Goal: Task Accomplishment & Management: Use online tool/utility

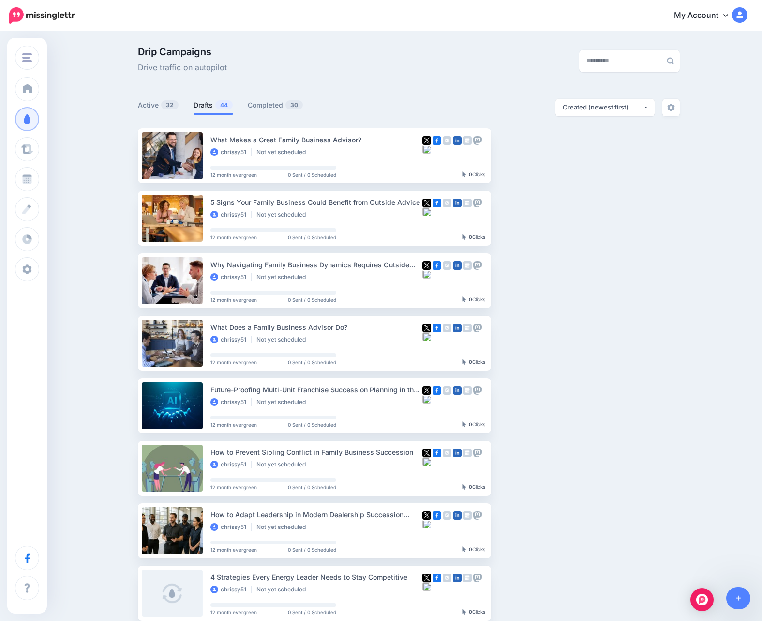
click at [579, 311] on ul "What Makes a Great Family Business Advisor? chrissy51 Not yet scheduled 12 mont…" at bounding box center [409, 458] width 542 height 660
click at [737, 598] on icon at bounding box center [738, 598] width 5 height 7
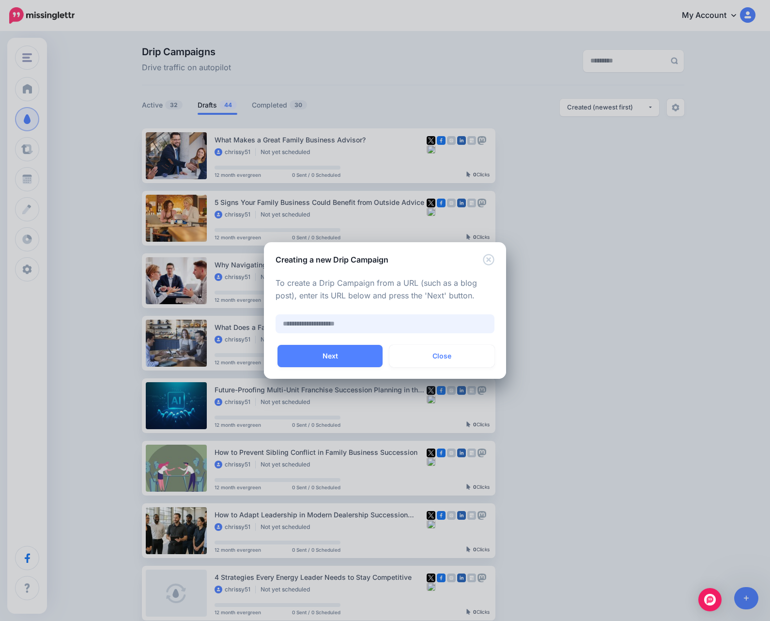
click at [370, 314] on input "text" at bounding box center [384, 323] width 219 height 19
paste input "**********"
type input "**********"
click at [343, 353] on button "Next" at bounding box center [329, 356] width 105 height 22
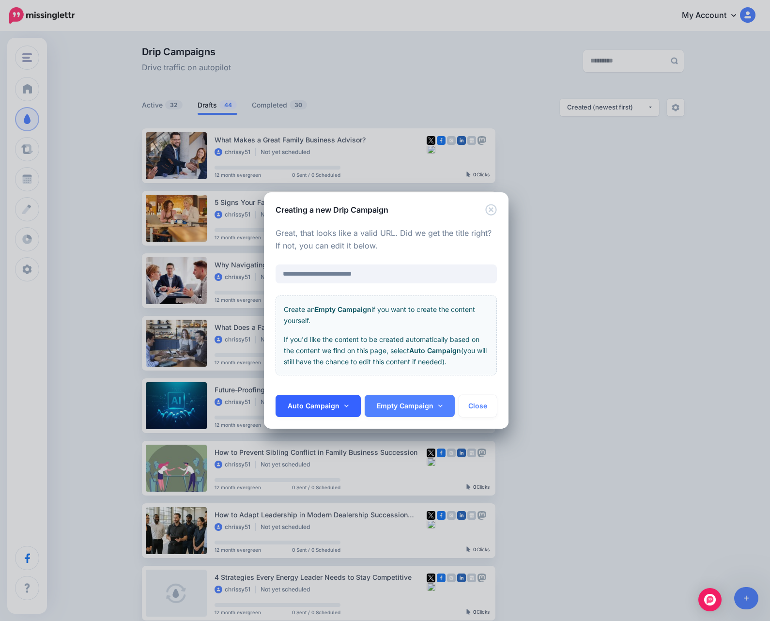
click at [342, 398] on link "Auto Campaign" at bounding box center [317, 406] width 85 height 22
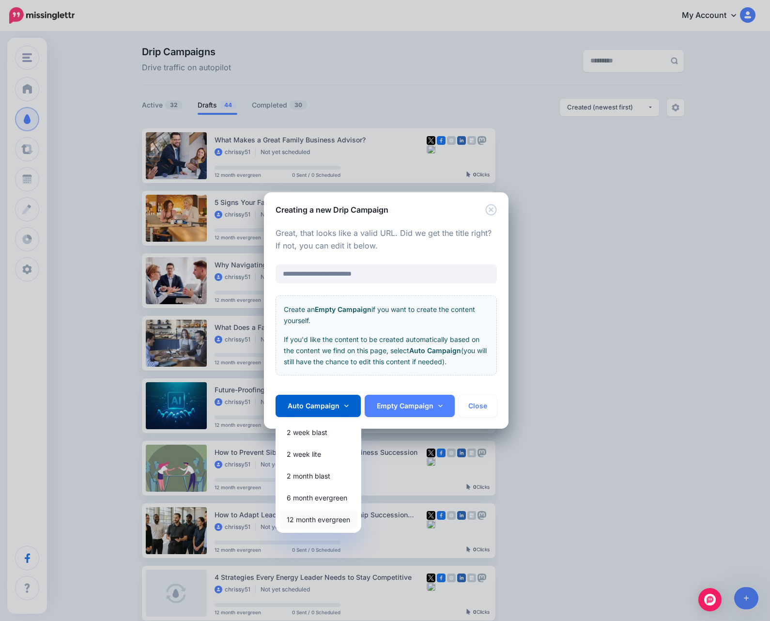
click at [309, 517] on link "12 month evergreen" at bounding box center [318, 519] width 78 height 19
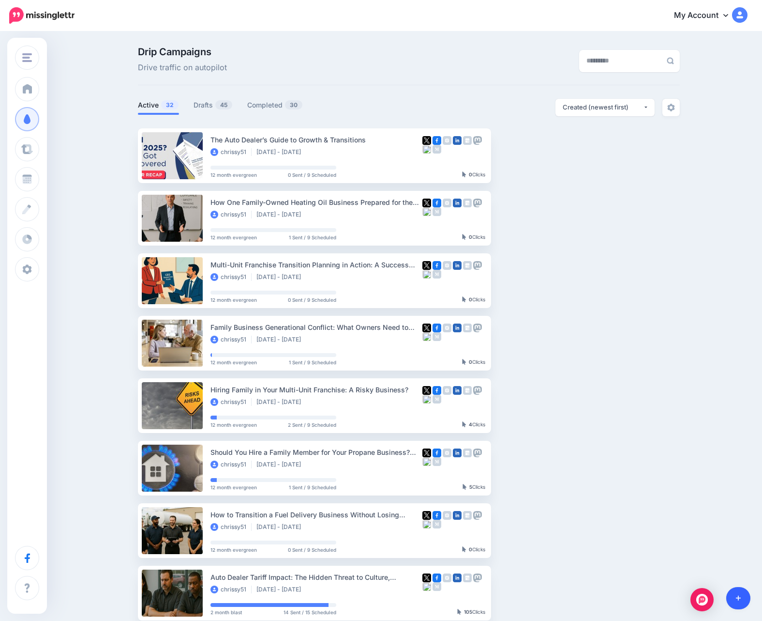
click at [743, 590] on link at bounding box center [739, 598] width 25 height 22
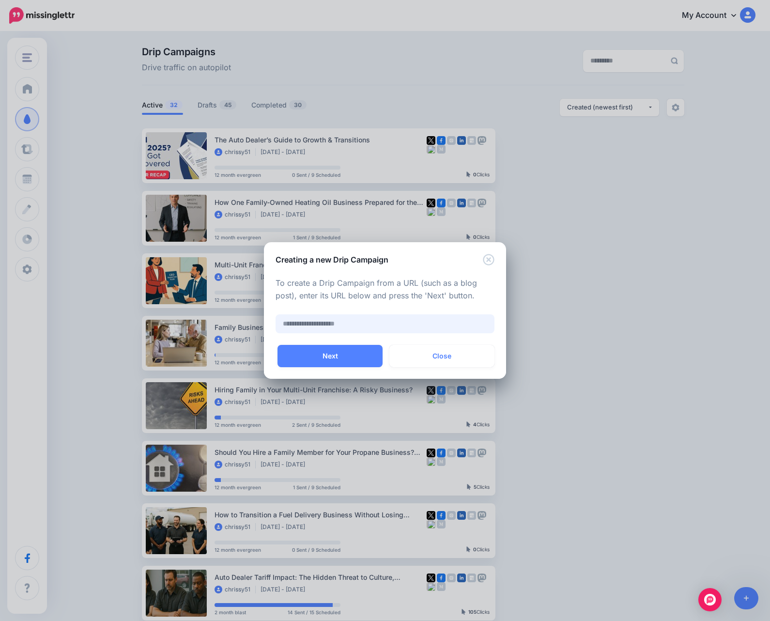
paste input "**********"
type input "**********"
click at [333, 352] on button "Next" at bounding box center [329, 356] width 105 height 22
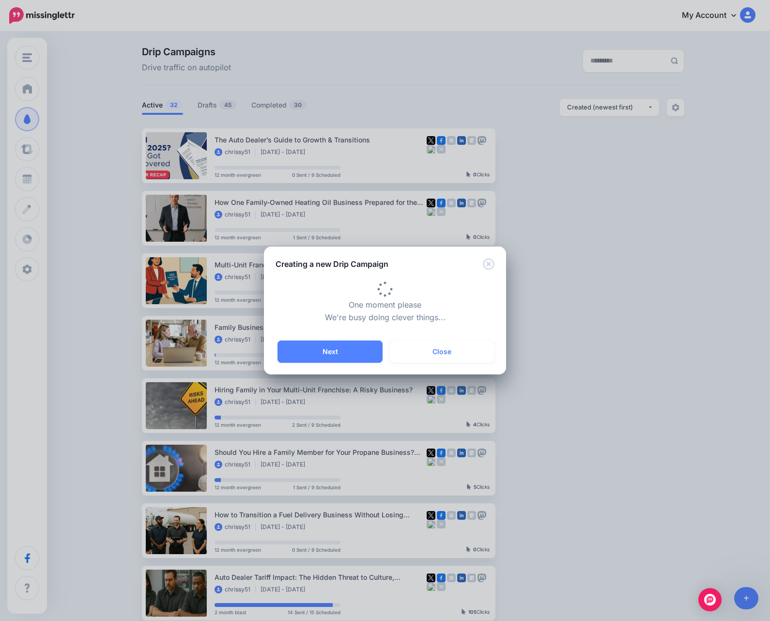
type input "**********"
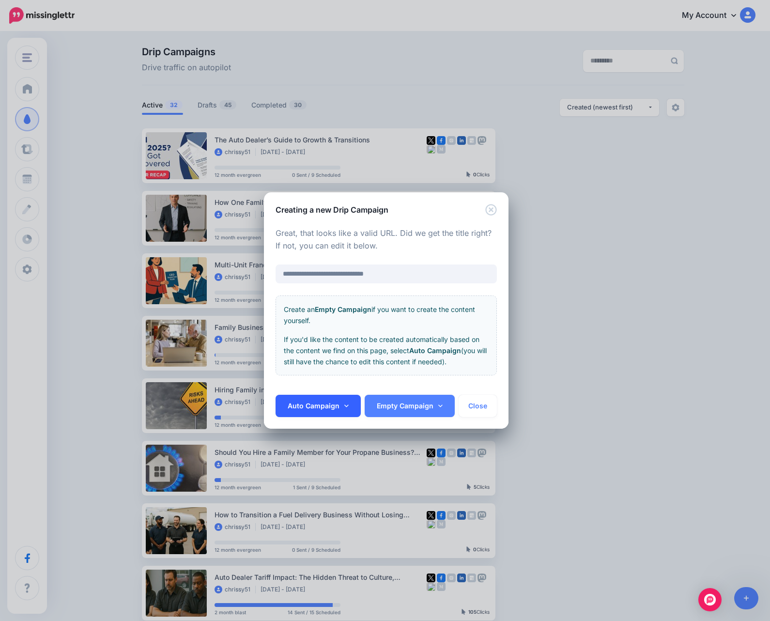
click at [344, 405] on icon at bounding box center [346, 405] width 4 height 7
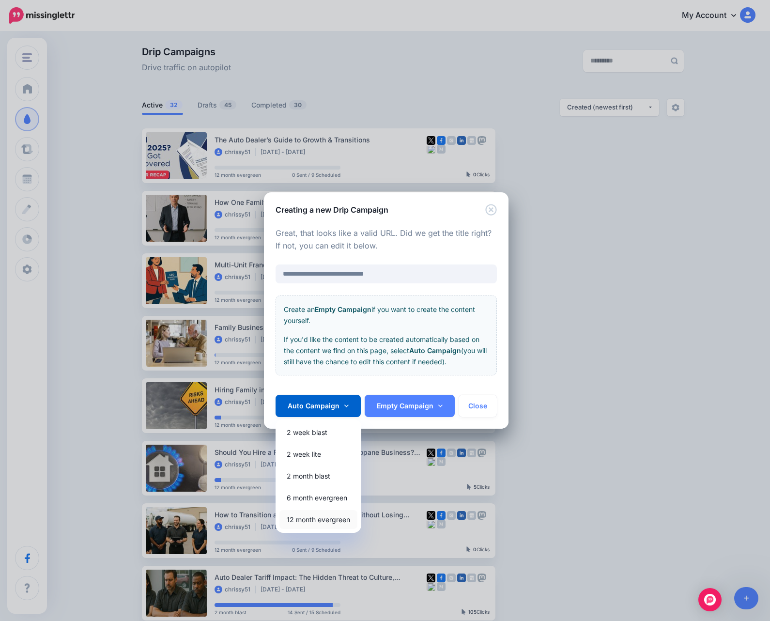
click at [325, 517] on link "12 month evergreen" at bounding box center [318, 519] width 78 height 19
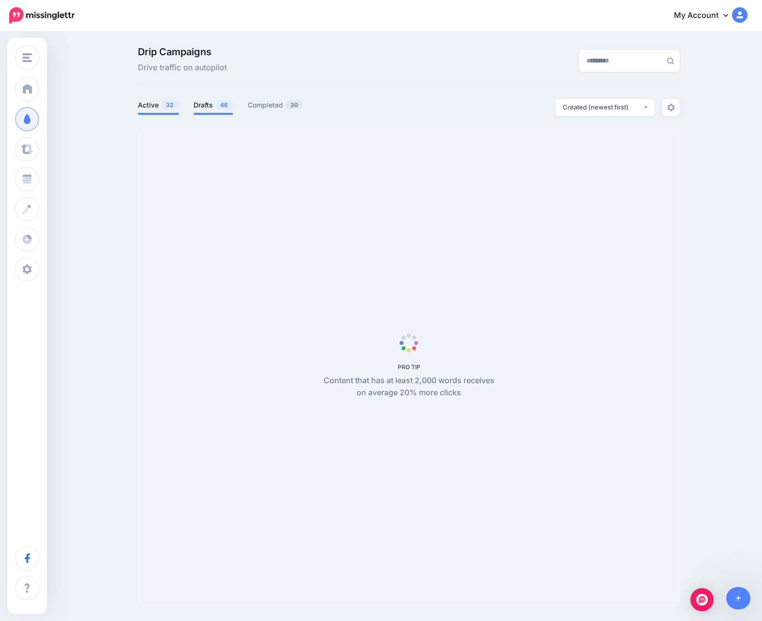
click at [226, 103] on span "46" at bounding box center [223, 104] width 17 height 9
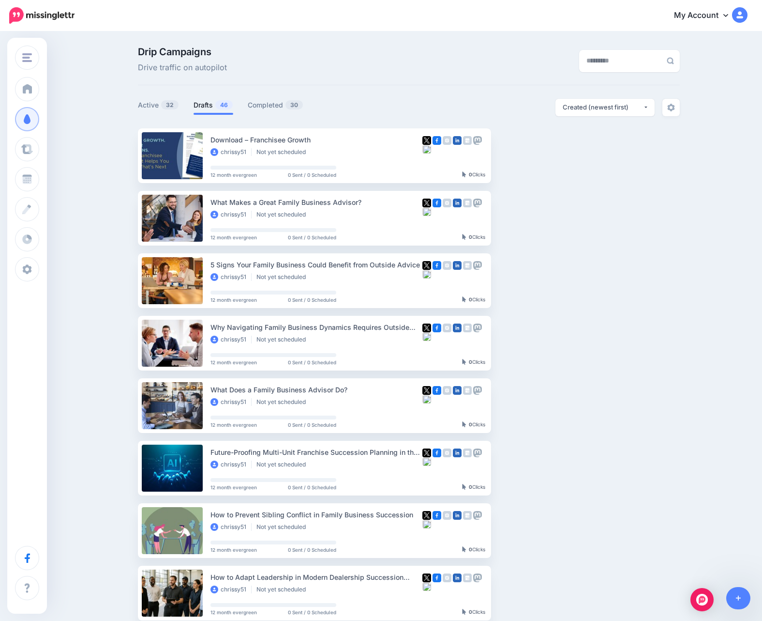
click at [543, 14] on div "My Account Dashboard My Account Billing Facebook Community Help Center Logout" at bounding box center [417, 16] width 661 height 24
click at [530, 155] on link "Setup Campaign" at bounding box center [531, 155] width 66 height 17
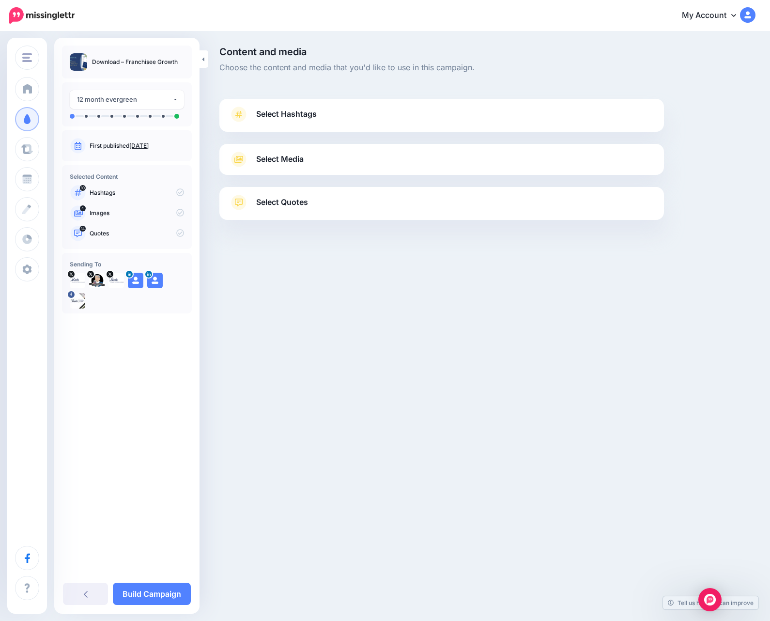
click at [295, 126] on link "Select Hashtags" at bounding box center [441, 119] width 425 height 25
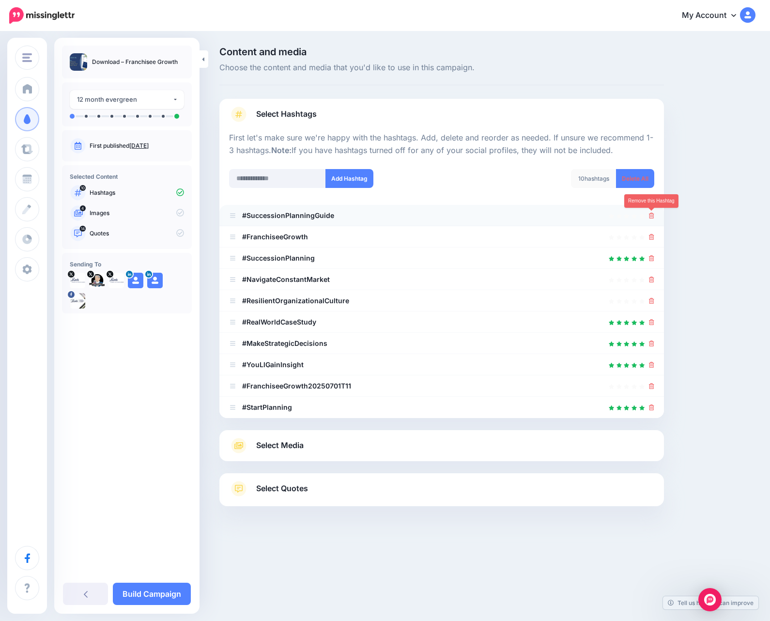
click at [653, 213] on icon at bounding box center [651, 216] width 5 height 6
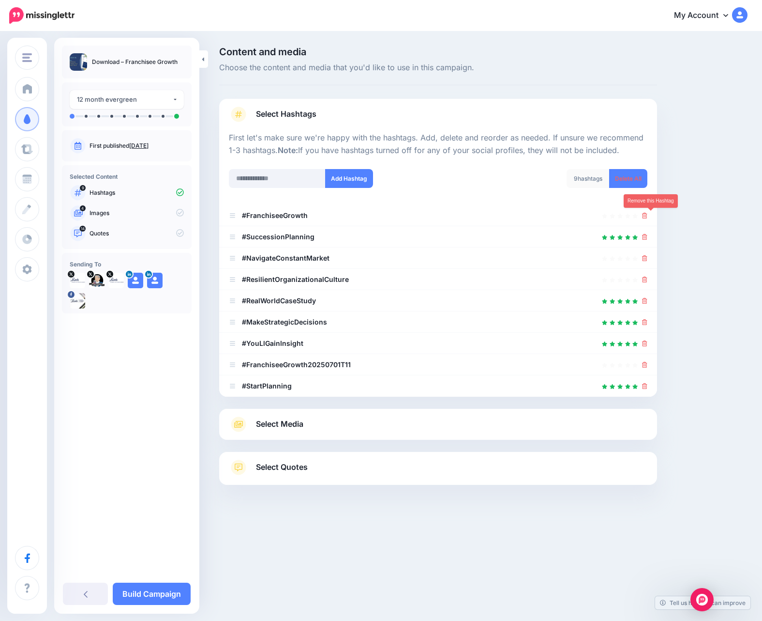
click at [648, 213] on icon at bounding box center [644, 216] width 5 height 6
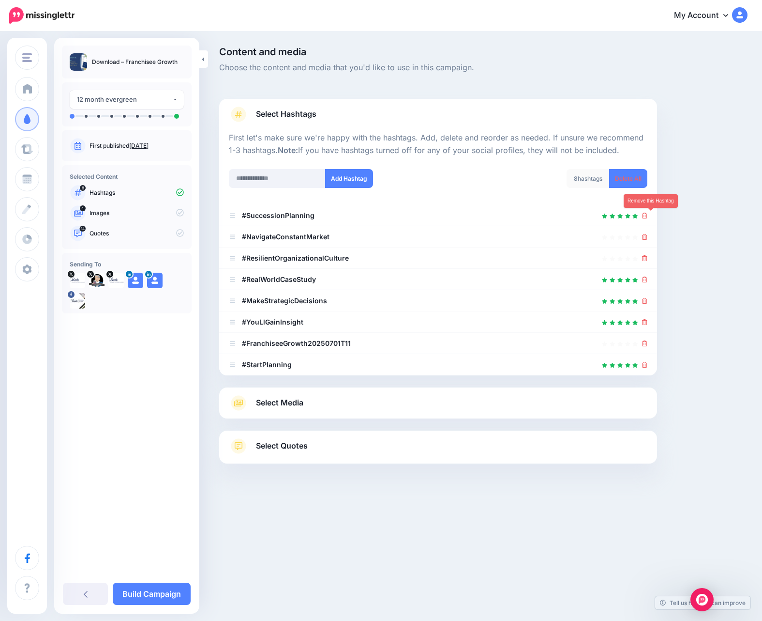
click at [648, 213] on icon at bounding box center [644, 216] width 5 height 6
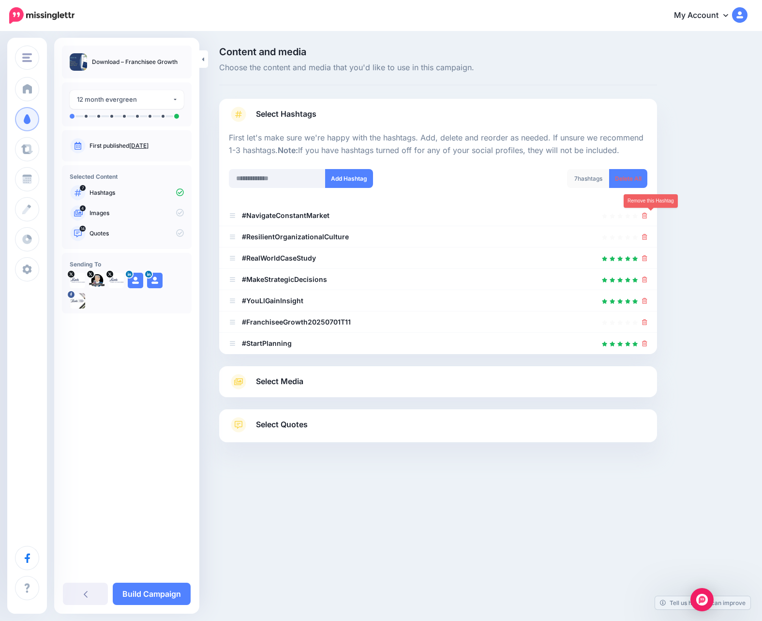
click at [648, 213] on icon at bounding box center [644, 216] width 5 height 6
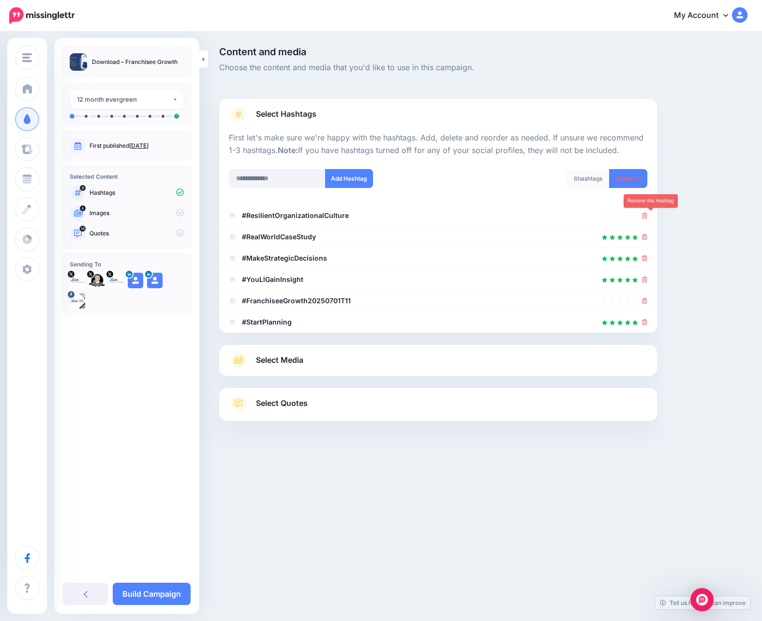
click at [648, 213] on icon at bounding box center [644, 216] width 5 height 6
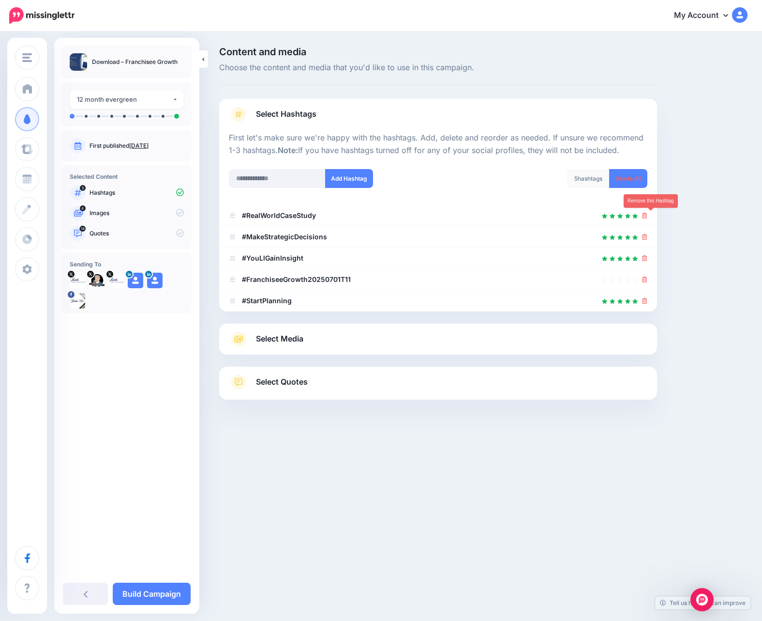
click at [648, 213] on icon at bounding box center [644, 216] width 5 height 6
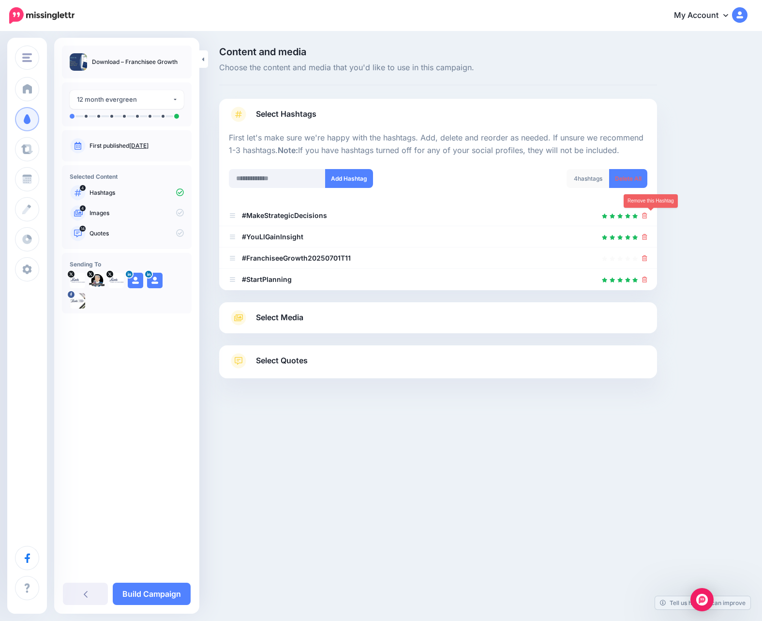
click at [648, 213] on icon at bounding box center [644, 216] width 5 height 6
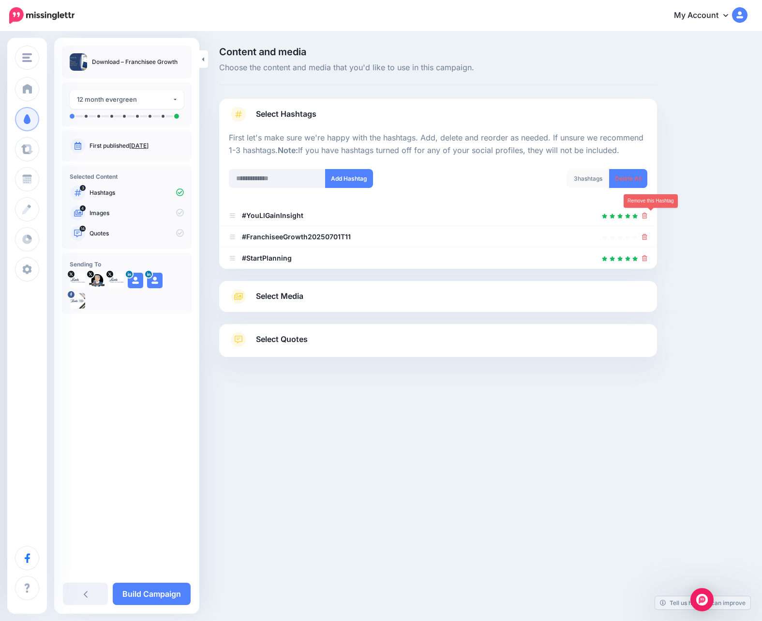
click at [648, 213] on icon at bounding box center [644, 216] width 5 height 6
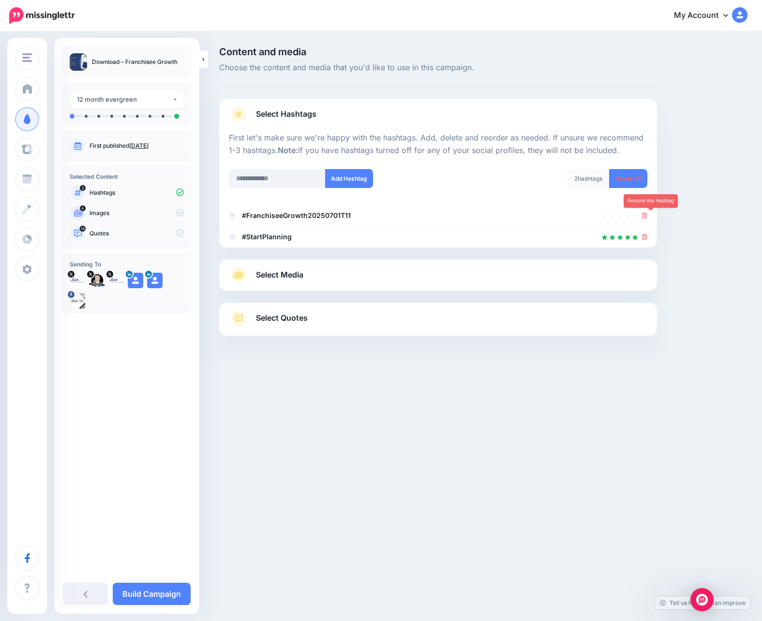
click at [648, 213] on icon at bounding box center [644, 216] width 5 height 6
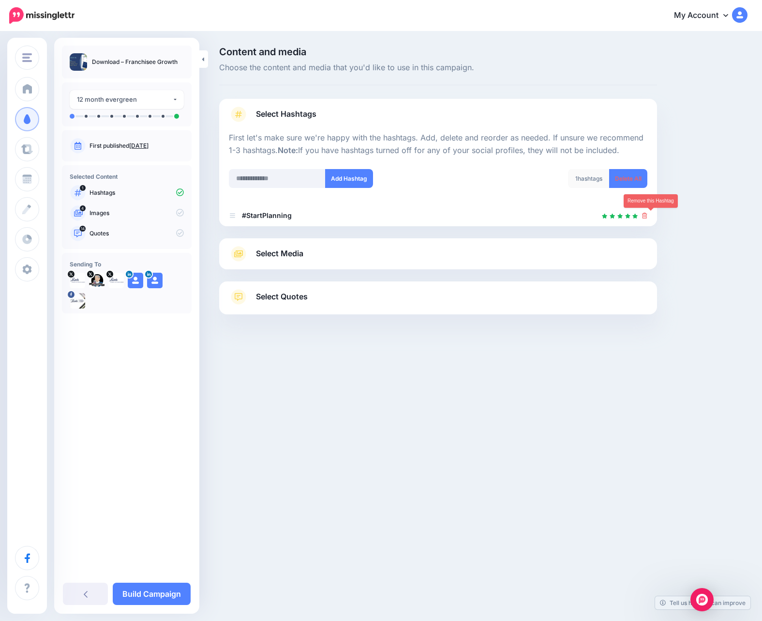
click at [648, 213] on icon at bounding box center [644, 216] width 5 height 6
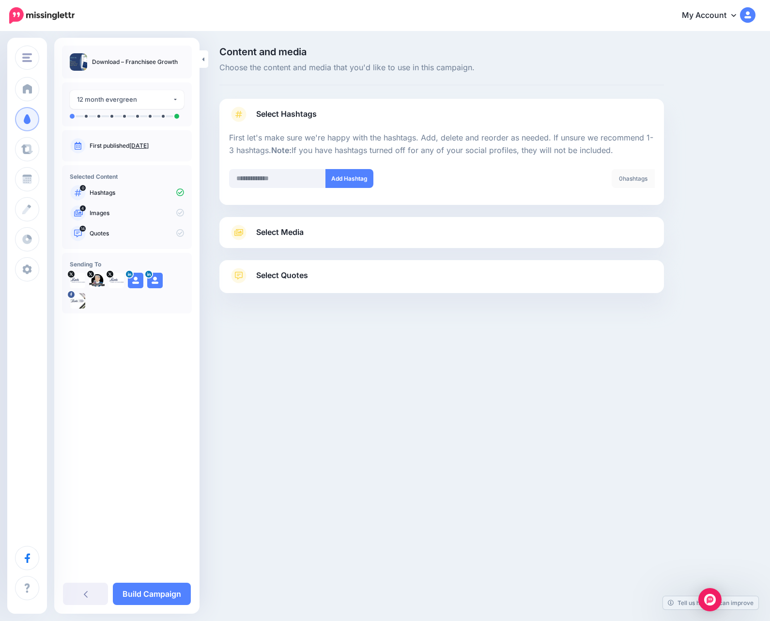
click at [332, 232] on link "Select Media" at bounding box center [441, 232] width 425 height 15
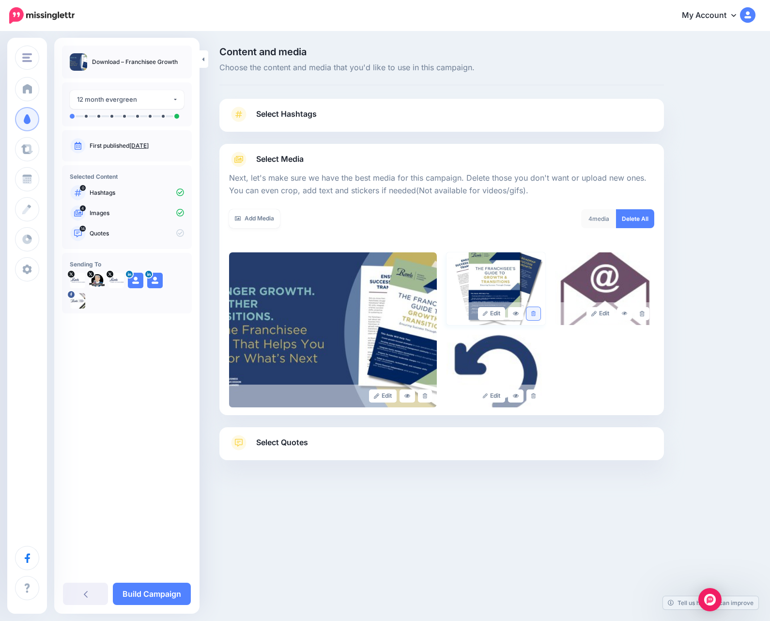
click at [536, 312] on link at bounding box center [533, 313] width 14 height 13
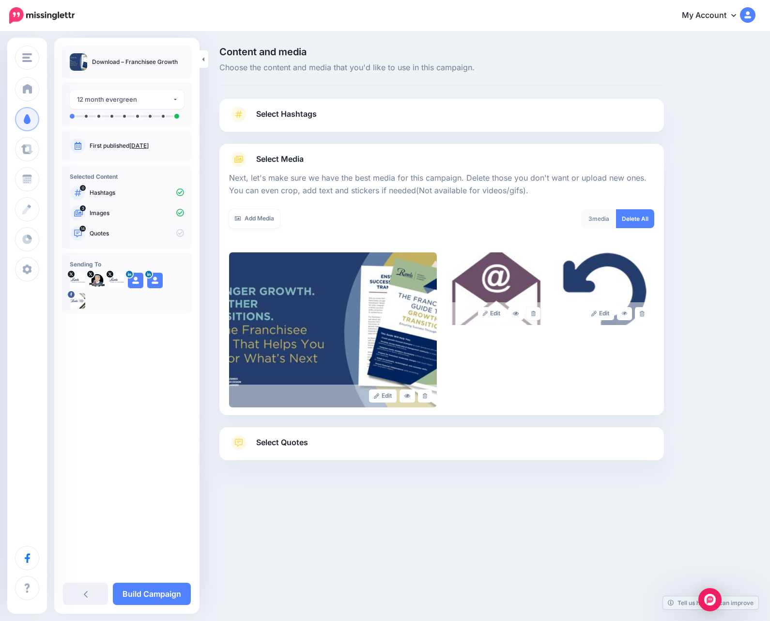
click at [536, 312] on link at bounding box center [533, 313] width 14 height 13
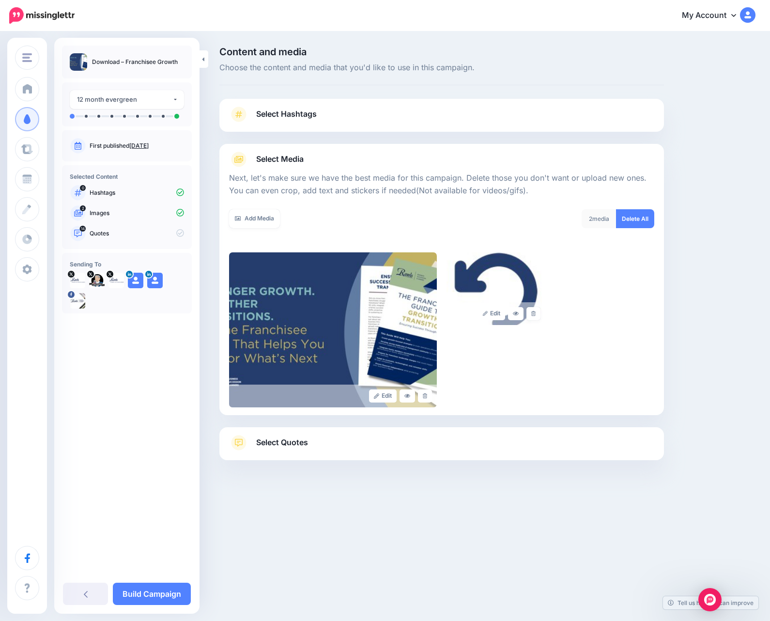
click at [536, 312] on link at bounding box center [533, 313] width 14 height 13
click at [263, 211] on link "Add Media" at bounding box center [254, 218] width 51 height 19
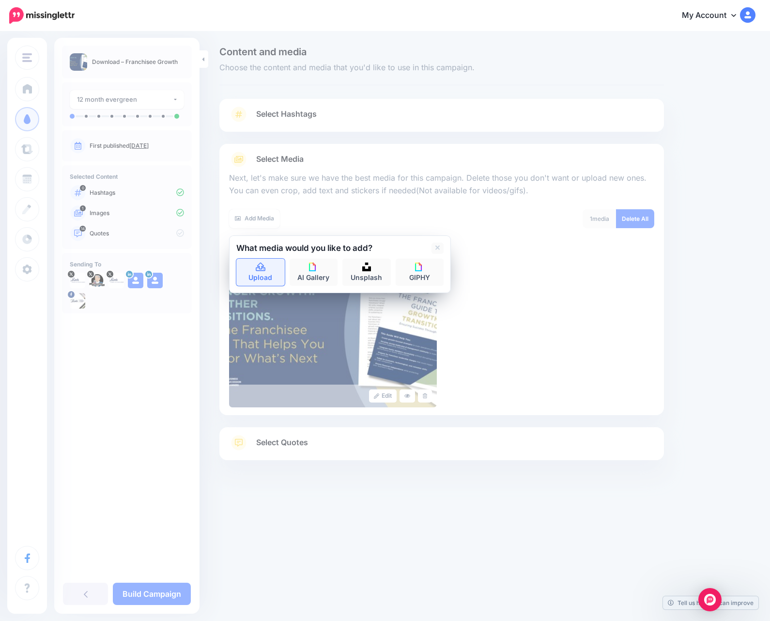
click at [264, 268] on icon at bounding box center [261, 266] width 10 height 9
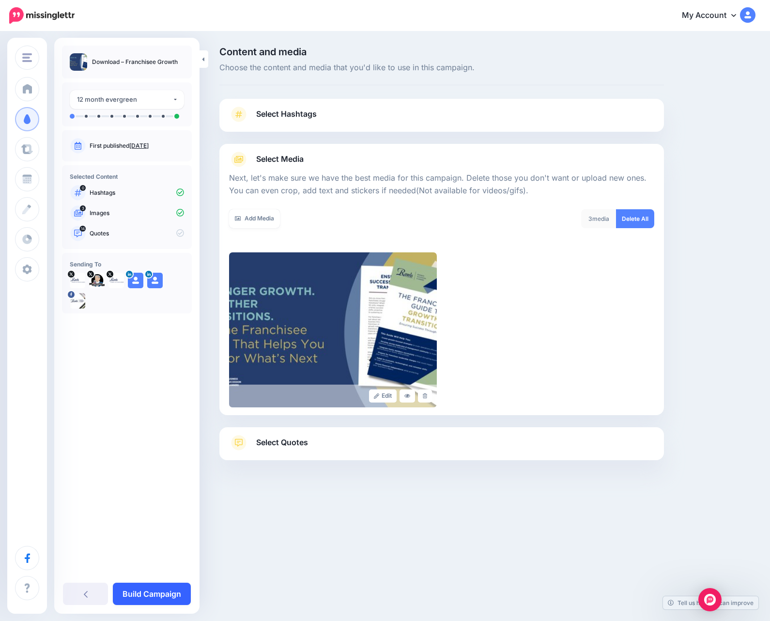
click at [136, 592] on link "Build Campaign" at bounding box center [152, 593] width 78 height 22
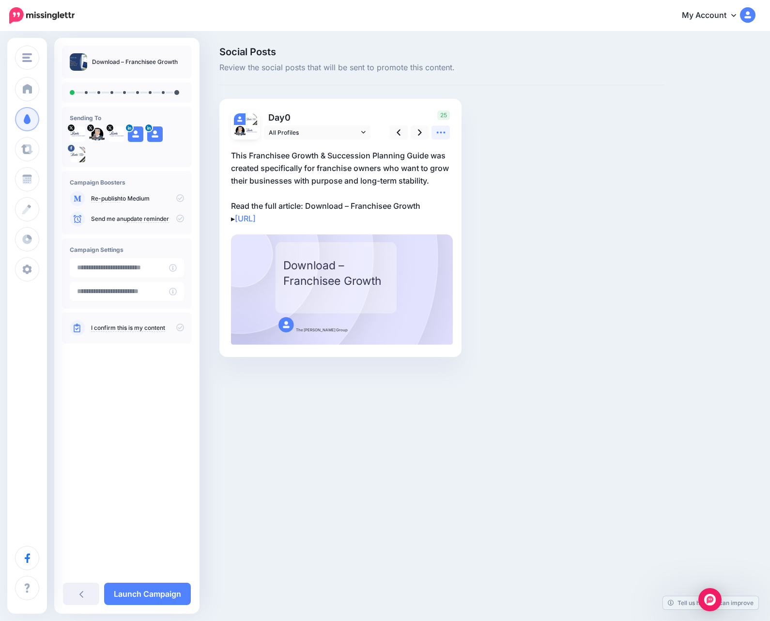
click at [440, 125] on link at bounding box center [440, 132] width 18 height 14
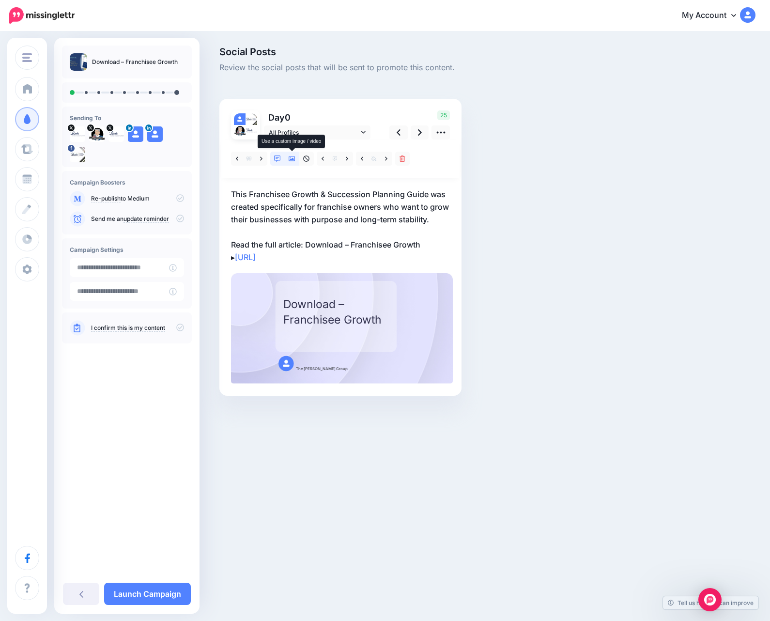
click at [293, 160] on icon at bounding box center [292, 158] width 7 height 7
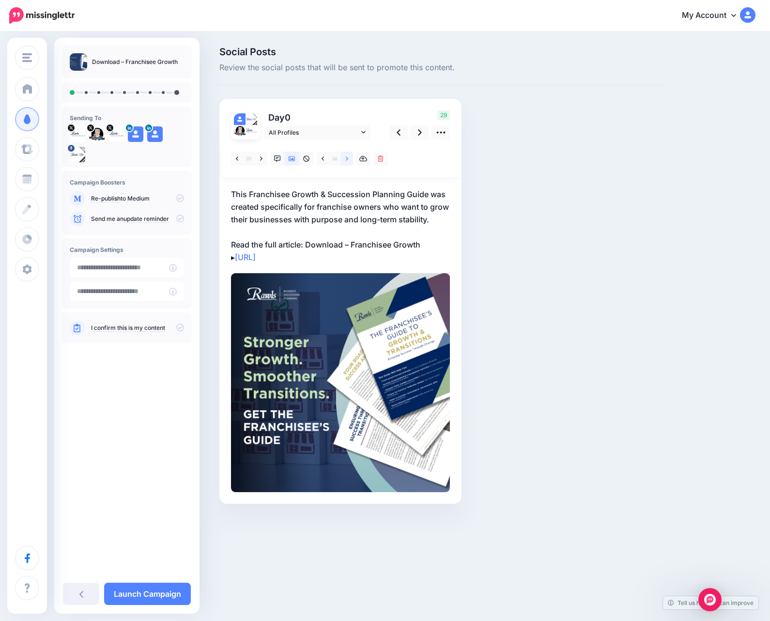
click at [344, 157] on link at bounding box center [347, 159] width 12 height 14
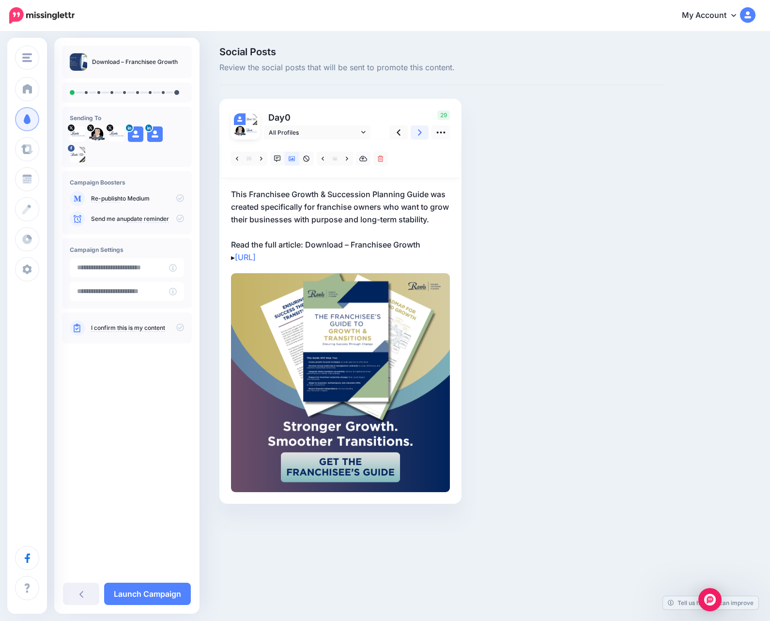
click at [418, 129] on icon at bounding box center [420, 132] width 4 height 10
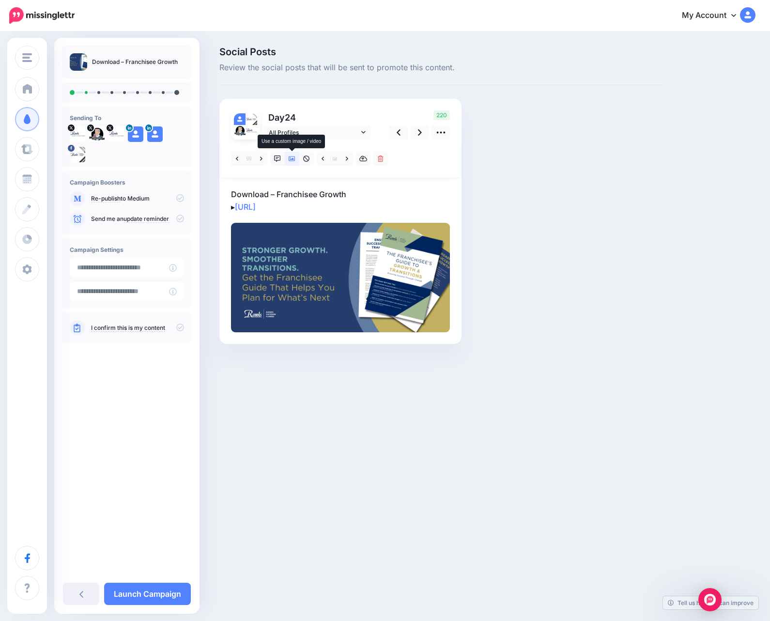
click at [296, 157] on link at bounding box center [292, 159] width 15 height 14
click at [351, 156] on link at bounding box center [347, 159] width 12 height 14
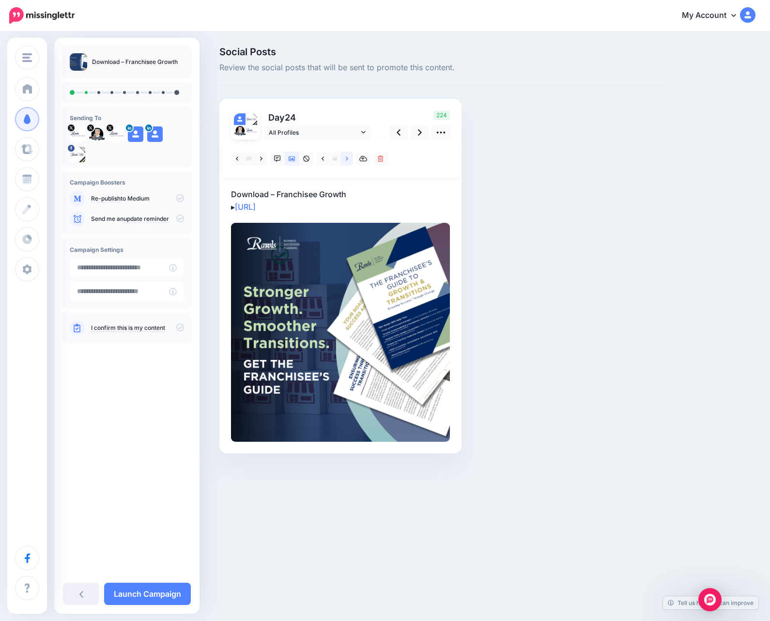
click at [351, 156] on link at bounding box center [347, 159] width 12 height 14
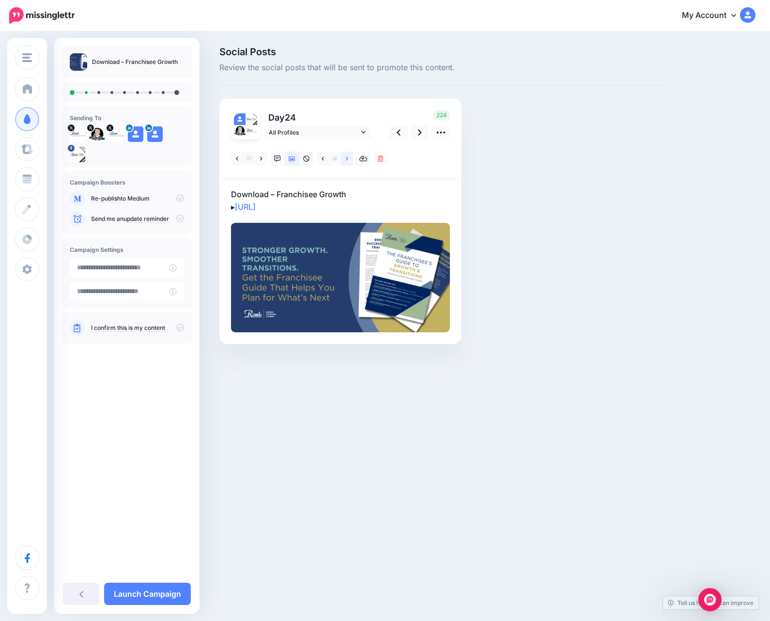
click at [349, 161] on link at bounding box center [347, 159] width 12 height 14
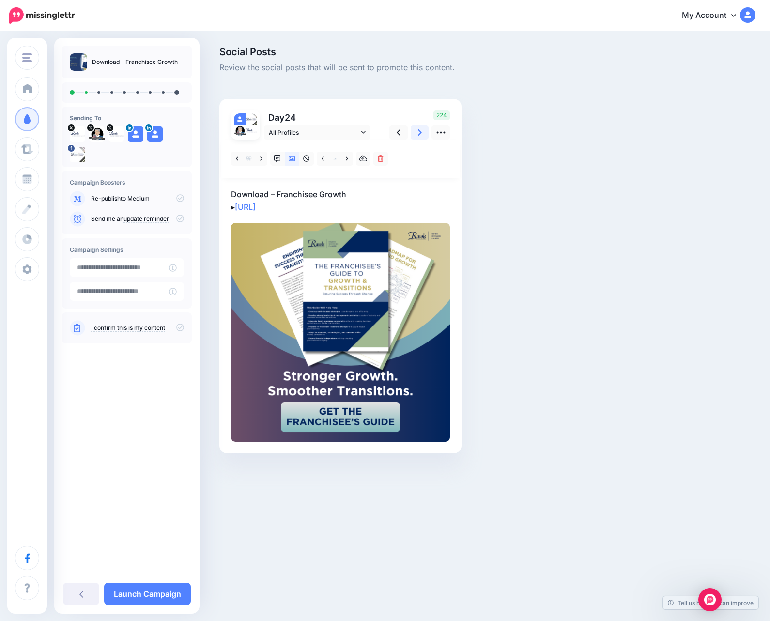
click at [421, 130] on icon at bounding box center [420, 132] width 4 height 10
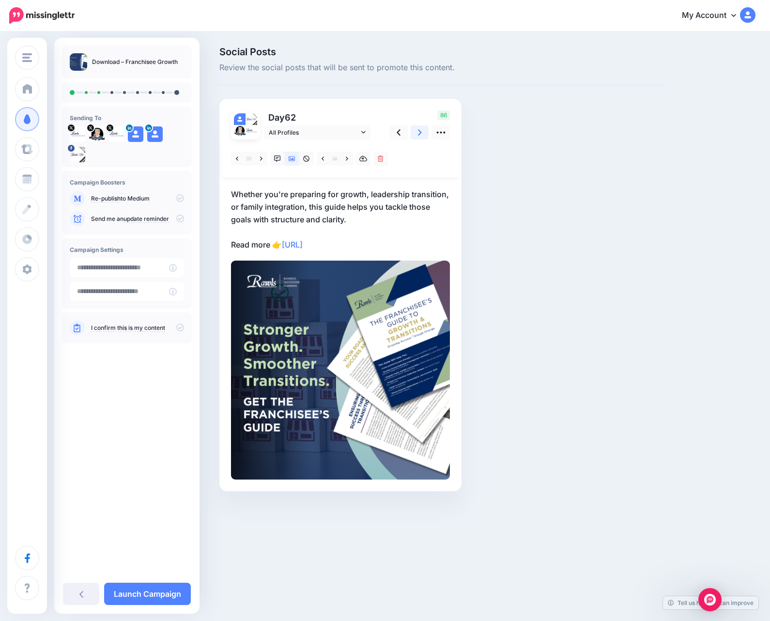
click at [414, 132] on link at bounding box center [420, 132] width 18 height 14
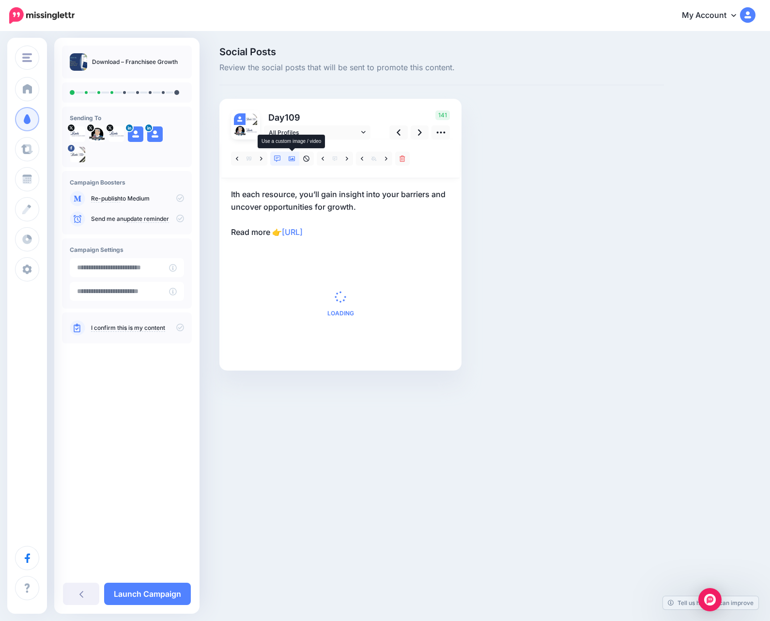
click at [288, 161] on link at bounding box center [292, 159] width 15 height 14
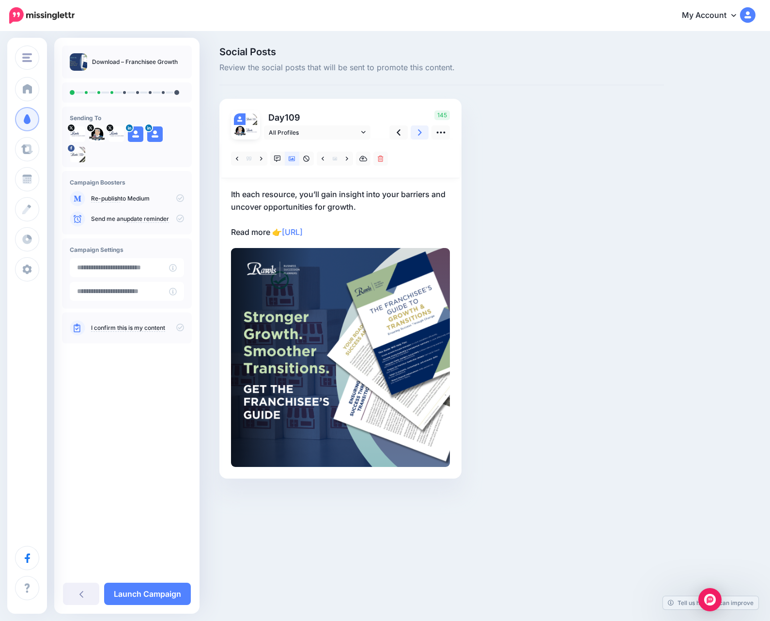
click at [420, 127] on link at bounding box center [420, 132] width 18 height 14
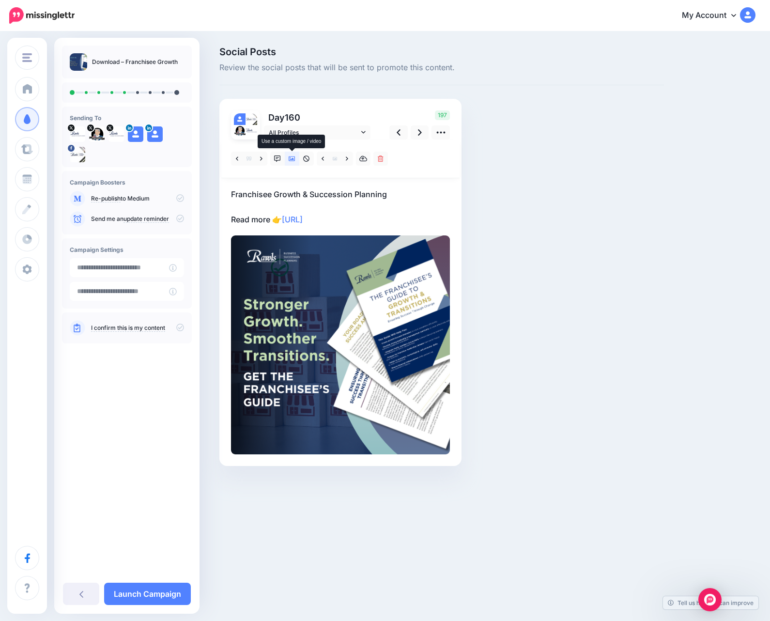
click at [297, 160] on link at bounding box center [292, 159] width 15 height 14
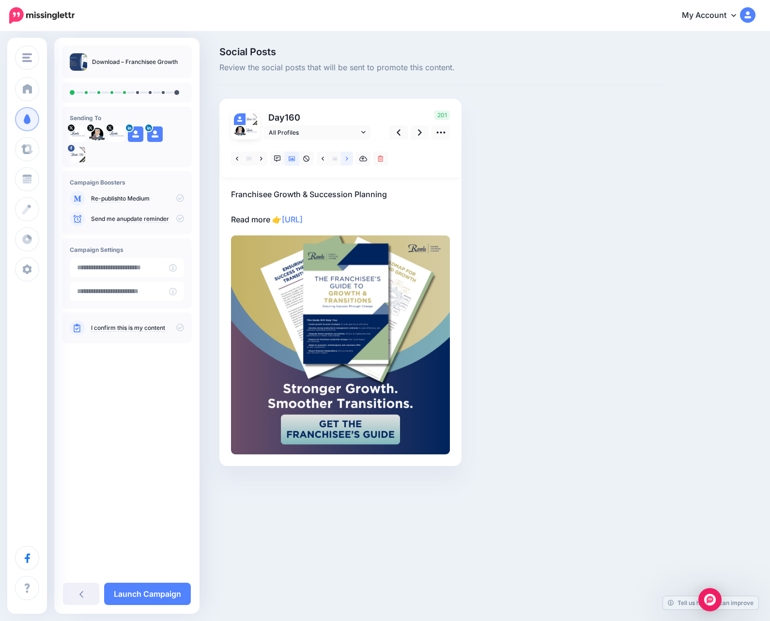
click at [344, 159] on link at bounding box center [347, 159] width 12 height 14
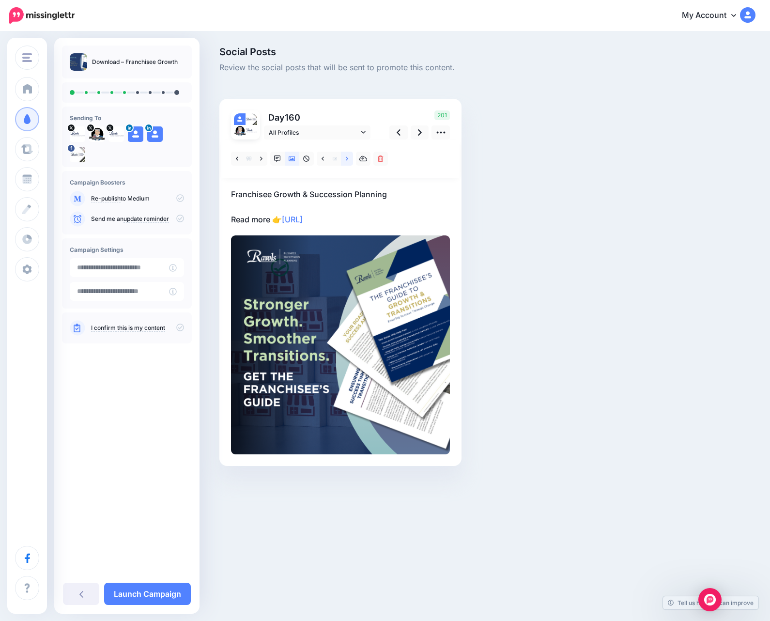
click at [344, 159] on link at bounding box center [347, 159] width 12 height 14
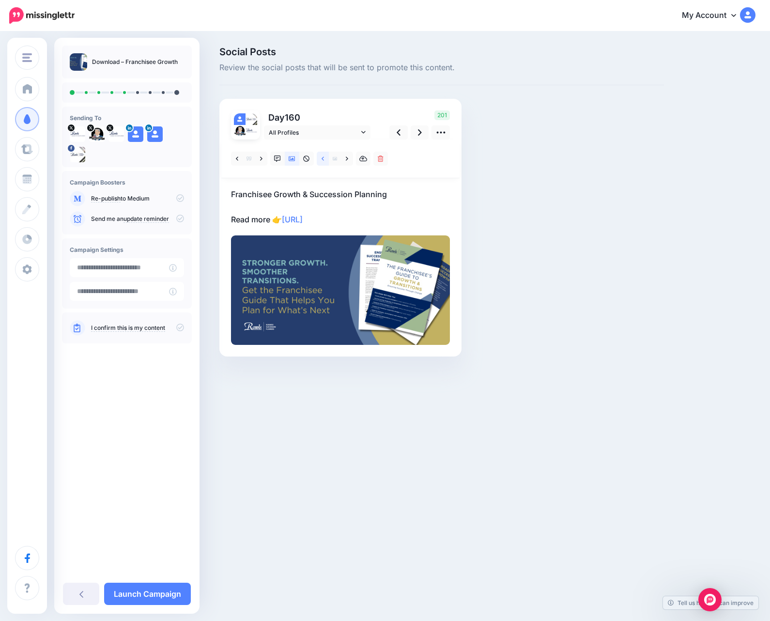
click at [320, 157] on link at bounding box center [323, 159] width 12 height 14
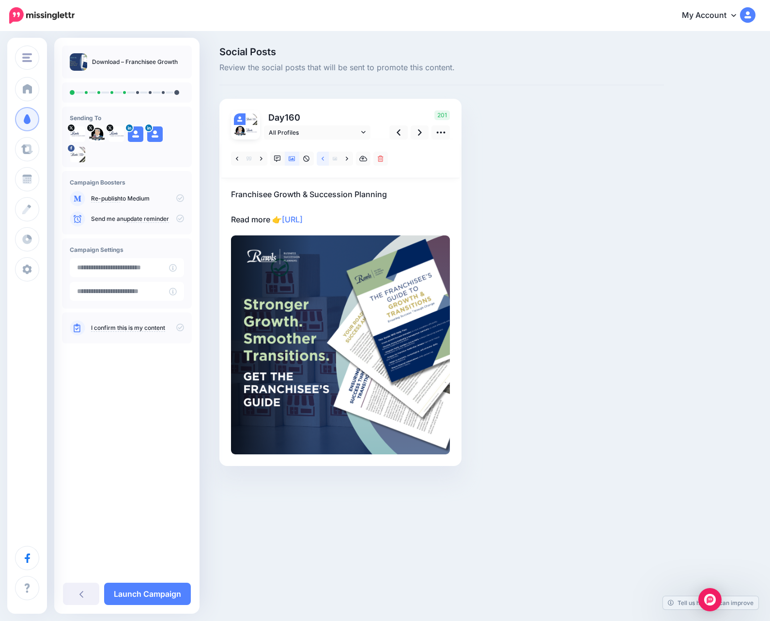
click at [320, 157] on link at bounding box center [323, 159] width 12 height 14
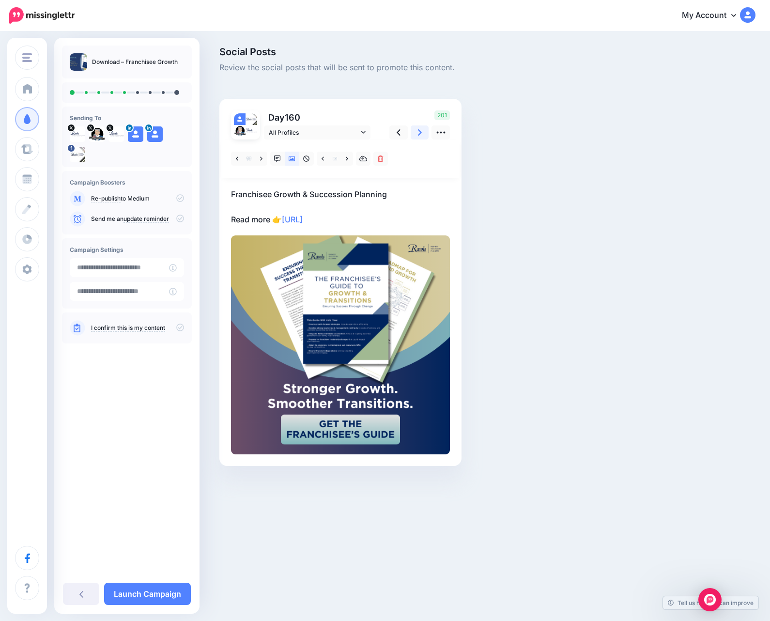
click at [422, 128] on link at bounding box center [420, 132] width 18 height 14
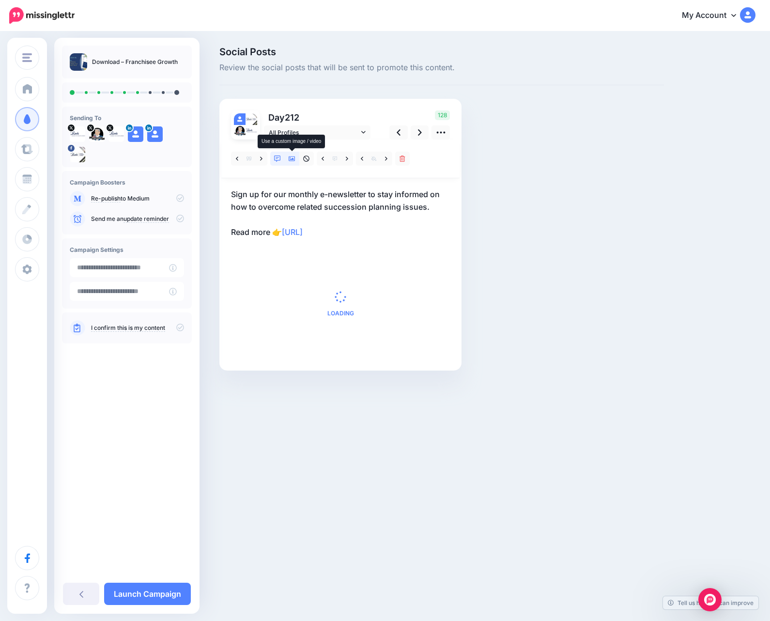
click at [287, 160] on link at bounding box center [292, 159] width 15 height 14
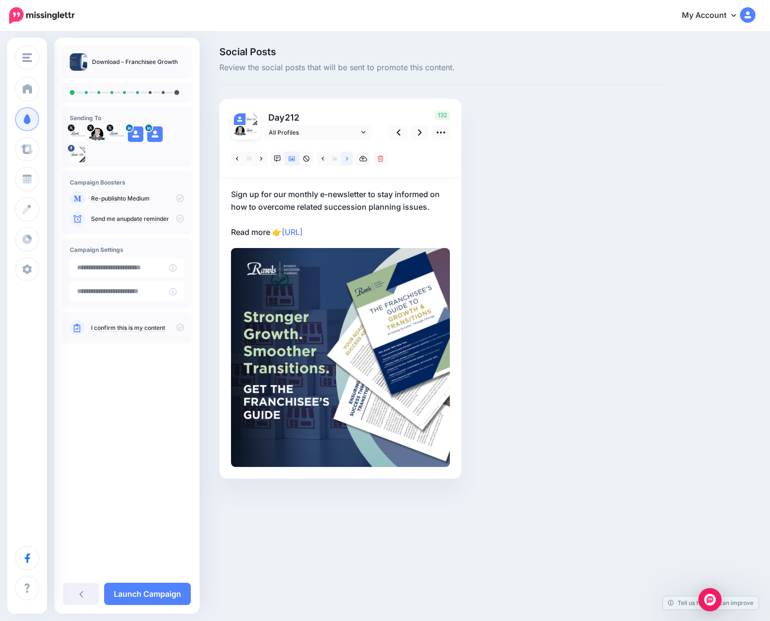
click at [344, 160] on link at bounding box center [347, 159] width 12 height 14
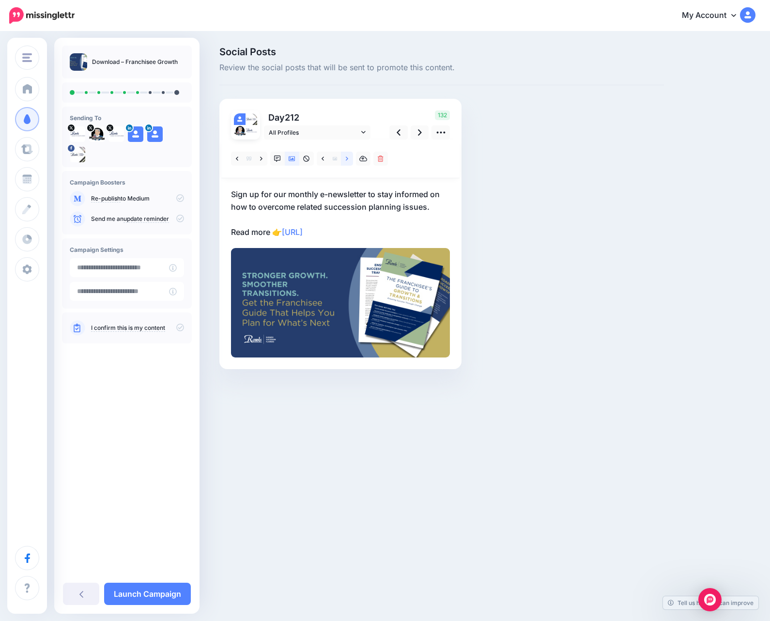
click at [344, 160] on link at bounding box center [347, 159] width 12 height 14
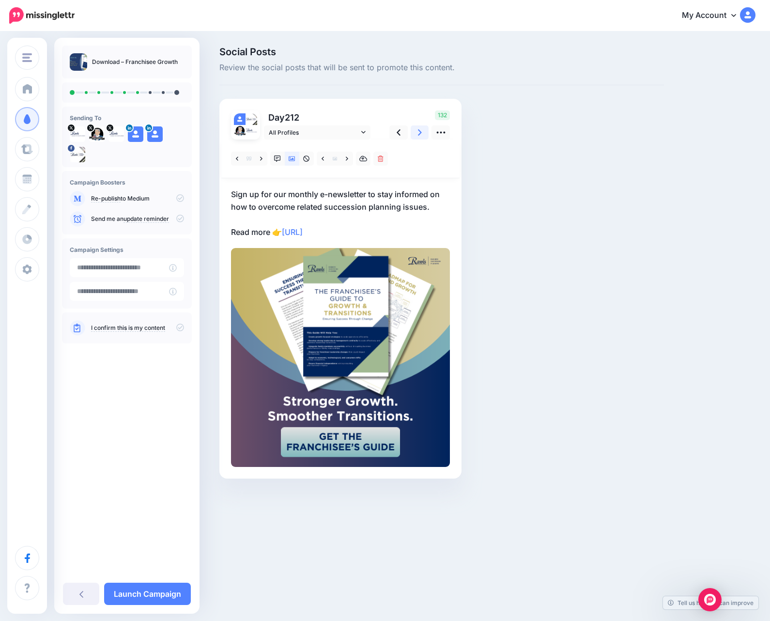
click at [412, 131] on link at bounding box center [420, 132] width 18 height 14
click at [323, 161] on icon at bounding box center [322, 158] width 2 height 7
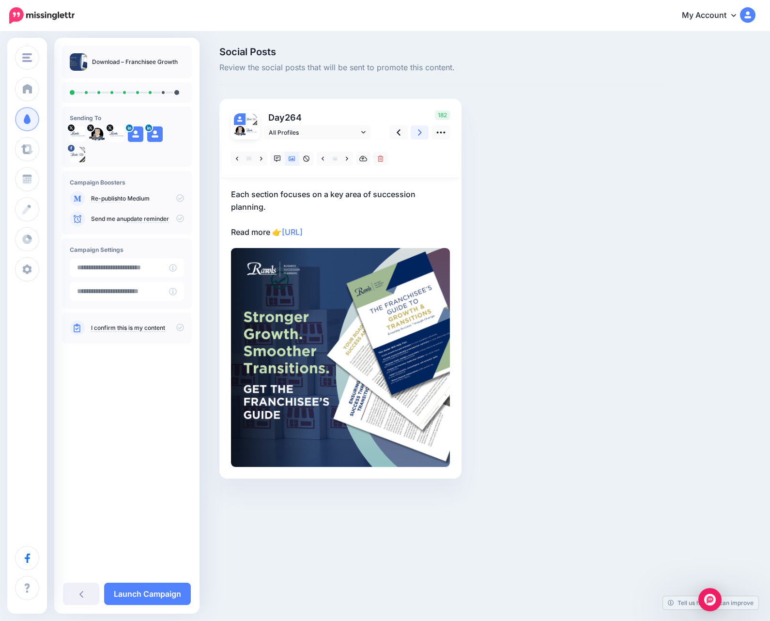
click at [413, 129] on link at bounding box center [420, 132] width 18 height 14
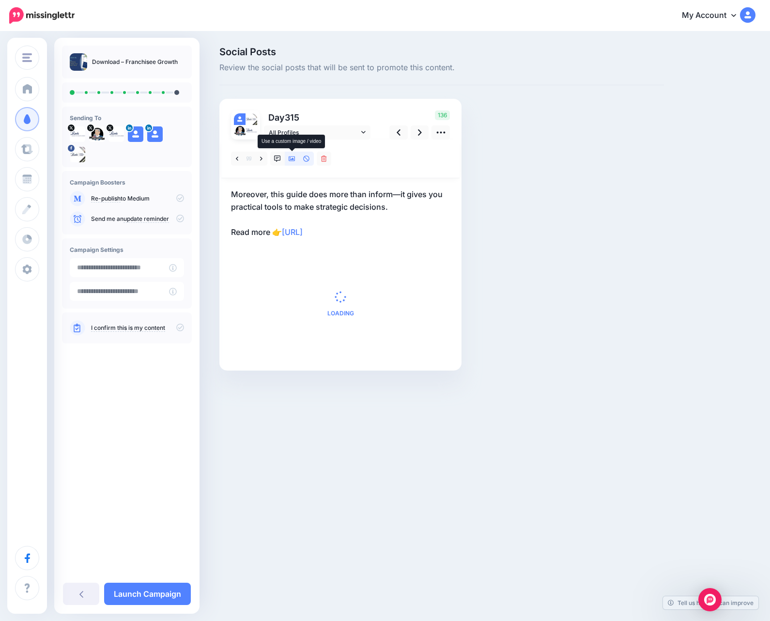
click at [295, 158] on link at bounding box center [292, 159] width 15 height 14
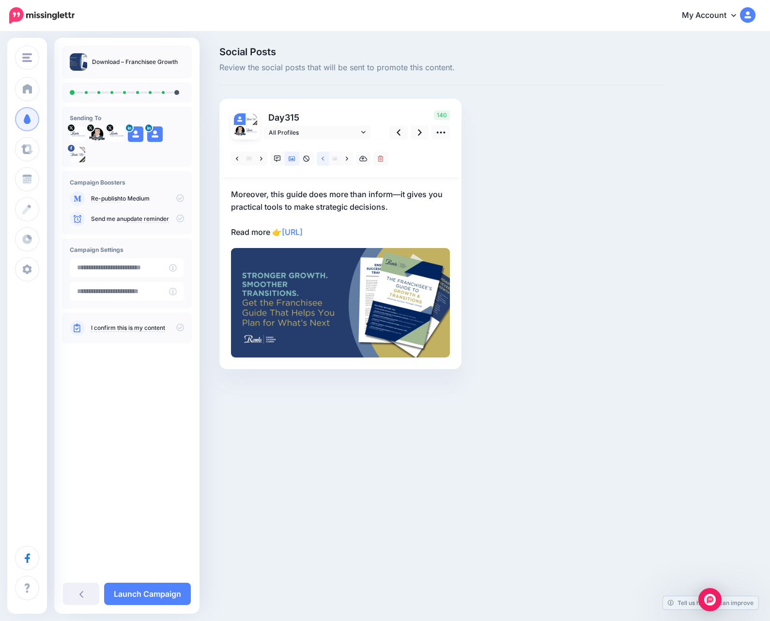
click at [323, 158] on icon at bounding box center [322, 158] width 2 height 7
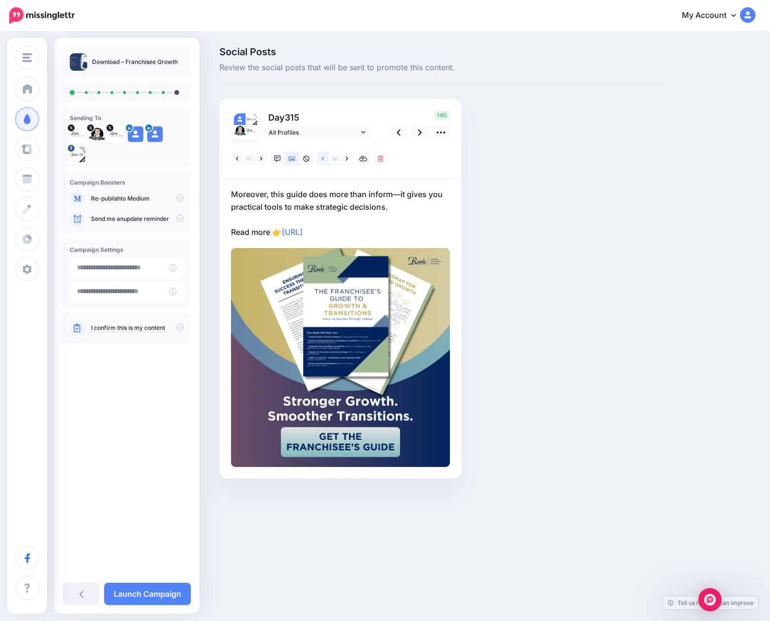
click at [323, 158] on icon at bounding box center [322, 158] width 2 height 7
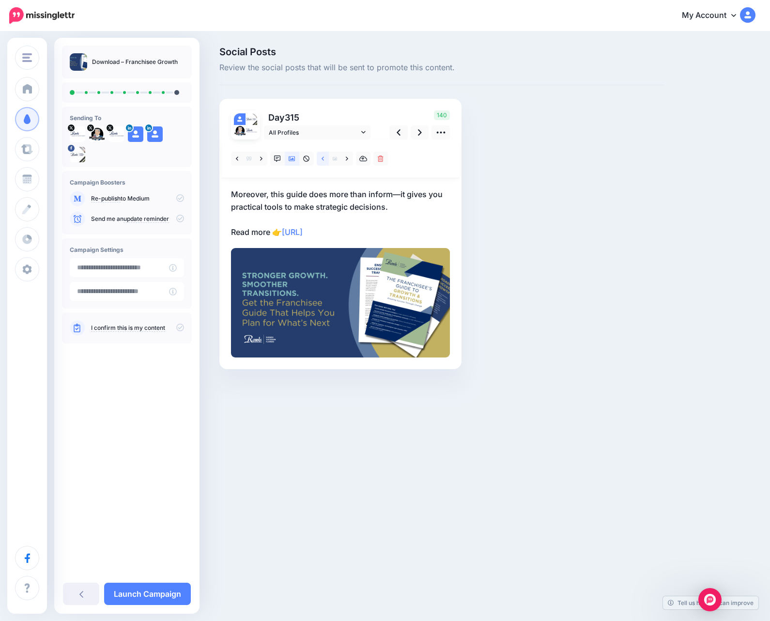
click at [325, 161] on link at bounding box center [323, 159] width 12 height 14
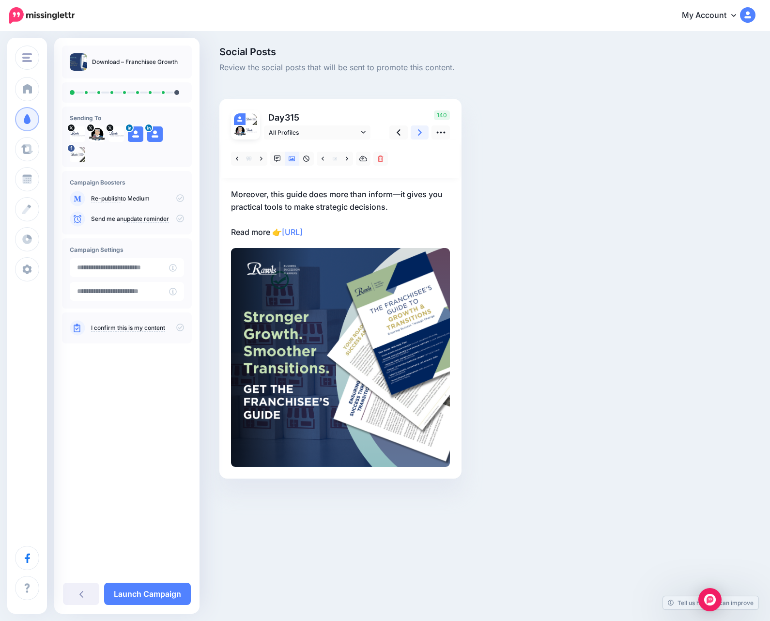
click at [418, 129] on icon at bounding box center [420, 132] width 4 height 10
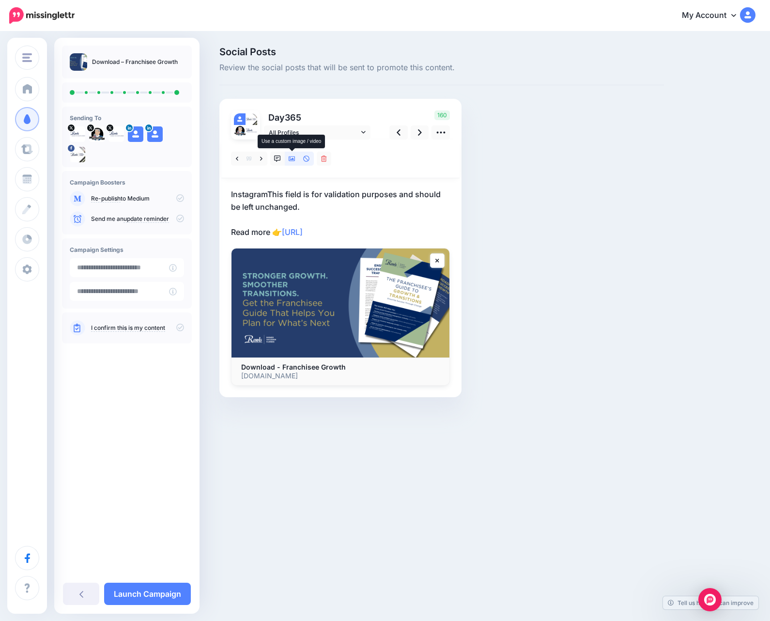
click at [290, 161] on icon at bounding box center [292, 158] width 7 height 5
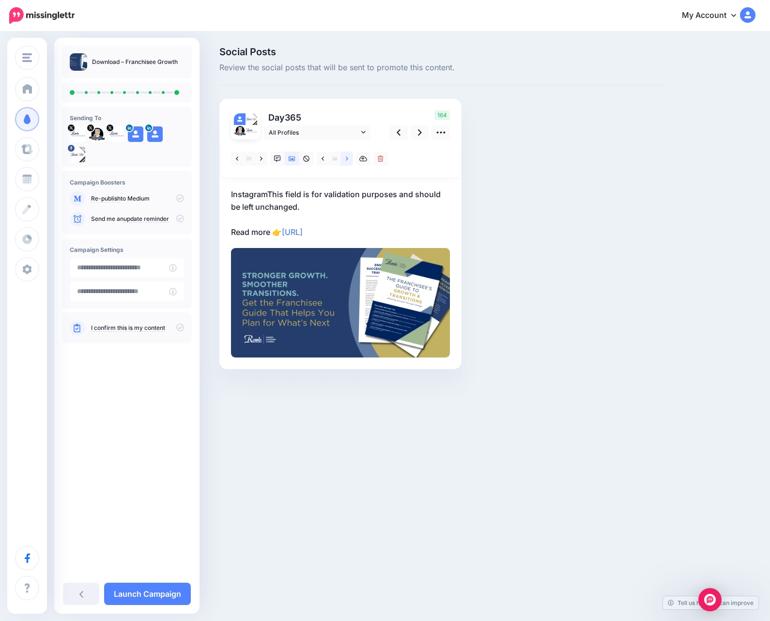
click at [343, 154] on link at bounding box center [347, 159] width 12 height 14
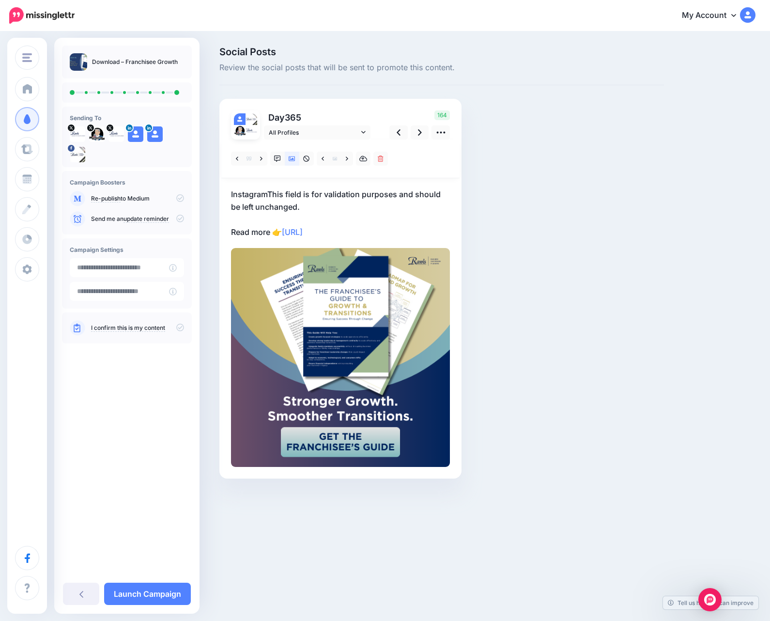
click at [362, 123] on p "Day 365" at bounding box center [318, 117] width 108 height 14
click at [361, 130] on icon at bounding box center [363, 132] width 4 height 7
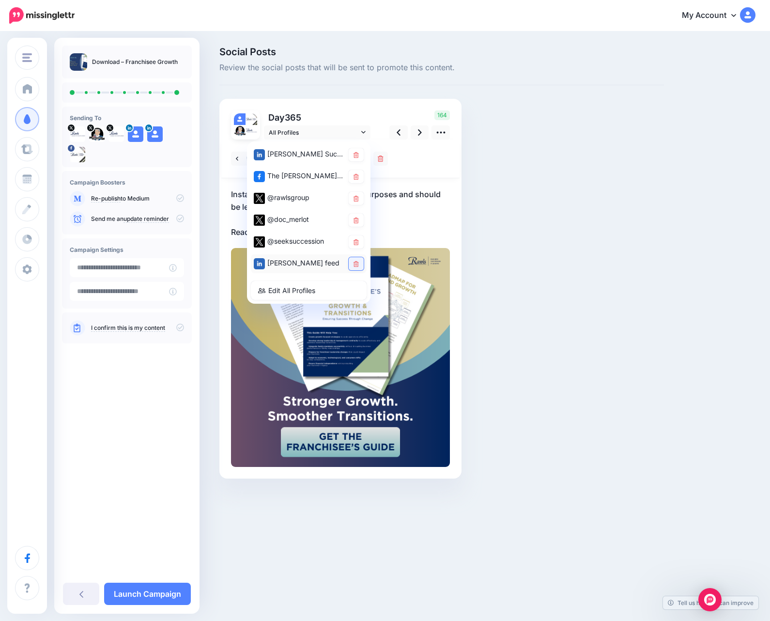
click at [354, 266] on icon at bounding box center [355, 264] width 5 height 6
click at [354, 244] on icon at bounding box center [355, 242] width 5 height 6
click at [354, 222] on icon at bounding box center [355, 220] width 5 height 6
click at [414, 133] on link at bounding box center [420, 132] width 18 height 14
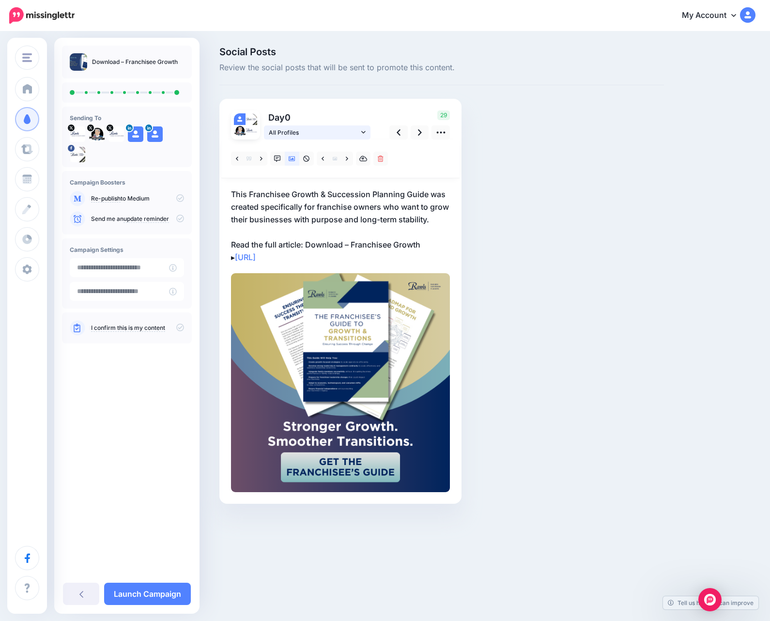
click at [358, 134] on span "All Profiles" at bounding box center [314, 132] width 90 height 10
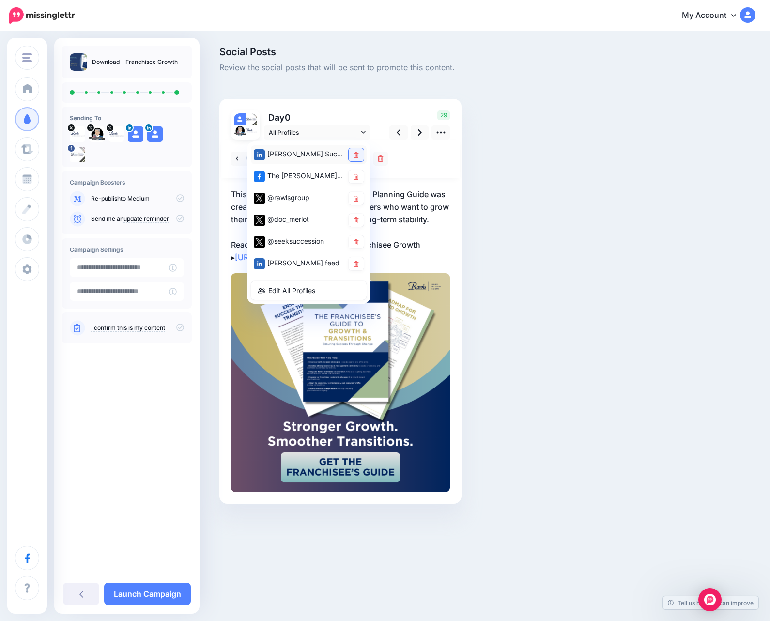
click at [357, 151] on link at bounding box center [356, 154] width 15 height 13
click at [356, 174] on icon at bounding box center [355, 177] width 5 height 6
click at [356, 196] on link at bounding box center [356, 198] width 15 height 13
click at [418, 130] on icon at bounding box center [420, 132] width 4 height 6
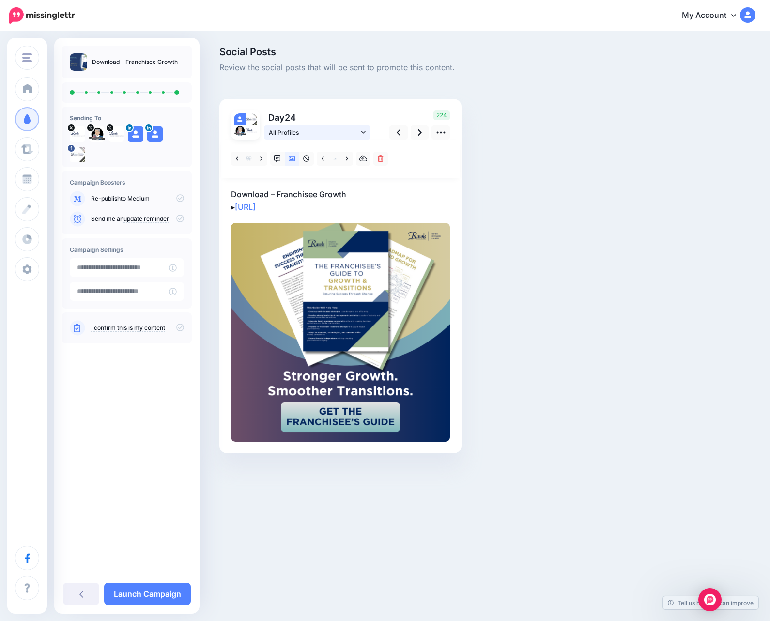
click at [355, 133] on span "All Profiles" at bounding box center [314, 132] width 90 height 10
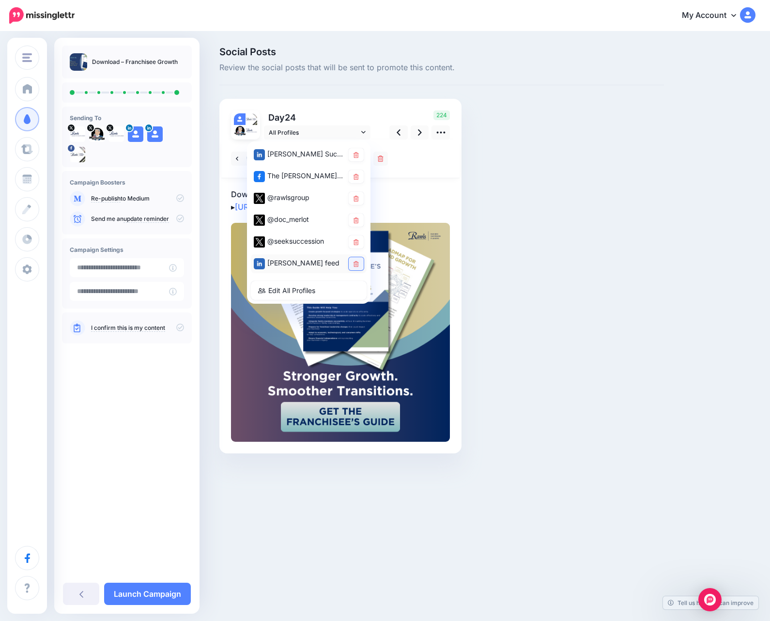
click at [359, 264] on link at bounding box center [356, 263] width 15 height 13
click at [357, 244] on icon at bounding box center [355, 242] width 5 height 6
click at [355, 215] on link at bounding box center [356, 219] width 15 height 13
click at [412, 136] on link at bounding box center [420, 132] width 18 height 14
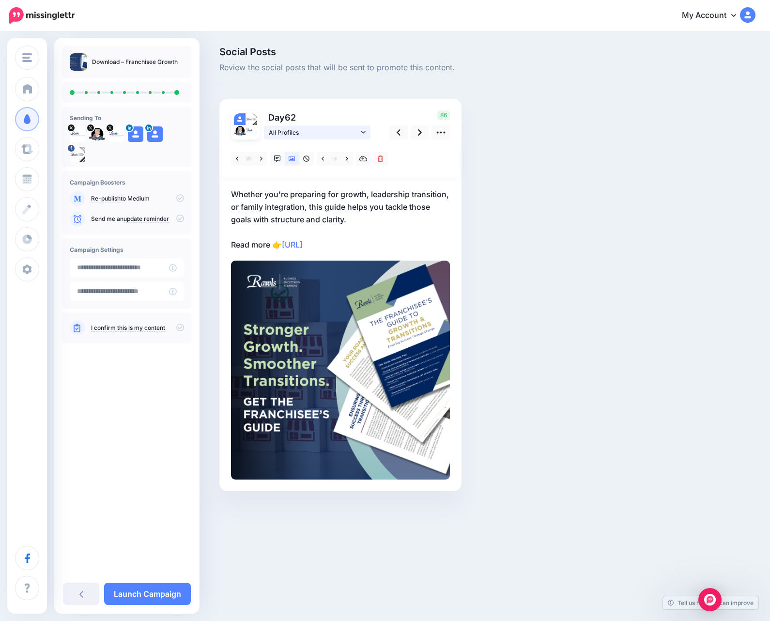
click at [356, 137] on span "All Profiles" at bounding box center [314, 132] width 90 height 10
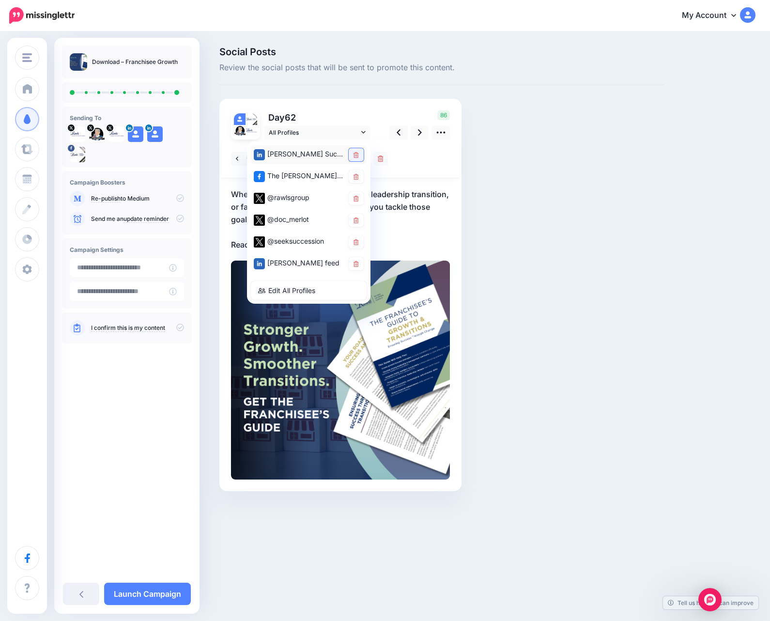
click at [360, 153] on link at bounding box center [356, 154] width 15 height 13
click at [355, 179] on icon at bounding box center [355, 177] width 5 height 6
click at [357, 196] on icon at bounding box center [355, 199] width 5 height 6
click at [416, 134] on link at bounding box center [420, 132] width 18 height 14
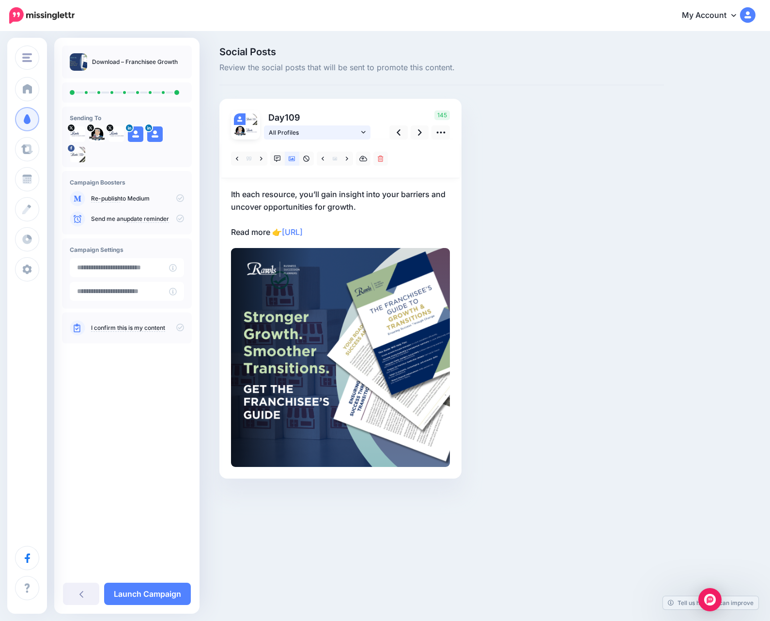
click at [363, 136] on icon at bounding box center [363, 132] width 4 height 7
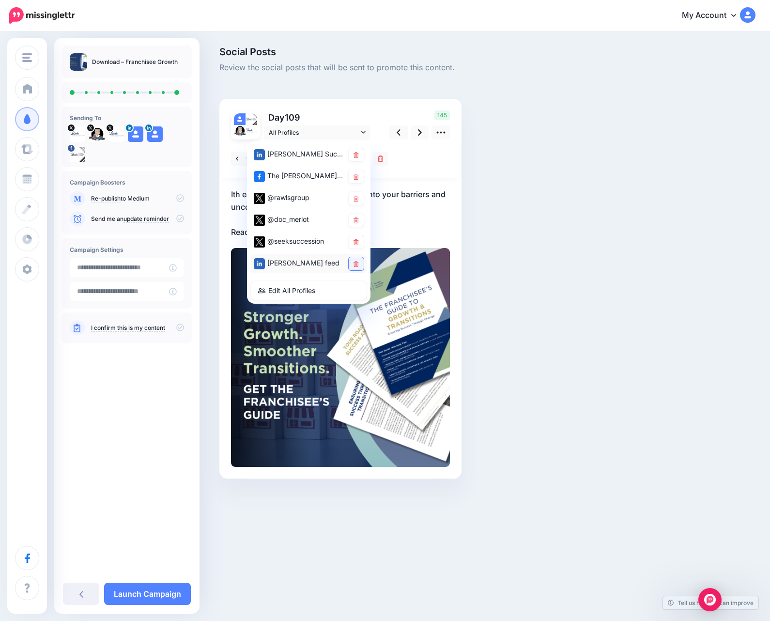
click at [353, 263] on icon at bounding box center [355, 264] width 5 height 6
click at [353, 243] on icon at bounding box center [355, 242] width 5 height 6
click at [355, 222] on icon at bounding box center [355, 220] width 5 height 6
click at [415, 132] on link at bounding box center [420, 132] width 18 height 14
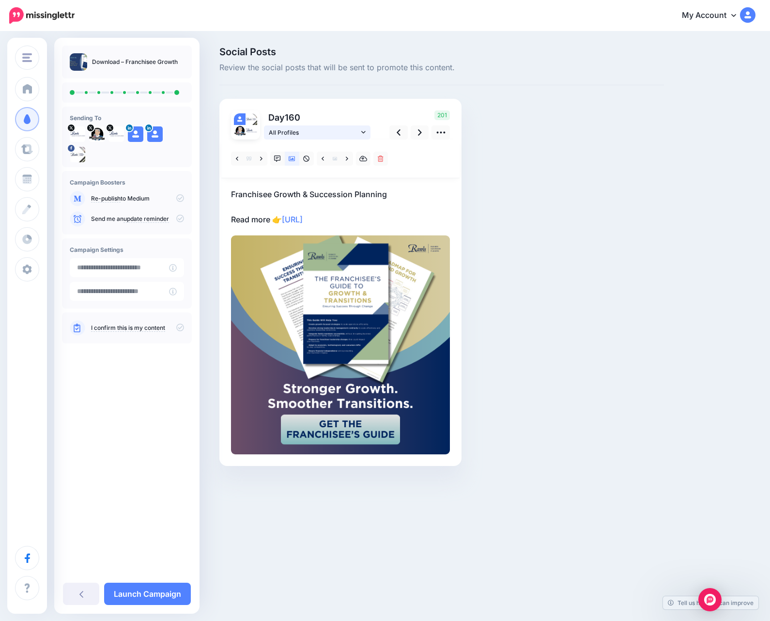
click at [361, 135] on icon at bounding box center [363, 132] width 4 height 7
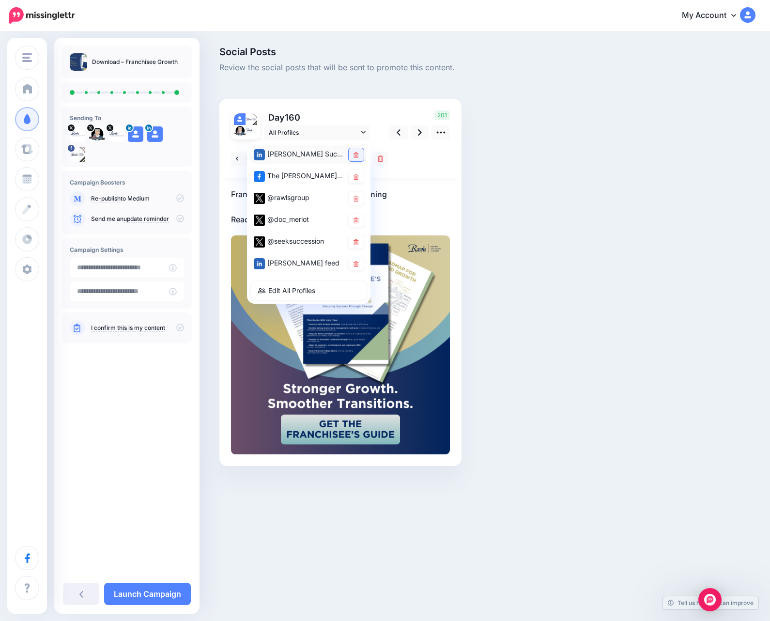
click at [359, 155] on link at bounding box center [356, 154] width 15 height 13
click at [356, 180] on link at bounding box center [356, 176] width 15 height 13
click at [356, 198] on icon at bounding box center [355, 199] width 5 height 6
click at [416, 132] on link at bounding box center [420, 132] width 18 height 14
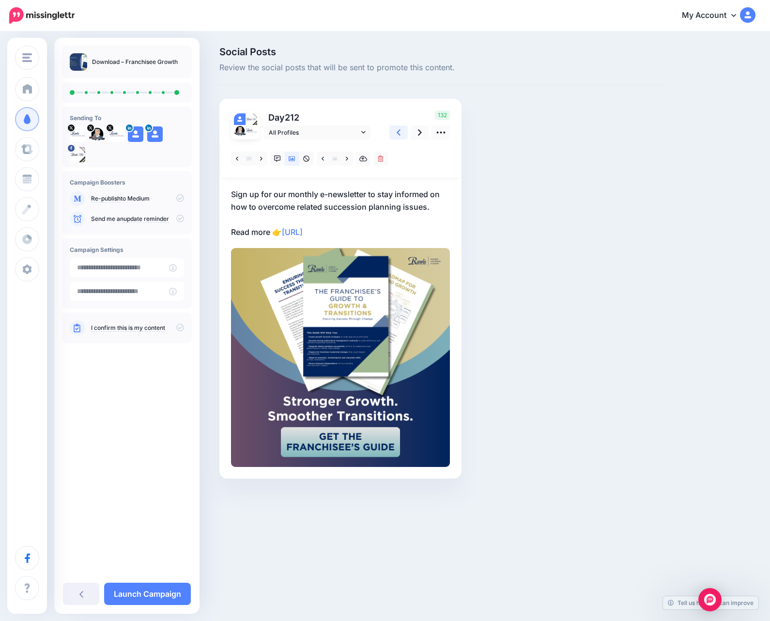
click at [393, 137] on link at bounding box center [398, 132] width 18 height 14
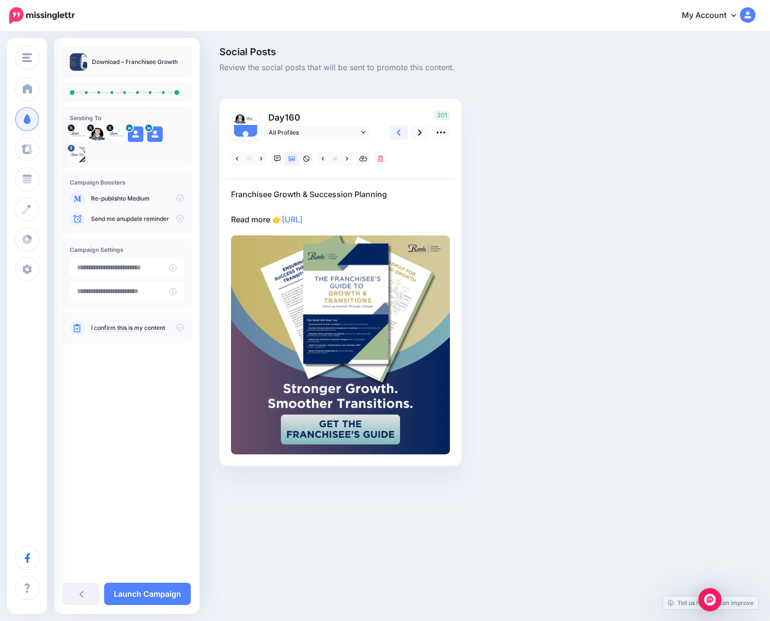
click at [393, 137] on link at bounding box center [398, 132] width 18 height 14
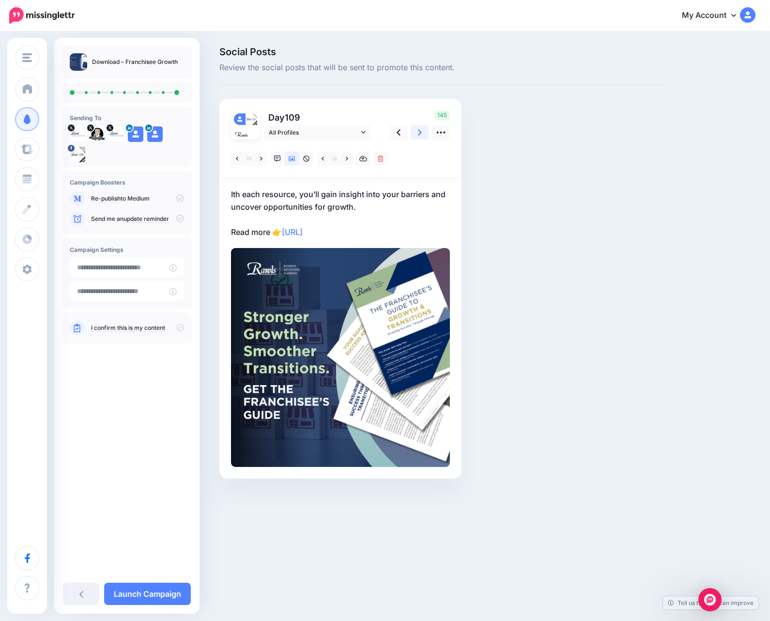
click at [424, 132] on link at bounding box center [420, 132] width 18 height 14
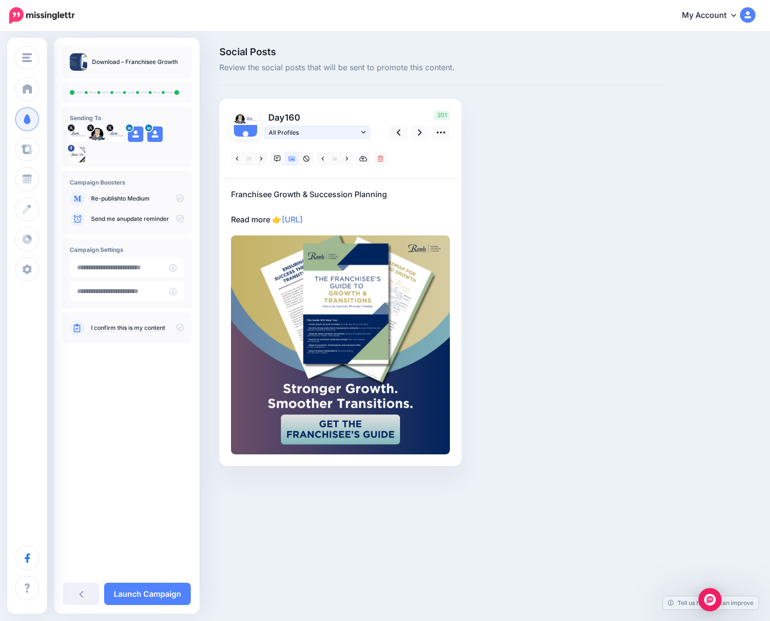
click at [338, 137] on span "All Profiles" at bounding box center [314, 132] width 90 height 10
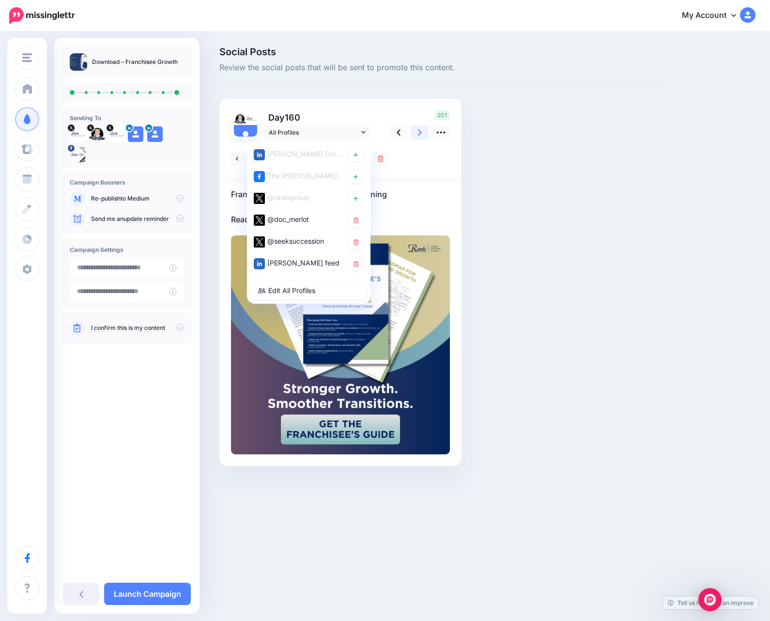
click at [419, 133] on icon at bounding box center [420, 132] width 4 height 10
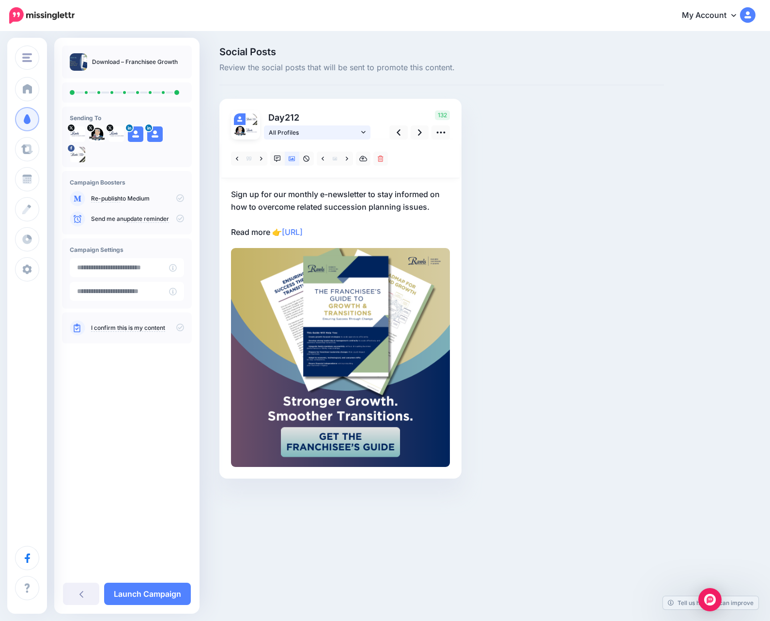
click at [360, 133] on link "All Profiles" at bounding box center [317, 132] width 107 height 14
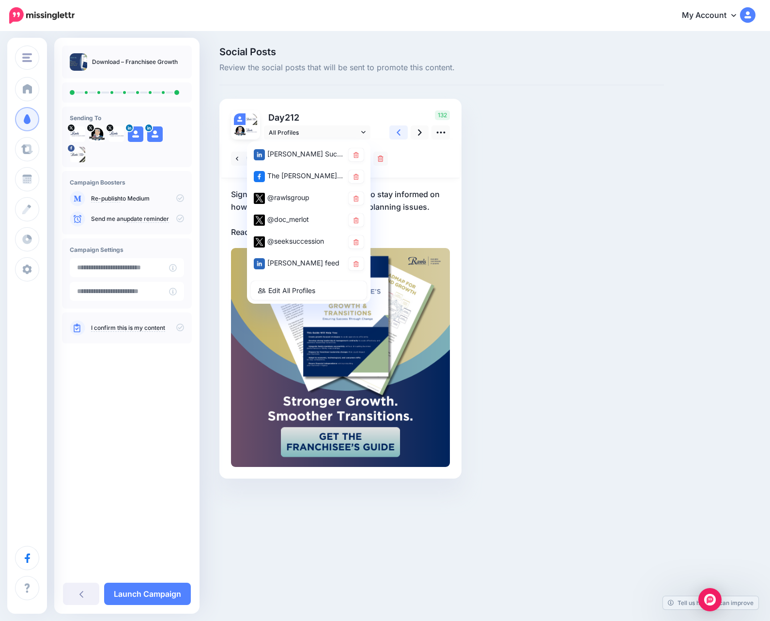
click at [399, 131] on icon at bounding box center [398, 132] width 4 height 6
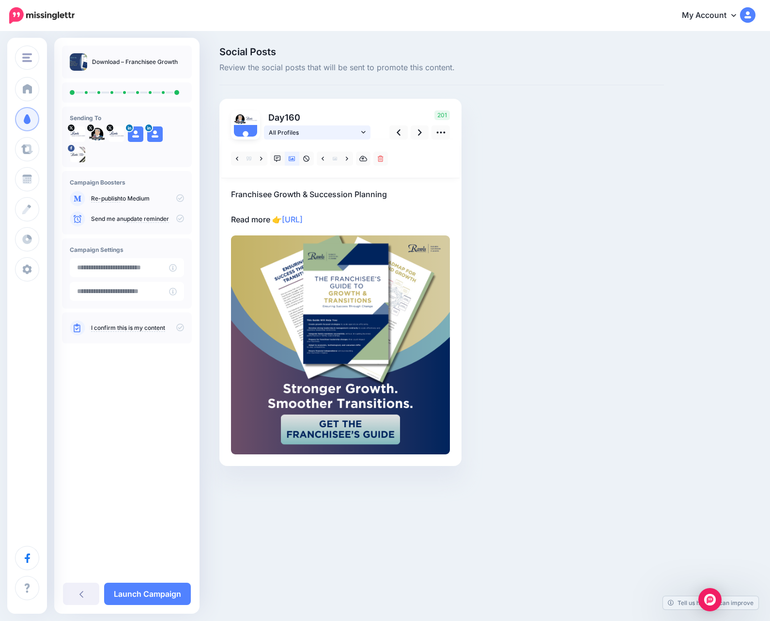
click at [360, 130] on link "All Profiles" at bounding box center [317, 132] width 107 height 14
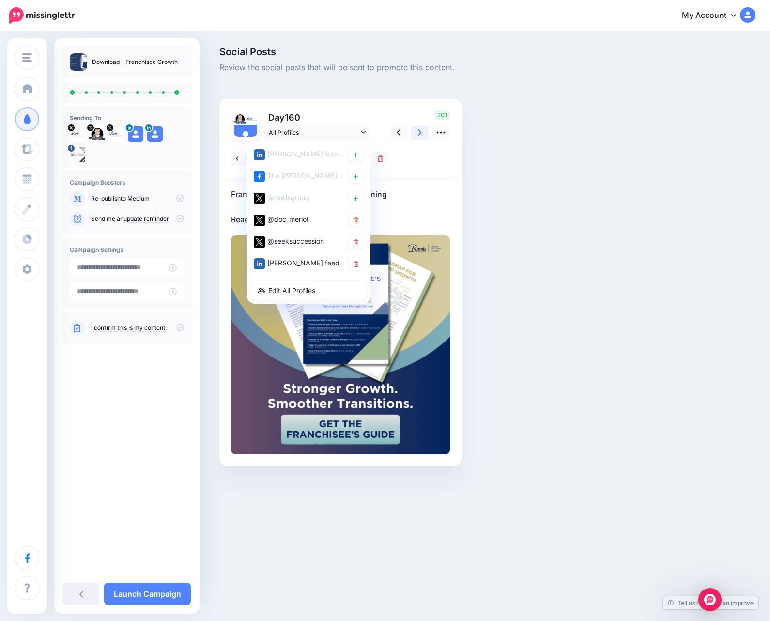
click at [418, 130] on icon at bounding box center [420, 132] width 4 height 6
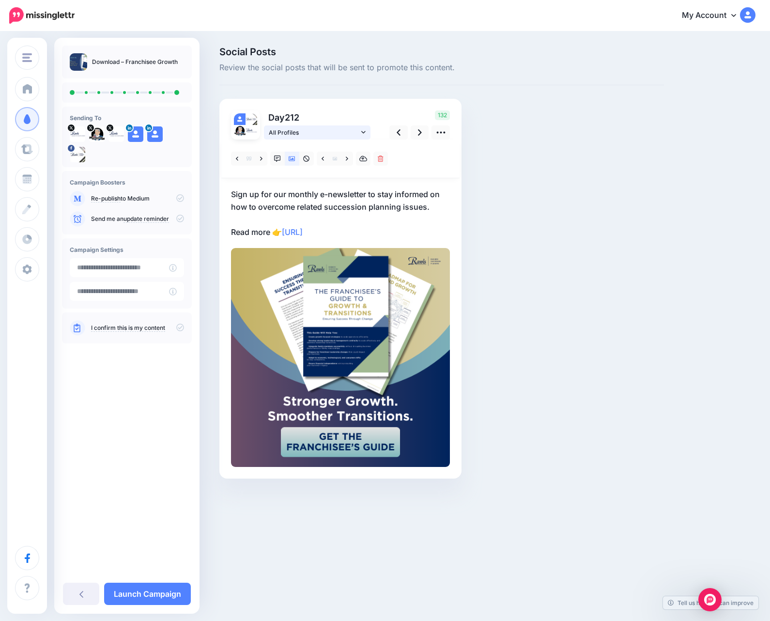
click at [365, 129] on icon at bounding box center [363, 132] width 4 height 7
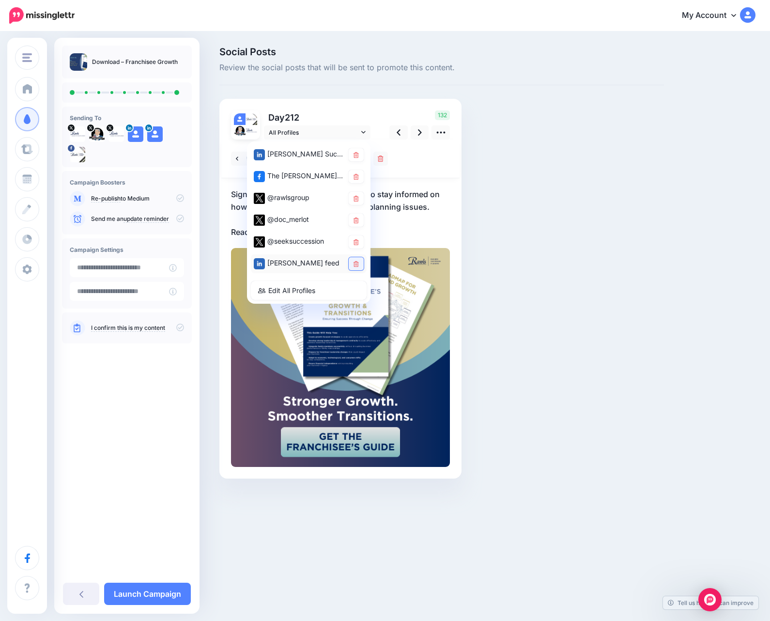
click at [354, 270] on link at bounding box center [356, 263] width 15 height 13
click at [357, 244] on icon at bounding box center [355, 242] width 5 height 6
click at [359, 217] on link at bounding box center [356, 219] width 15 height 13
click at [413, 136] on link at bounding box center [420, 132] width 18 height 14
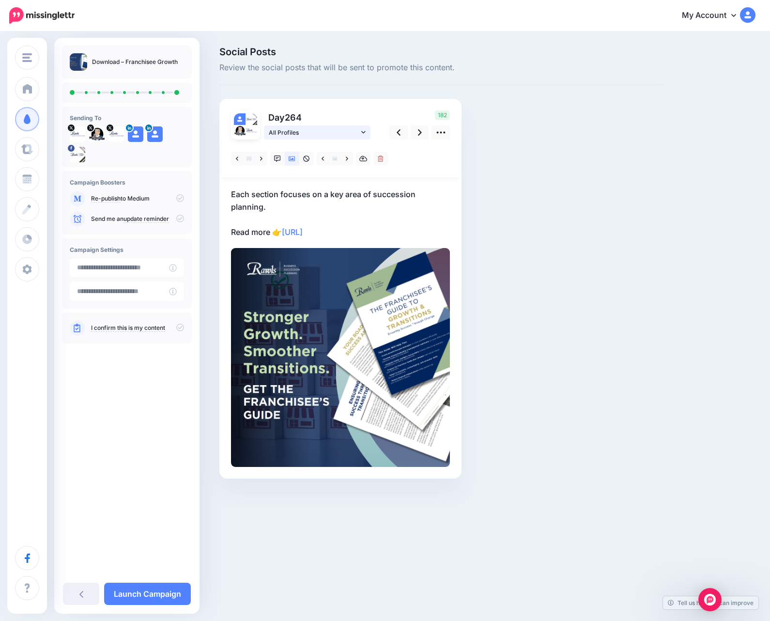
click at [368, 134] on link "All Profiles" at bounding box center [317, 132] width 107 height 14
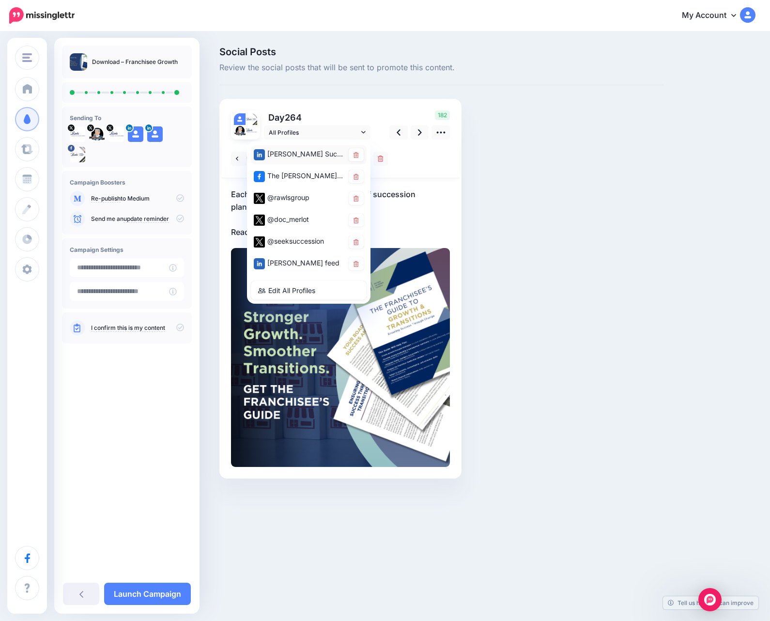
click at [361, 162] on div "[PERSON_NAME] Succession Planners page" at bounding box center [309, 154] width 116 height 19
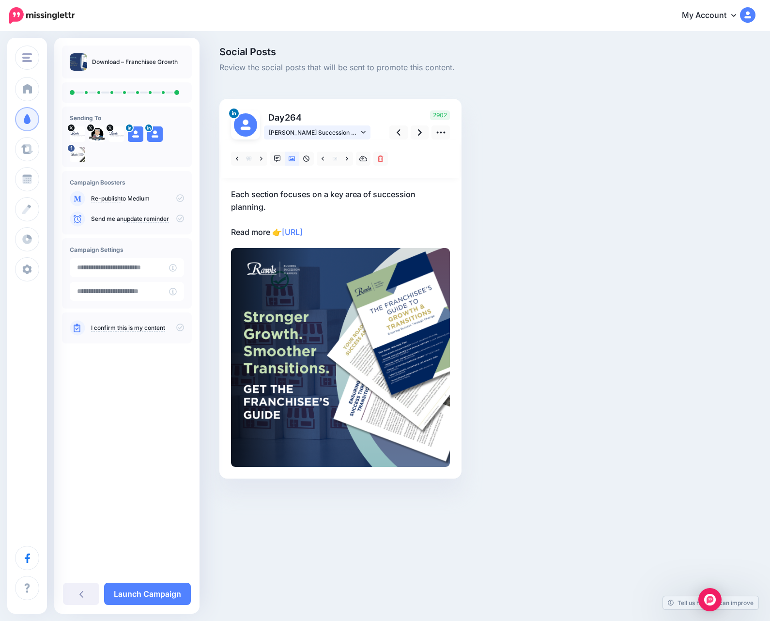
click at [367, 131] on link "[PERSON_NAME] Succession Planners page" at bounding box center [317, 132] width 107 height 14
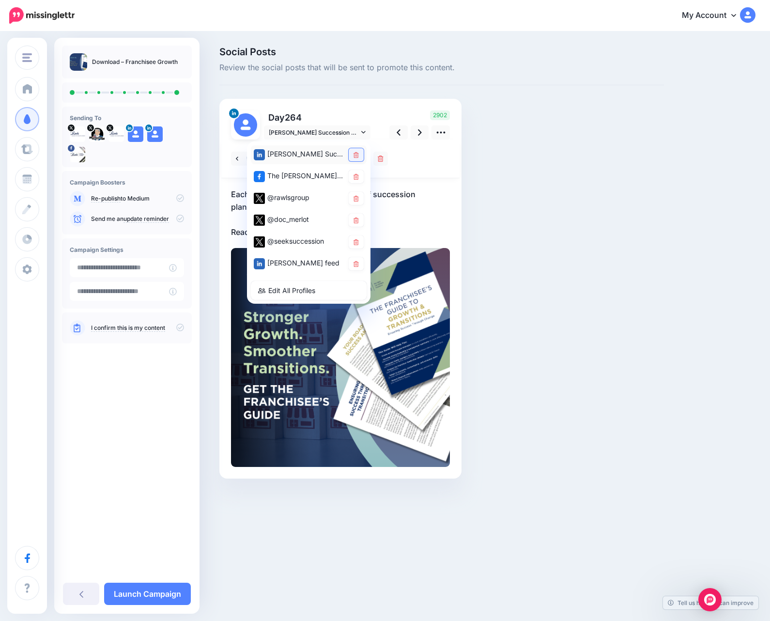
click at [361, 153] on link at bounding box center [356, 154] width 15 height 13
click at [403, 136] on link at bounding box center [398, 132] width 18 height 14
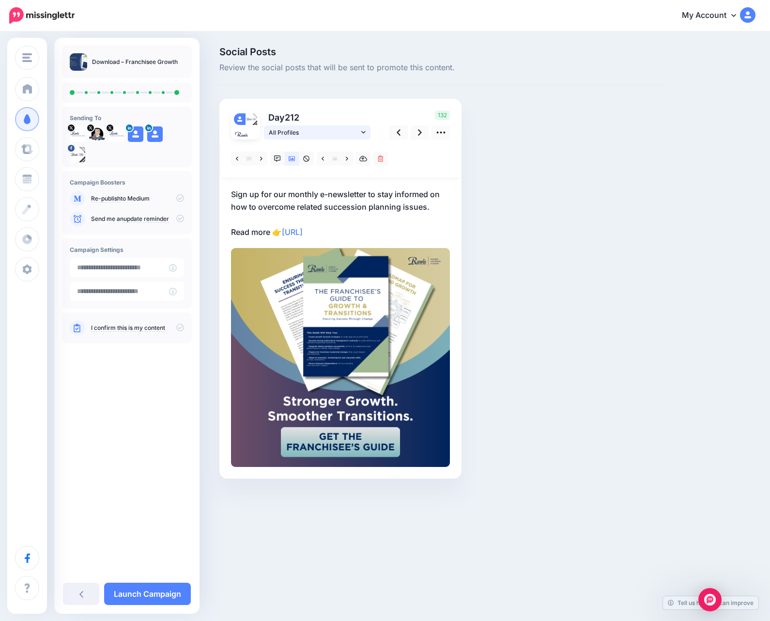
click at [364, 136] on icon at bounding box center [363, 132] width 4 height 7
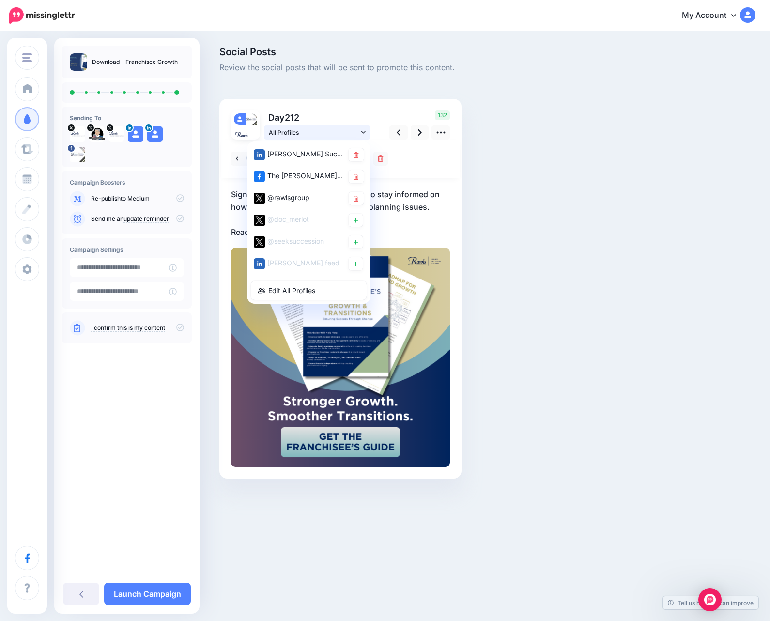
click at [364, 136] on icon at bounding box center [363, 132] width 4 height 7
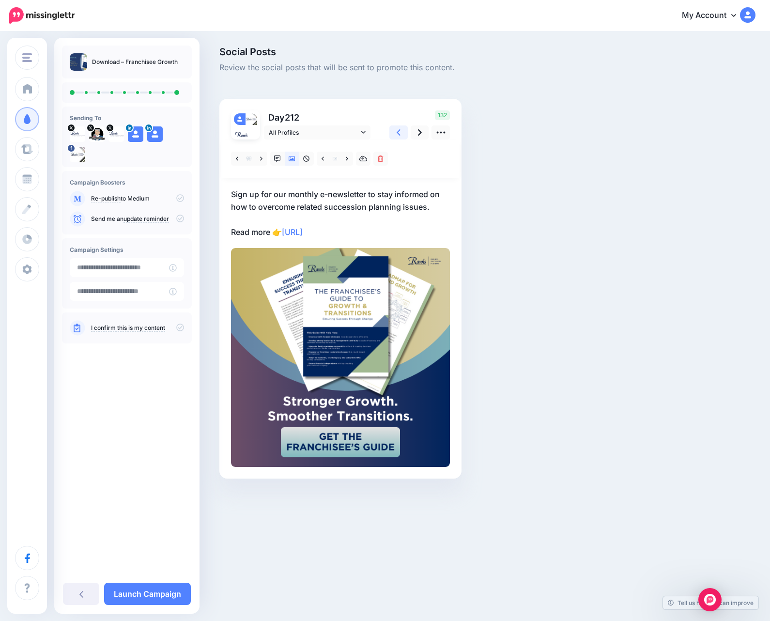
click at [395, 133] on link at bounding box center [398, 132] width 18 height 14
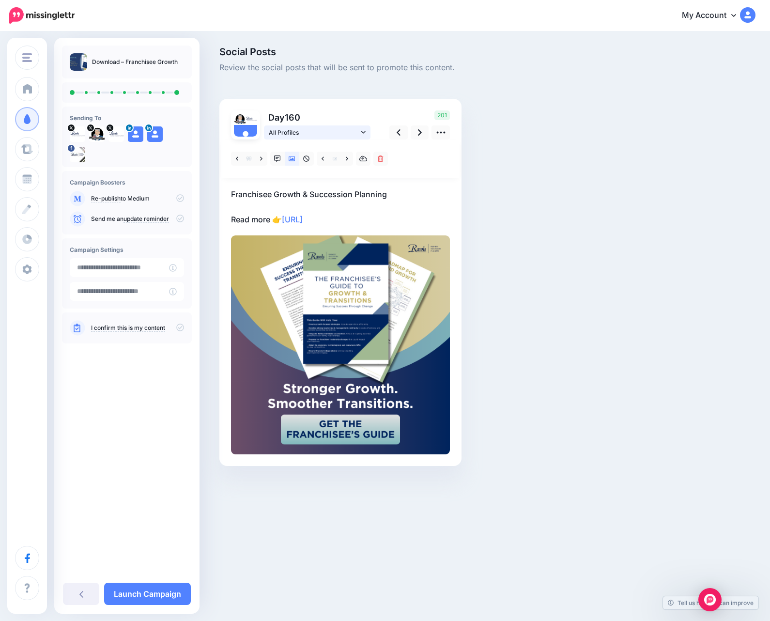
click at [360, 133] on link "All Profiles" at bounding box center [317, 132] width 107 height 14
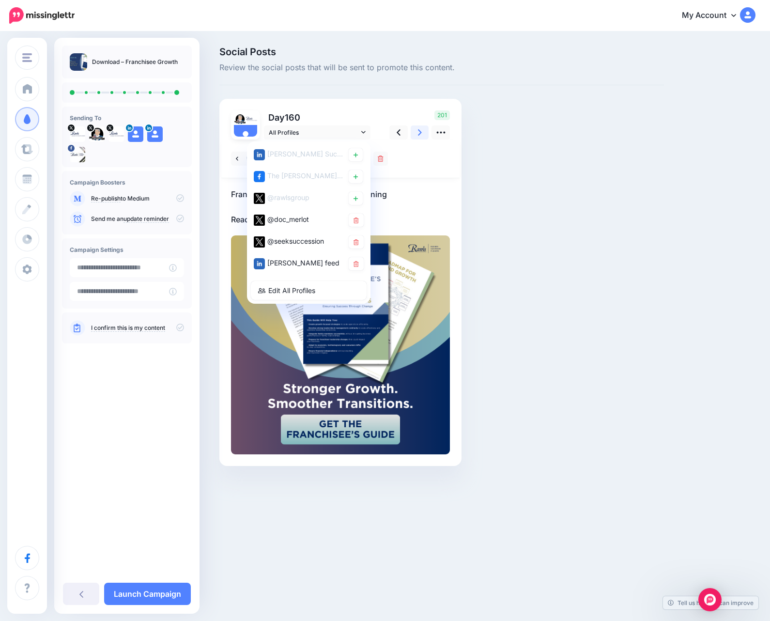
click at [417, 131] on link at bounding box center [420, 132] width 18 height 14
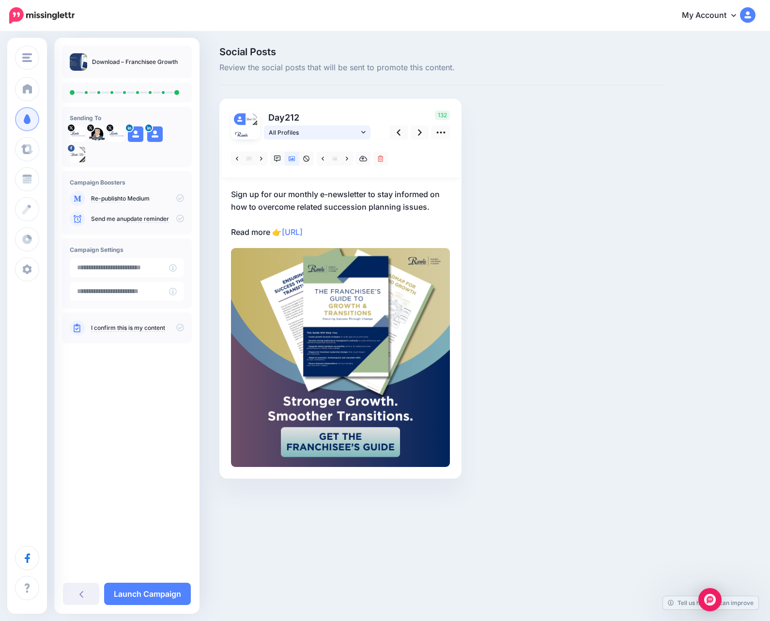
click at [356, 134] on span "All Profiles" at bounding box center [314, 132] width 90 height 10
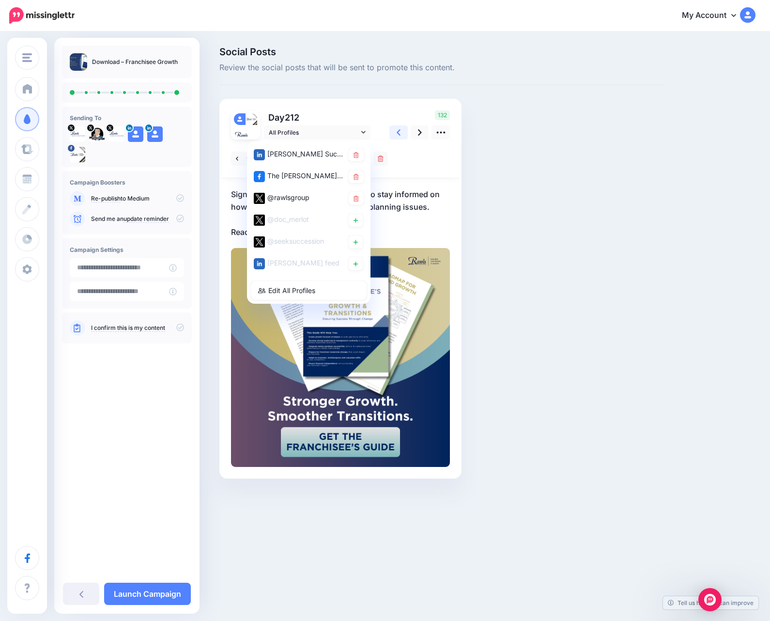
click at [401, 130] on link at bounding box center [398, 132] width 18 height 14
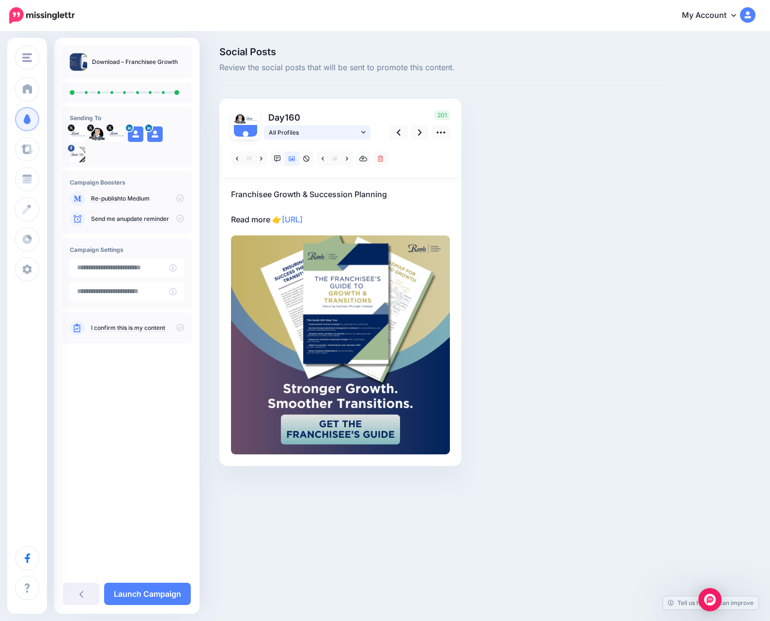
click at [348, 134] on span "All Profiles" at bounding box center [314, 132] width 90 height 10
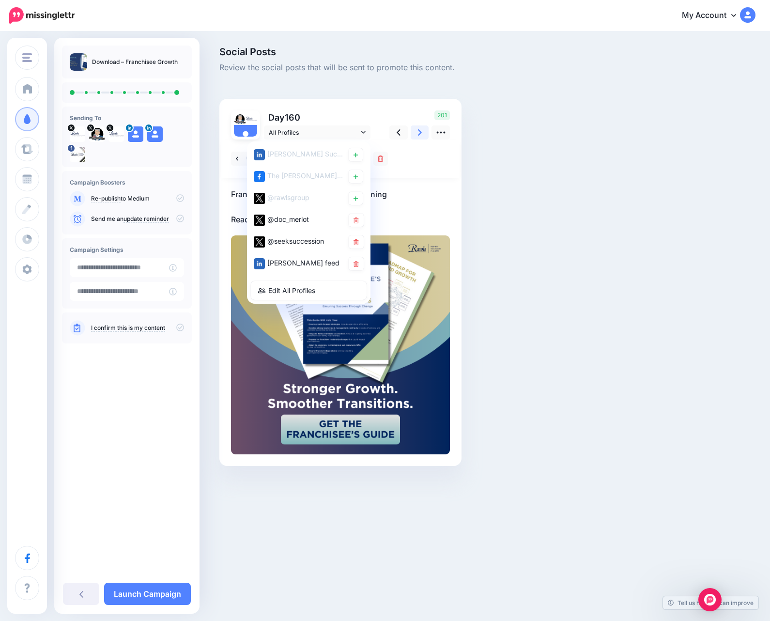
click at [412, 134] on link at bounding box center [420, 132] width 18 height 14
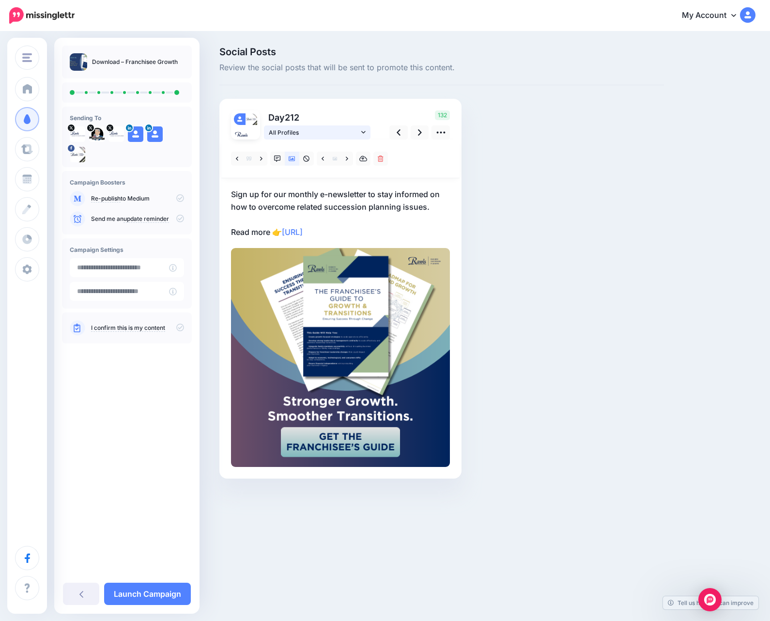
click at [363, 134] on icon at bounding box center [363, 132] width 4 height 7
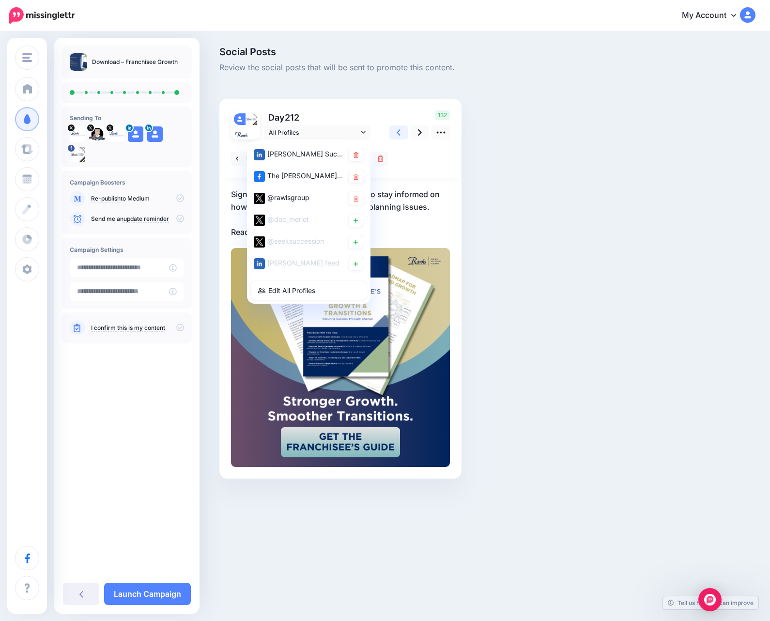
click at [396, 135] on icon at bounding box center [398, 132] width 4 height 10
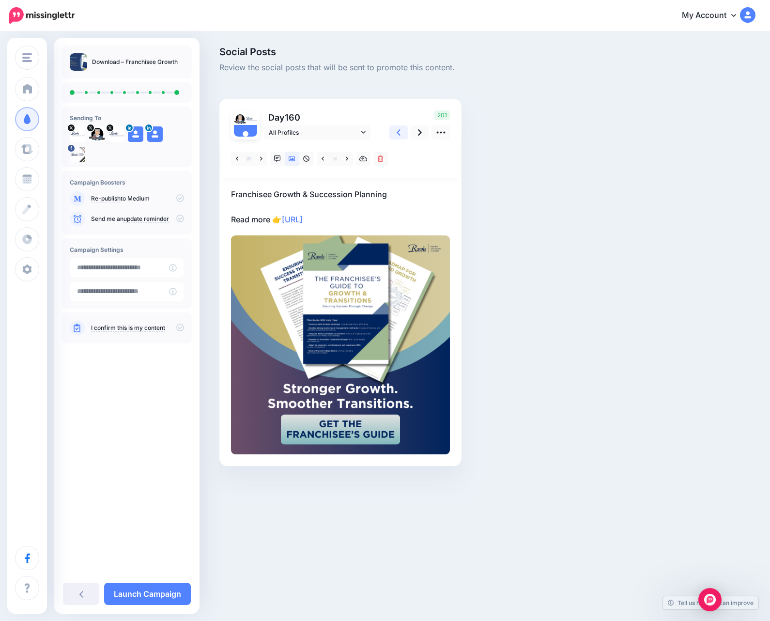
click at [392, 135] on link at bounding box center [398, 132] width 18 height 14
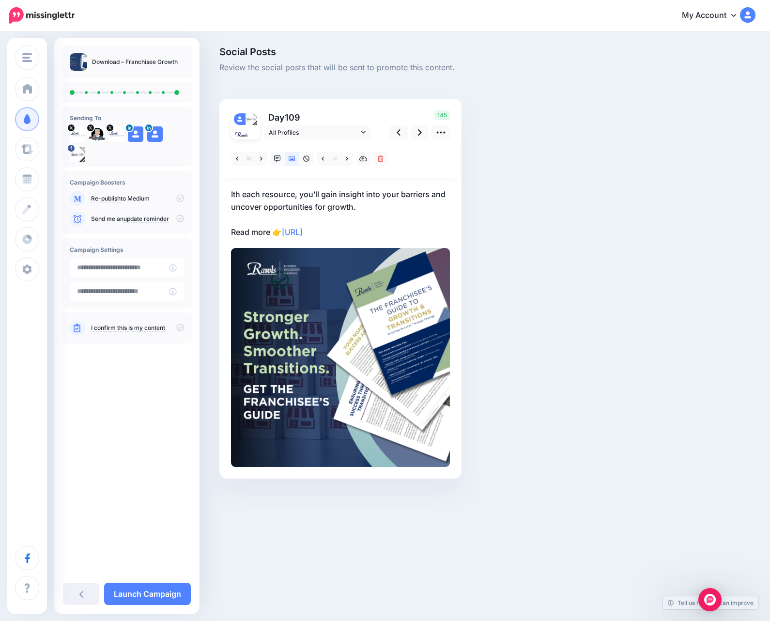
click at [389, 135] on div "145" at bounding box center [418, 124] width 78 height 29
click at [354, 135] on span "All Profiles" at bounding box center [314, 132] width 90 height 10
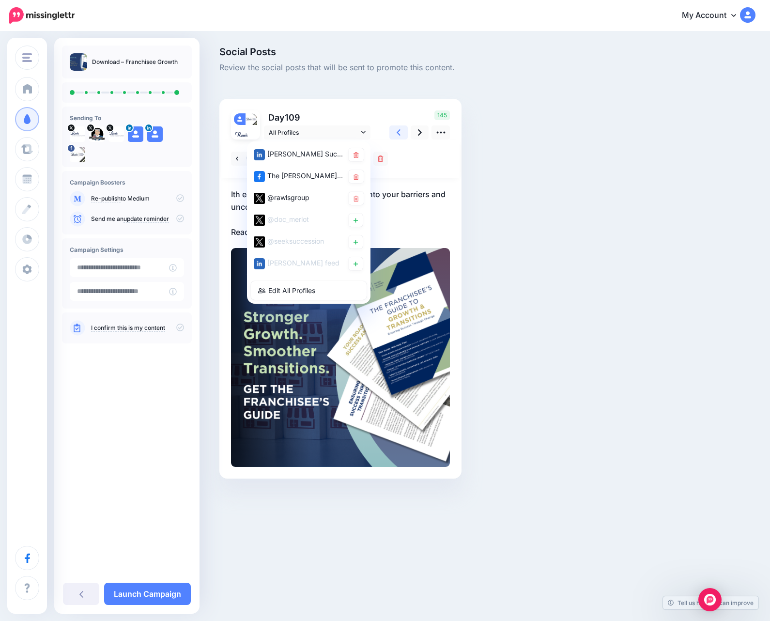
click at [391, 133] on link at bounding box center [398, 132] width 18 height 14
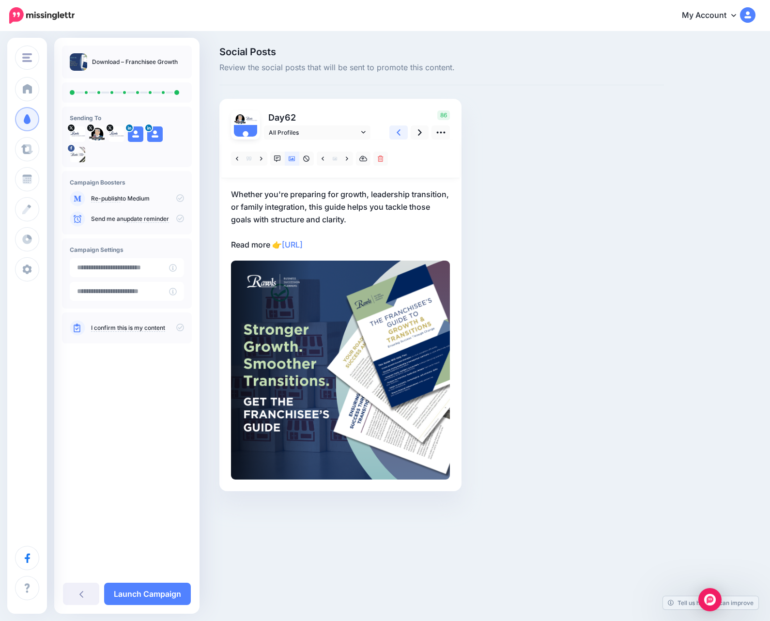
click at [391, 133] on link at bounding box center [398, 132] width 18 height 14
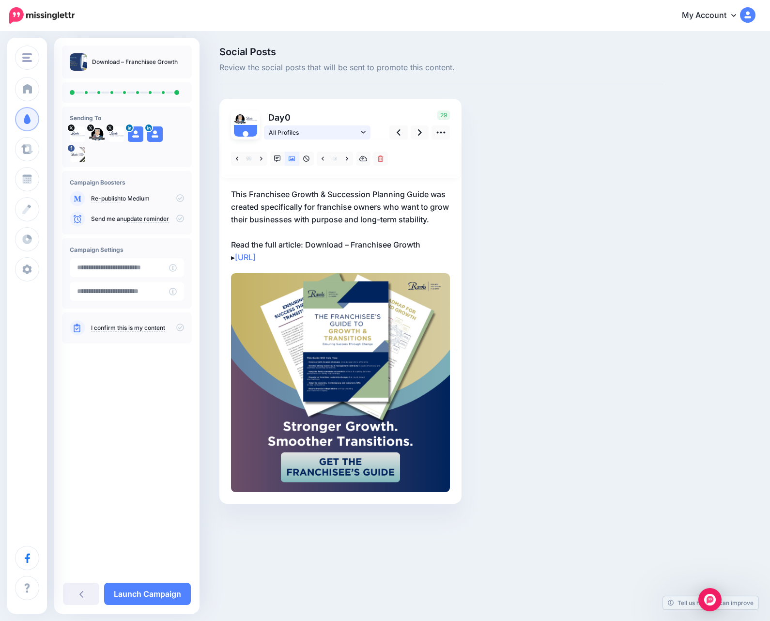
click at [327, 133] on span "All Profiles" at bounding box center [314, 132] width 90 height 10
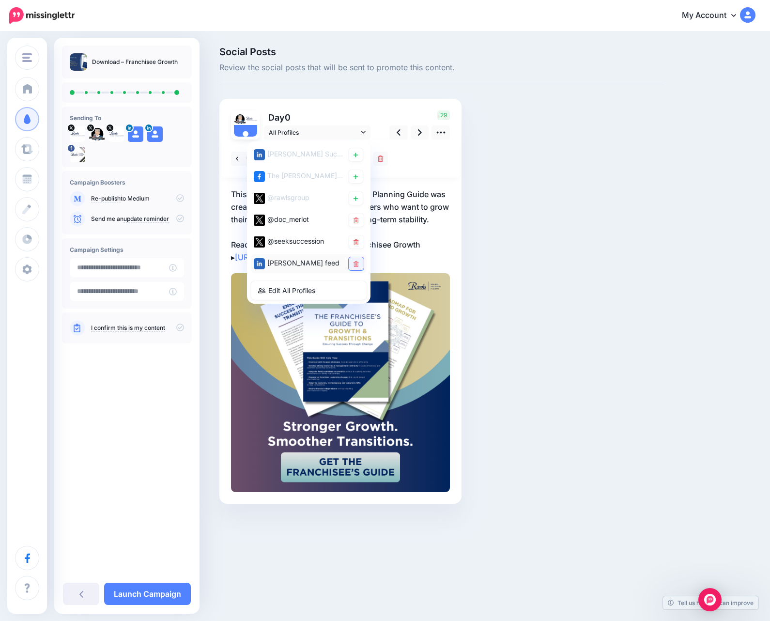
click at [356, 268] on link at bounding box center [356, 263] width 15 height 13
click at [357, 247] on link at bounding box center [356, 241] width 15 height 13
click at [359, 222] on link at bounding box center [356, 219] width 15 height 13
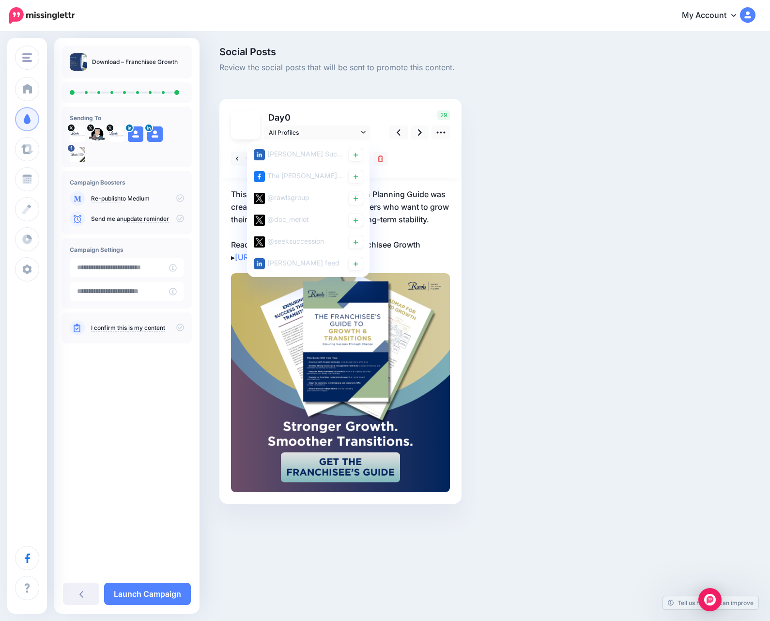
click at [359, 201] on link at bounding box center [356, 198] width 14 height 13
click at [358, 183] on link at bounding box center [356, 176] width 14 height 13
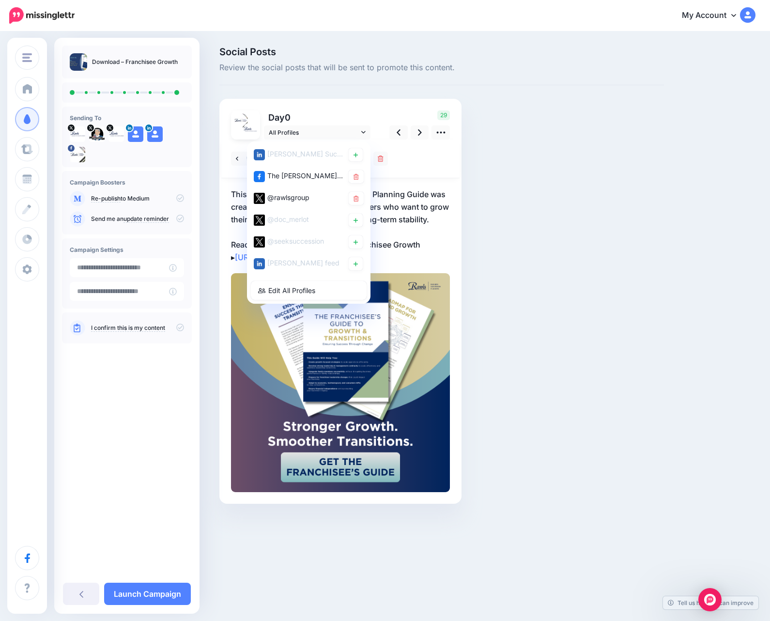
click at [356, 159] on link at bounding box center [356, 154] width 14 height 13
click at [421, 128] on icon at bounding box center [420, 132] width 4 height 10
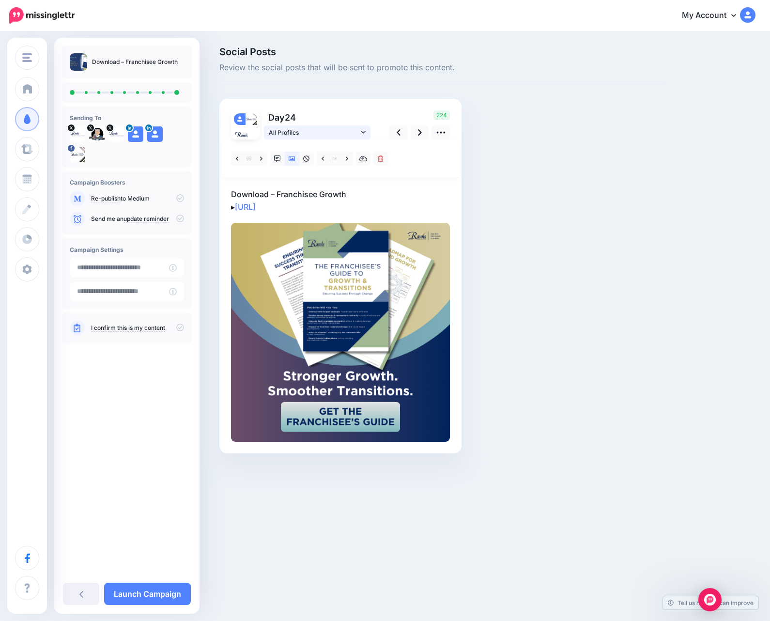
click at [349, 133] on span "All Profiles" at bounding box center [314, 132] width 90 height 10
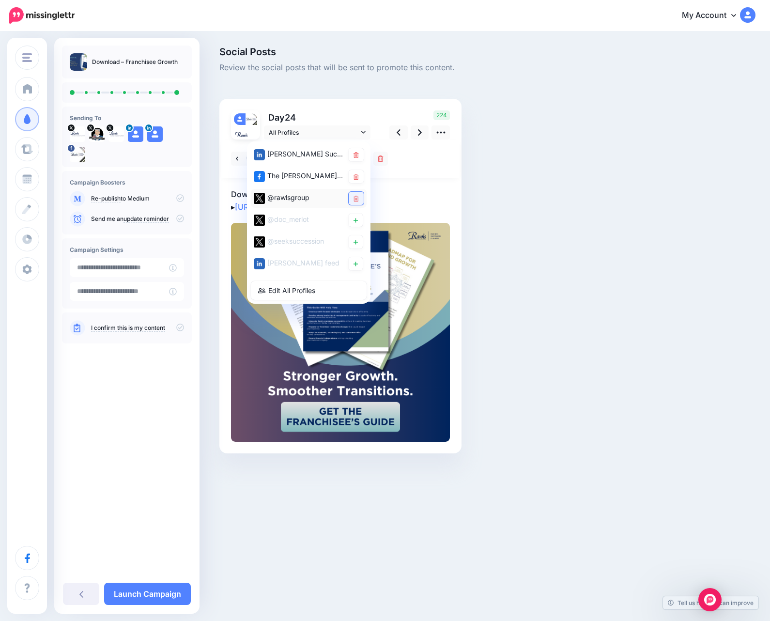
click at [353, 202] on link at bounding box center [356, 198] width 15 height 13
click at [356, 181] on link at bounding box center [356, 176] width 15 height 13
click at [358, 155] on icon at bounding box center [355, 155] width 5 height 6
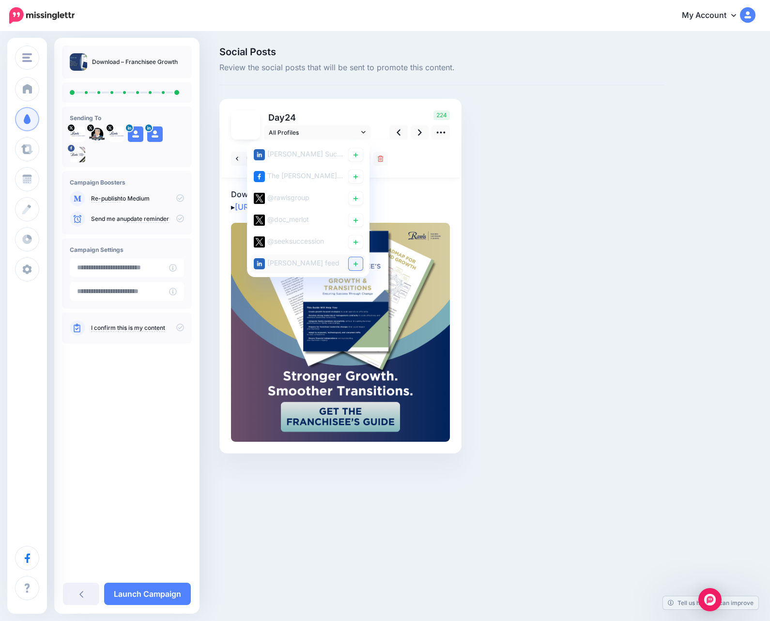
click at [358, 261] on link at bounding box center [356, 263] width 14 height 13
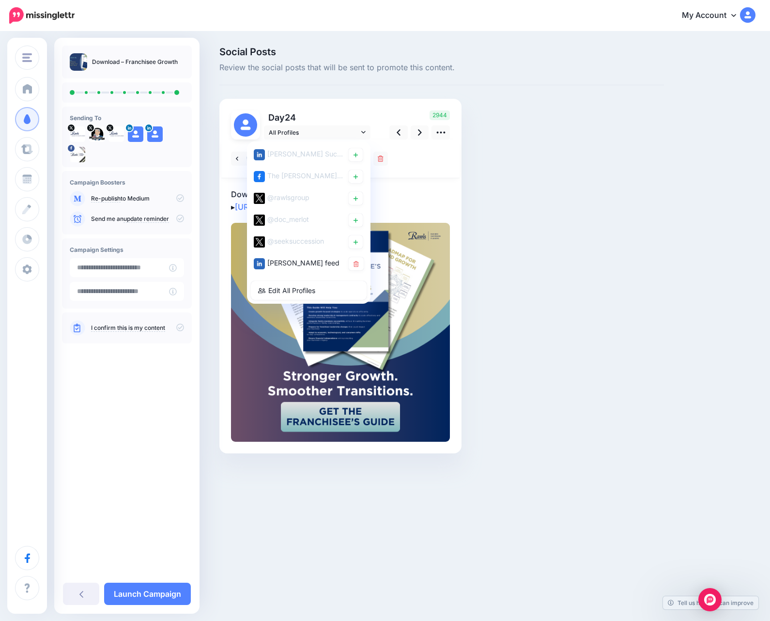
click at [357, 244] on icon at bounding box center [355, 242] width 4 height 6
click at [357, 222] on icon at bounding box center [355, 220] width 4 height 6
click at [417, 135] on link at bounding box center [420, 132] width 18 height 14
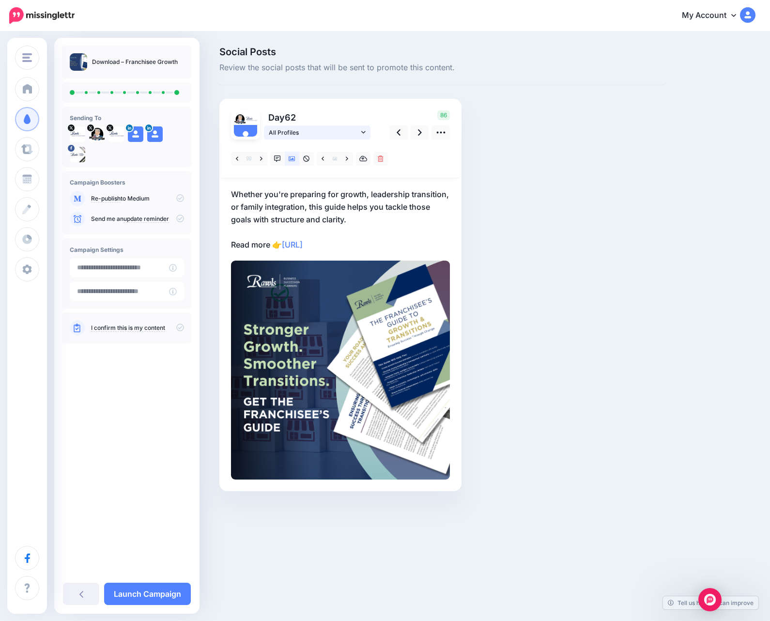
click at [363, 132] on icon at bounding box center [363, 132] width 4 height 2
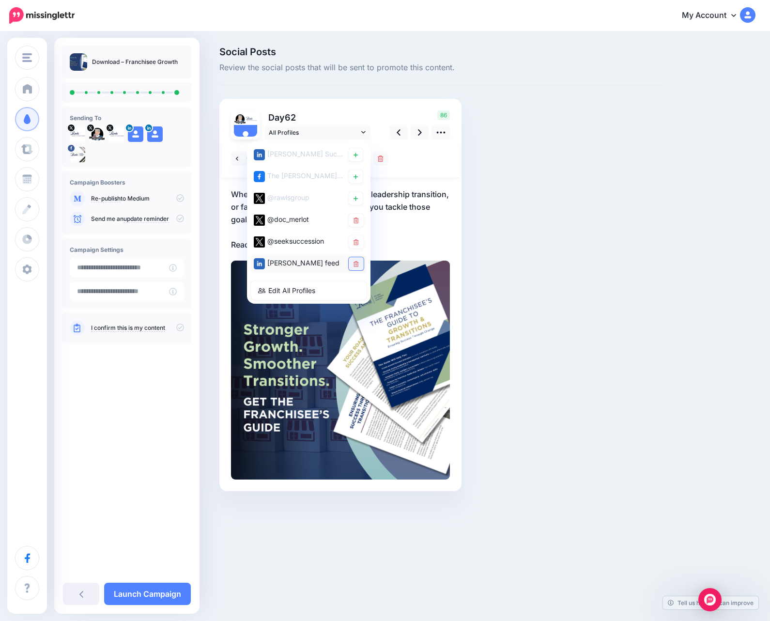
click at [351, 267] on link at bounding box center [356, 263] width 15 height 13
click at [355, 245] on link at bounding box center [356, 241] width 15 height 13
click at [358, 223] on link at bounding box center [356, 219] width 15 height 13
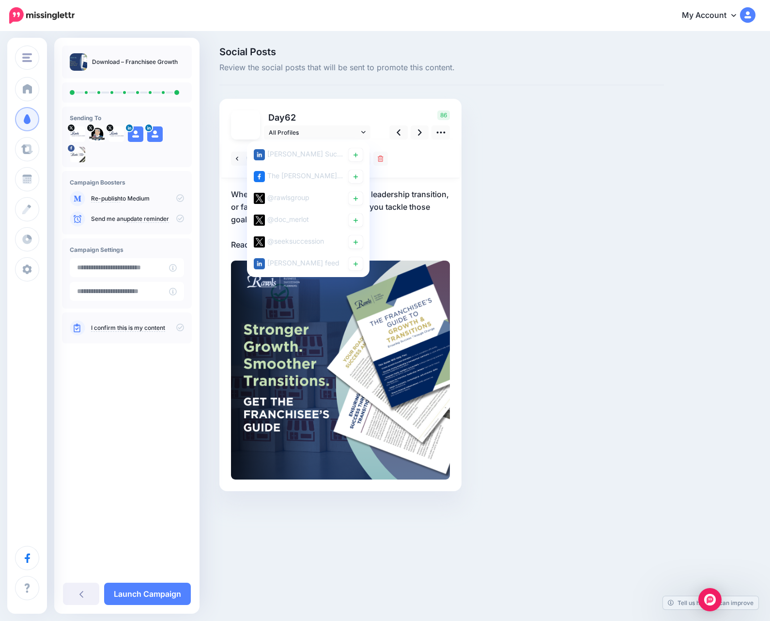
click at [359, 202] on link at bounding box center [356, 198] width 14 height 13
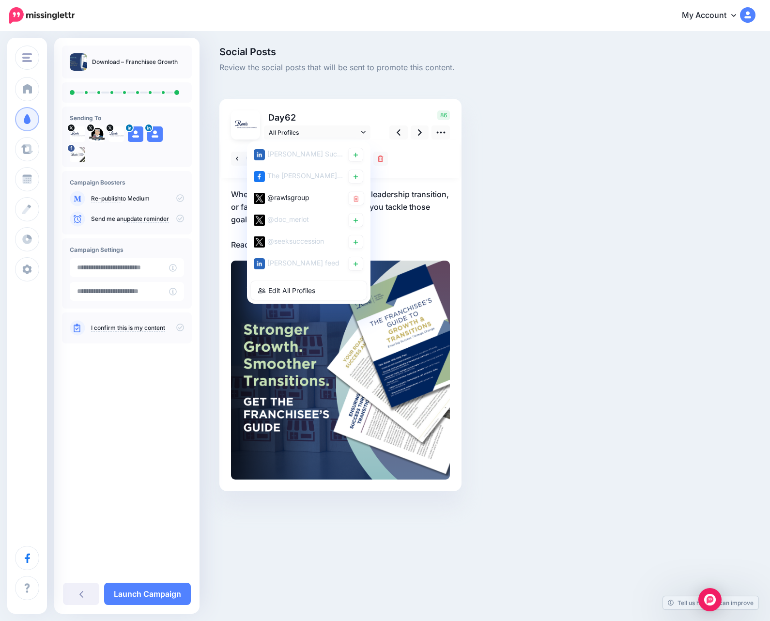
click at [359, 181] on link at bounding box center [356, 176] width 14 height 13
click at [360, 157] on link at bounding box center [356, 154] width 14 height 13
click at [419, 130] on icon at bounding box center [420, 132] width 4 height 6
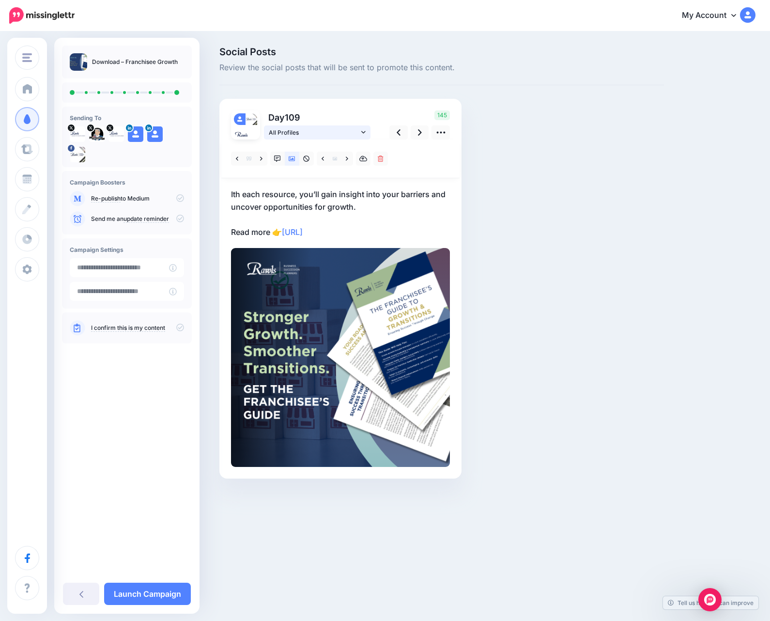
click at [365, 133] on icon at bounding box center [363, 132] width 4 height 7
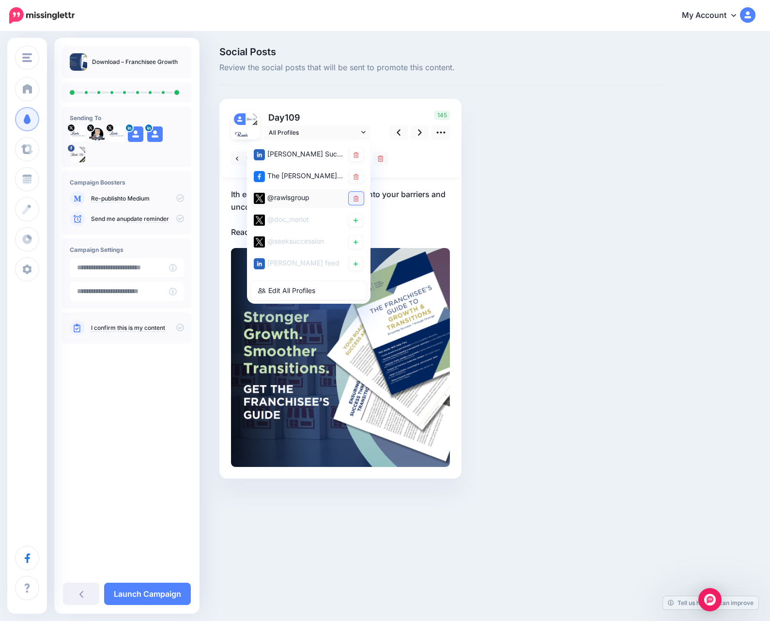
click at [359, 193] on link at bounding box center [356, 198] width 15 height 13
click at [358, 179] on icon at bounding box center [355, 177] width 5 height 6
click at [358, 162] on div "[PERSON_NAME] Succession Planners page" at bounding box center [309, 154] width 116 height 19
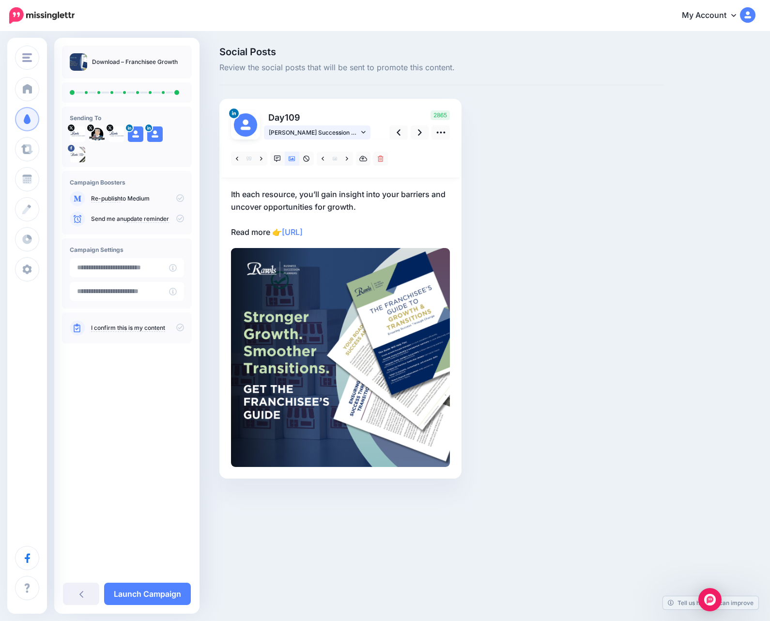
click at [358, 137] on span "[PERSON_NAME] Succession Planners page" at bounding box center [314, 132] width 90 height 10
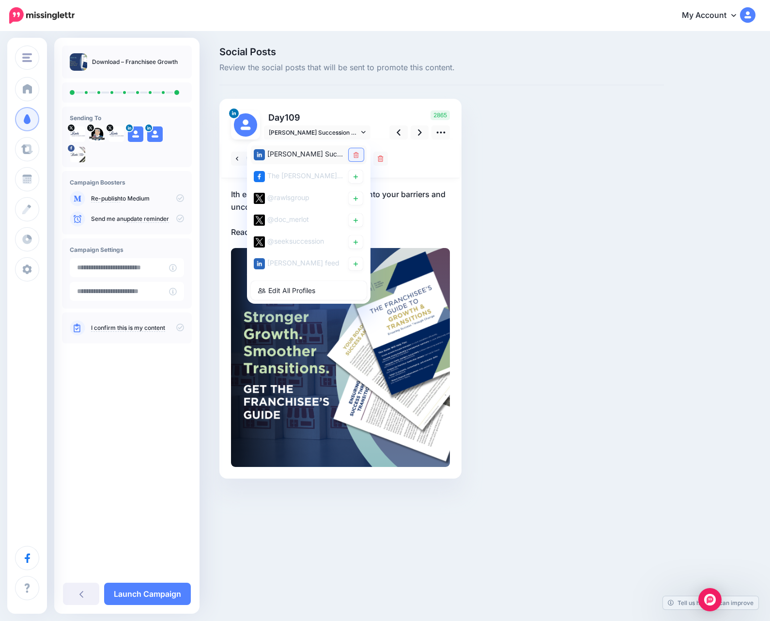
click at [356, 149] on link at bounding box center [356, 154] width 15 height 13
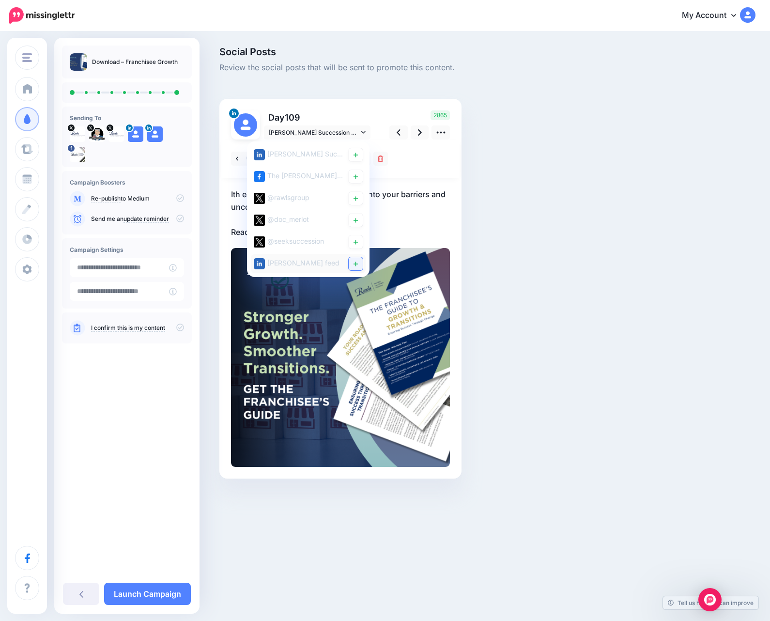
drag, startPoint x: 366, startPoint y: 268, endPoint x: 356, endPoint y: 265, distance: 10.1
click at [356, 265] on icon at bounding box center [355, 263] width 4 height 4
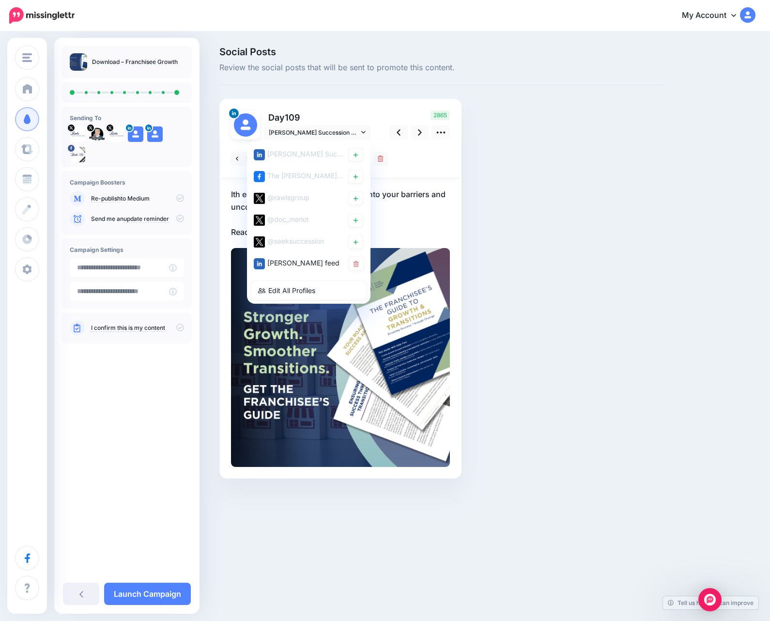
click at [356, 245] on link at bounding box center [356, 241] width 14 height 13
click at [356, 221] on icon at bounding box center [355, 220] width 4 height 4
click at [411, 139] on link at bounding box center [420, 132] width 18 height 14
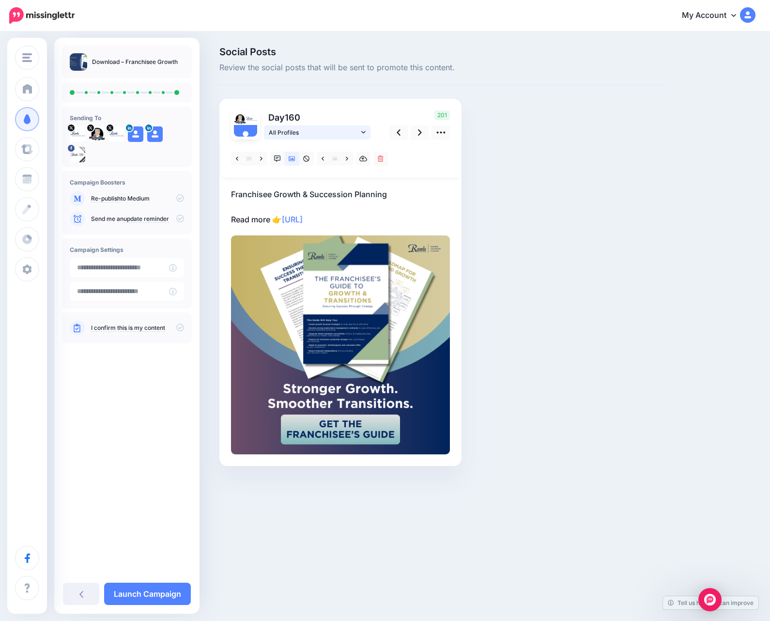
click at [340, 136] on span "All Profiles" at bounding box center [314, 132] width 90 height 10
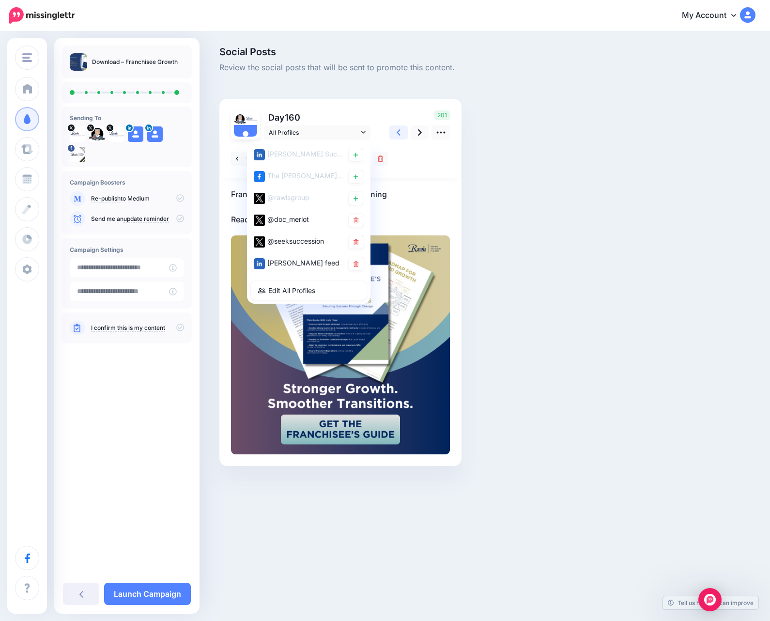
click at [400, 137] on icon at bounding box center [398, 132] width 4 height 10
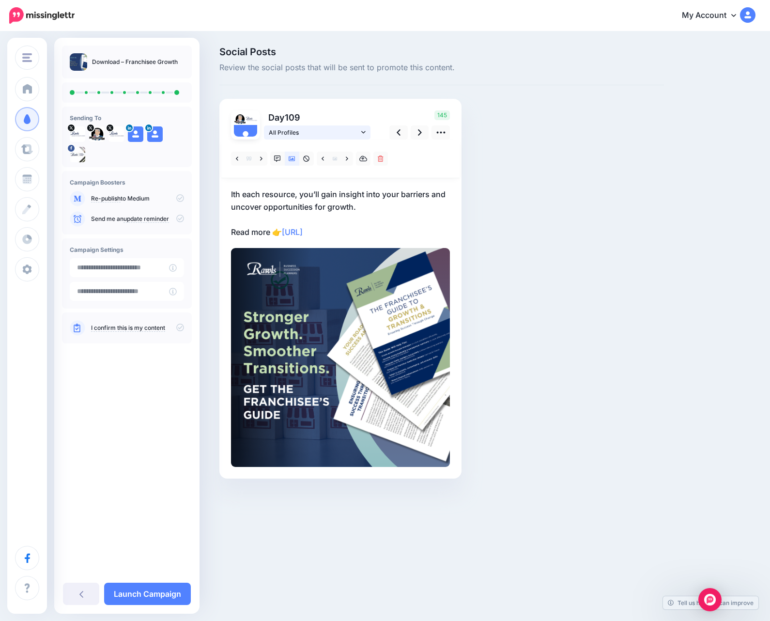
click at [355, 131] on span "All Profiles" at bounding box center [314, 132] width 90 height 10
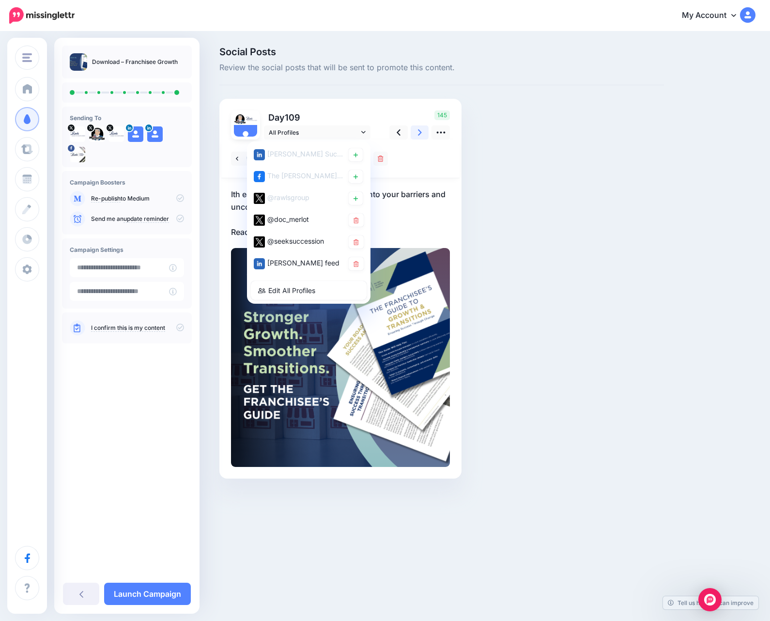
click at [414, 135] on link at bounding box center [420, 132] width 18 height 14
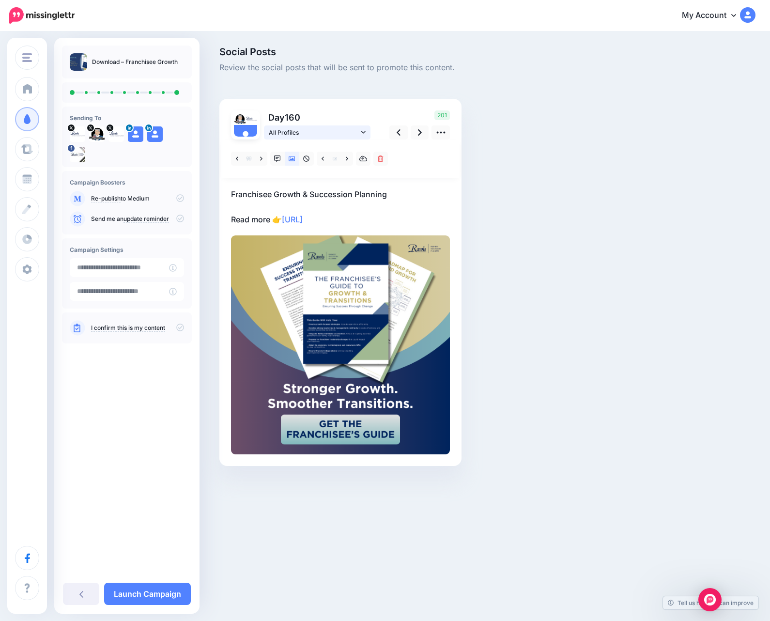
click at [352, 137] on span "All Profiles" at bounding box center [314, 132] width 90 height 10
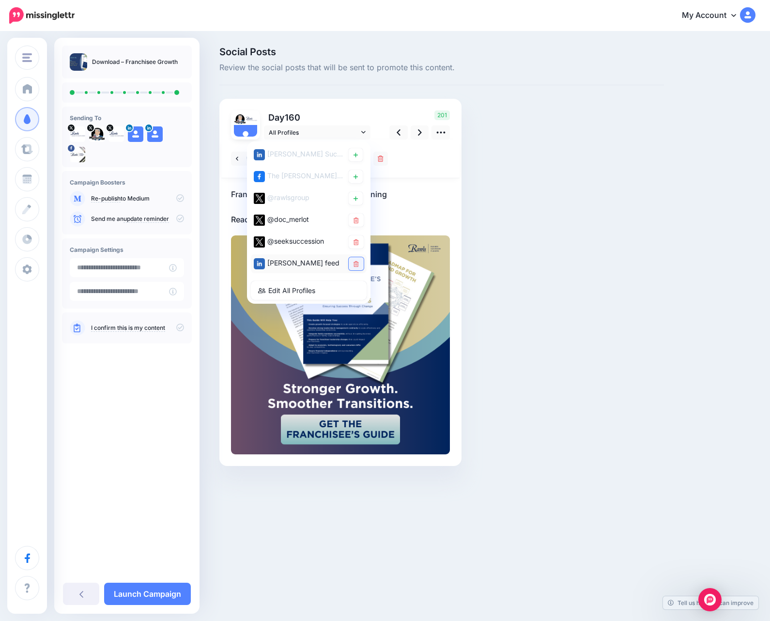
click at [357, 264] on icon at bounding box center [355, 264] width 5 height 6
click at [356, 240] on icon at bounding box center [355, 242] width 5 height 6
click at [358, 222] on icon at bounding box center [355, 220] width 5 height 6
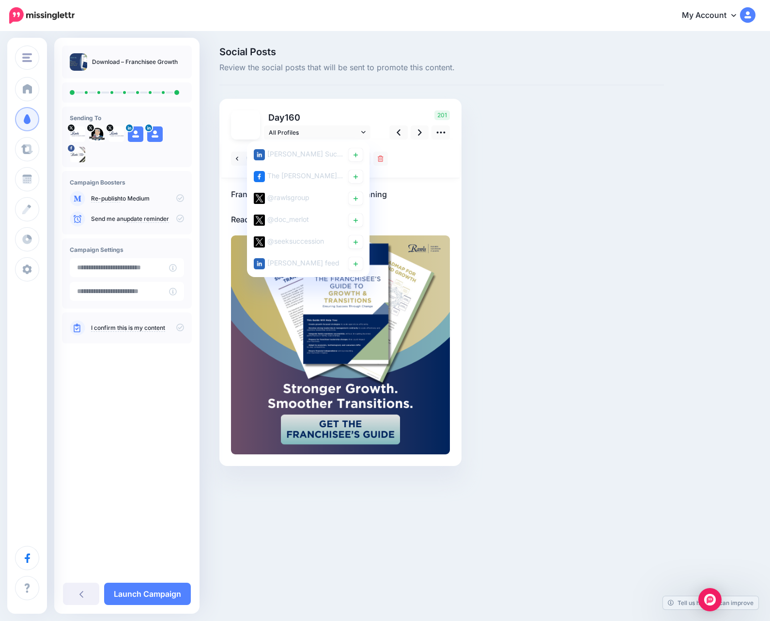
click at [359, 201] on link at bounding box center [356, 198] width 14 height 13
click at [359, 180] on link at bounding box center [356, 176] width 14 height 13
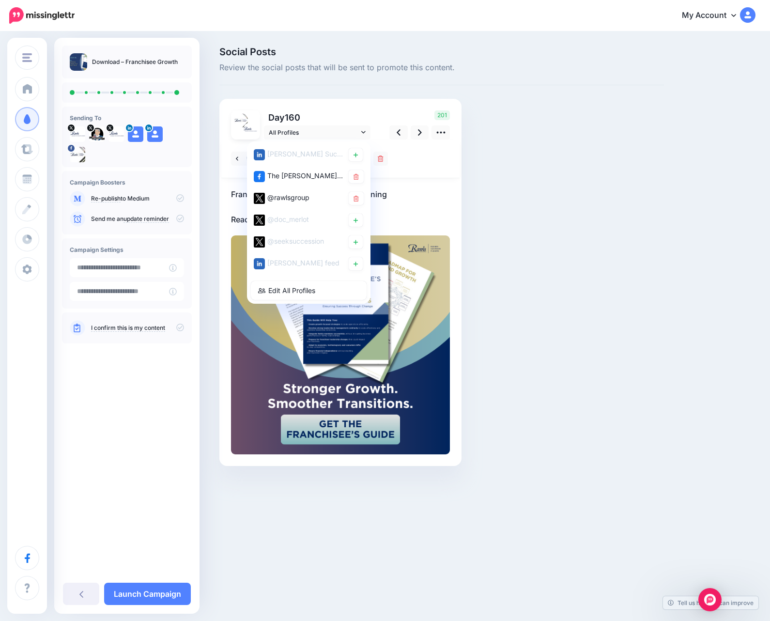
click at [359, 154] on link at bounding box center [356, 154] width 14 height 13
click at [411, 135] on link at bounding box center [420, 132] width 18 height 14
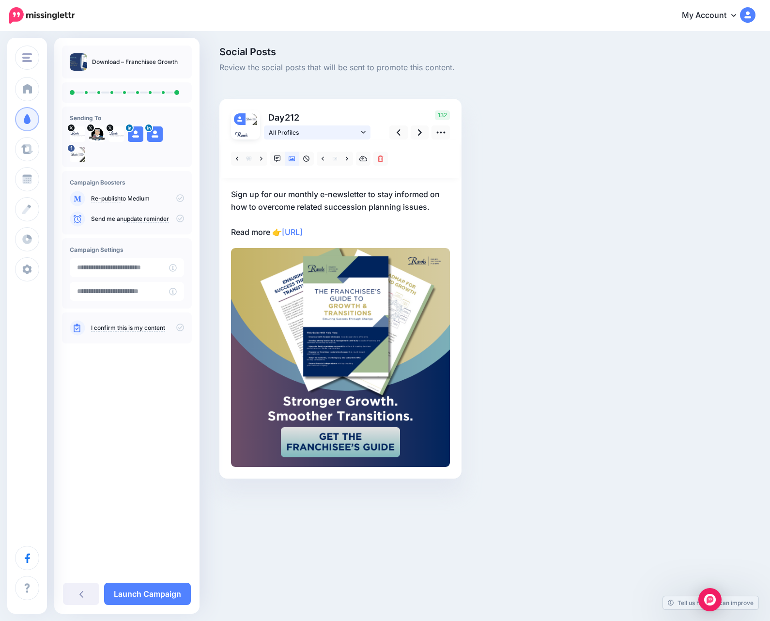
click at [366, 131] on link "All Profiles" at bounding box center [317, 132] width 107 height 14
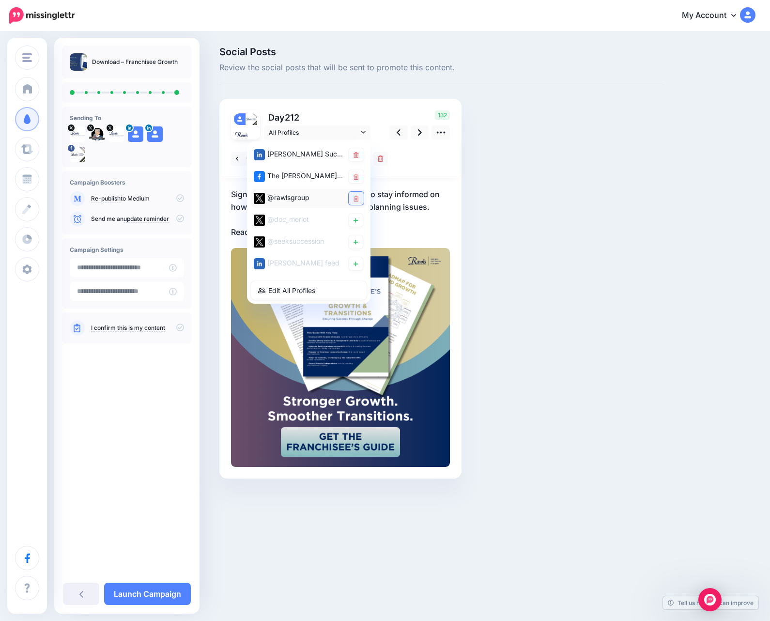
click at [351, 198] on link at bounding box center [356, 198] width 15 height 13
click at [358, 174] on icon at bounding box center [355, 177] width 5 height 6
click at [358, 157] on icon at bounding box center [355, 155] width 5 height 6
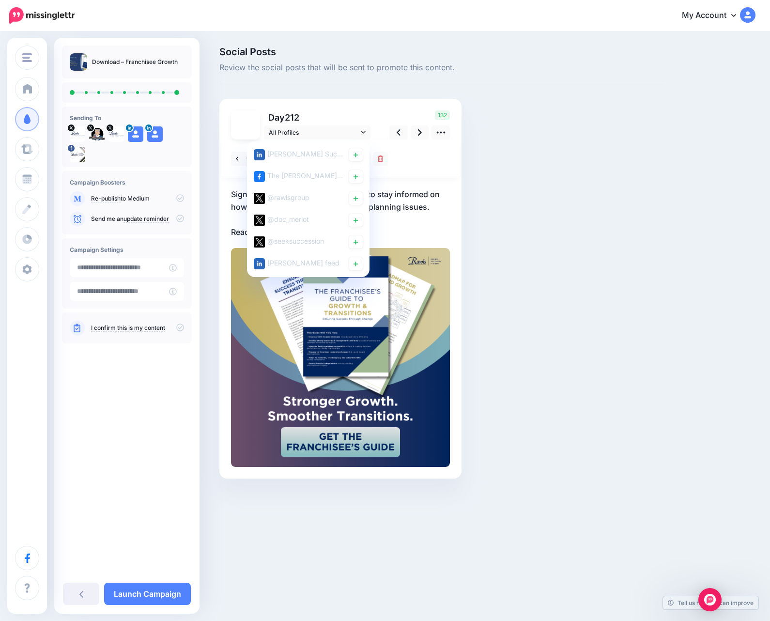
click at [353, 261] on icon at bounding box center [355, 264] width 4 height 6
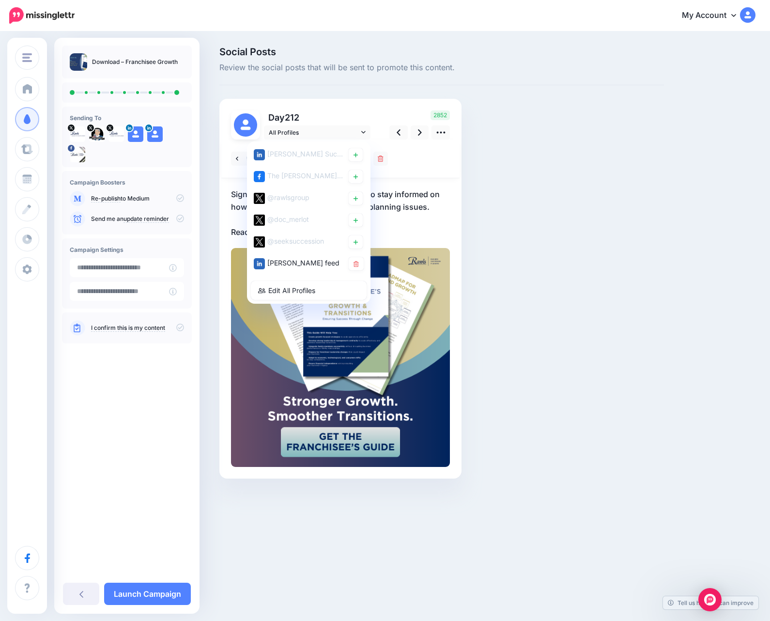
click at [354, 243] on icon at bounding box center [355, 242] width 4 height 6
click at [355, 224] on link at bounding box center [356, 219] width 14 height 13
click at [419, 132] on icon at bounding box center [420, 132] width 4 height 10
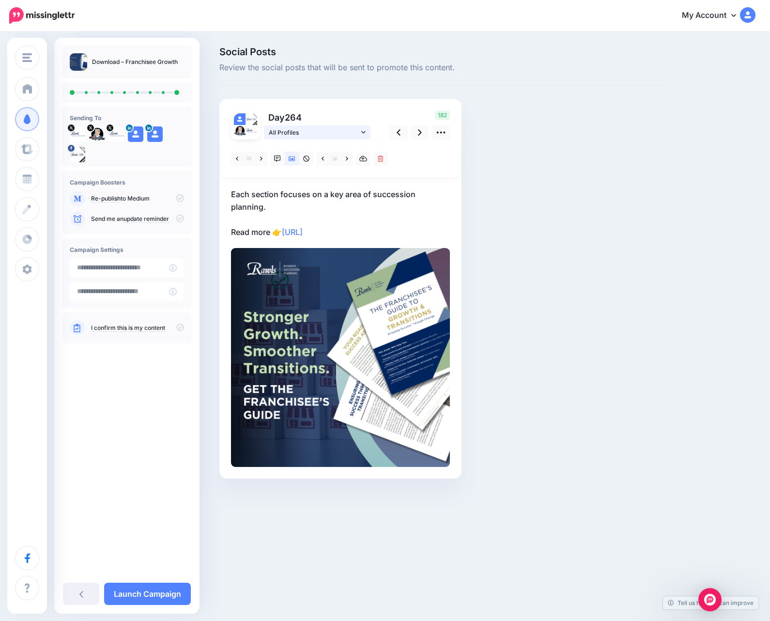
click at [347, 131] on span "All Profiles" at bounding box center [314, 132] width 90 height 10
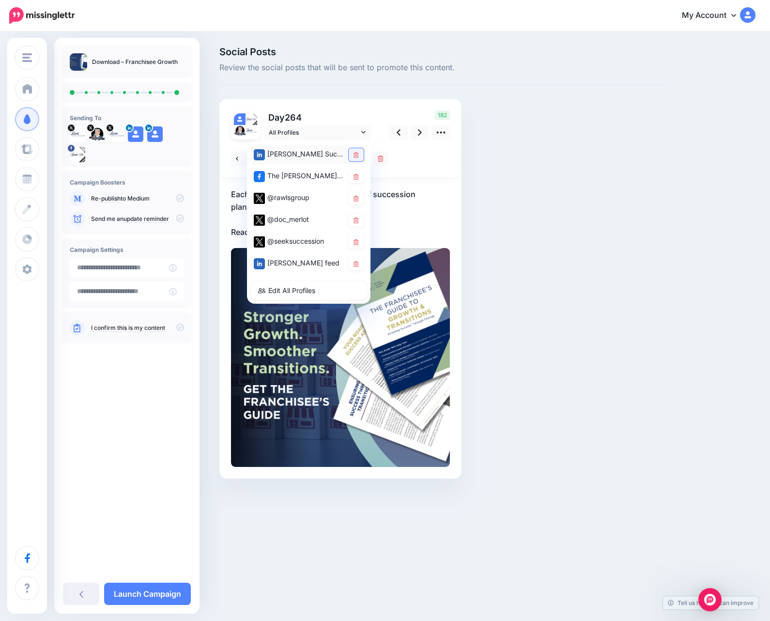
click at [351, 156] on link at bounding box center [356, 154] width 15 height 13
click at [404, 133] on link at bounding box center [398, 132] width 18 height 14
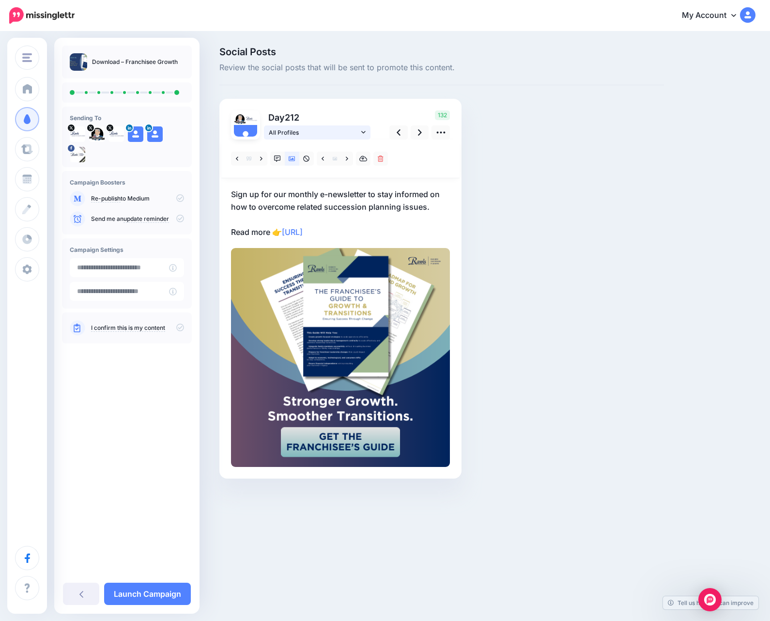
click at [361, 134] on icon at bounding box center [363, 132] width 4 height 7
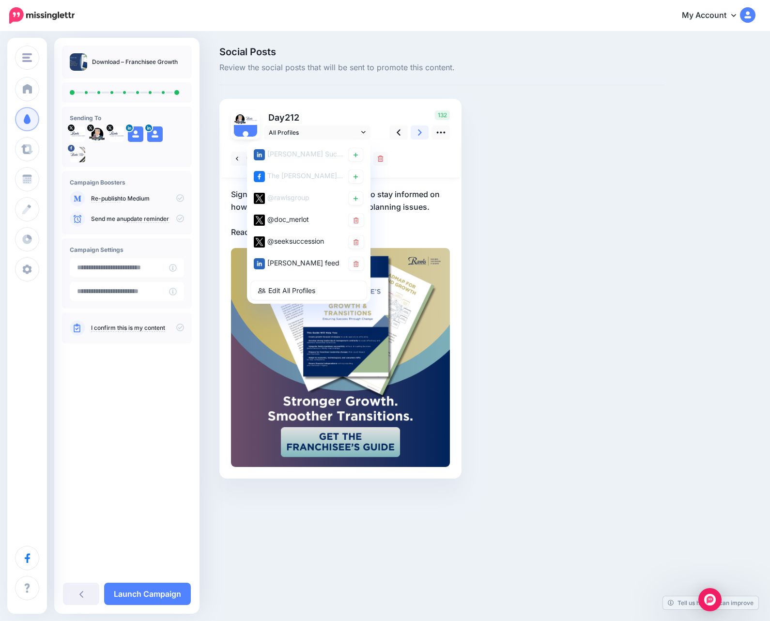
click at [423, 138] on link at bounding box center [420, 132] width 18 height 14
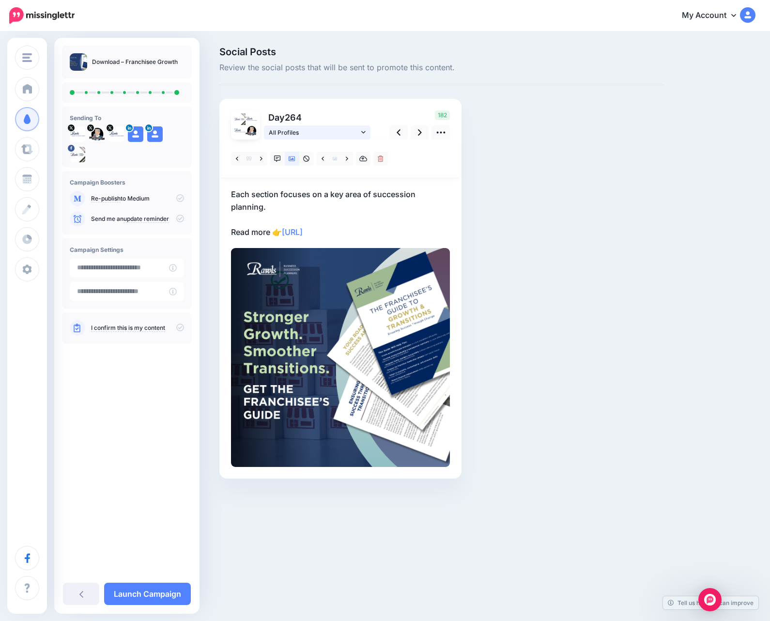
click at [363, 134] on icon at bounding box center [363, 132] width 4 height 7
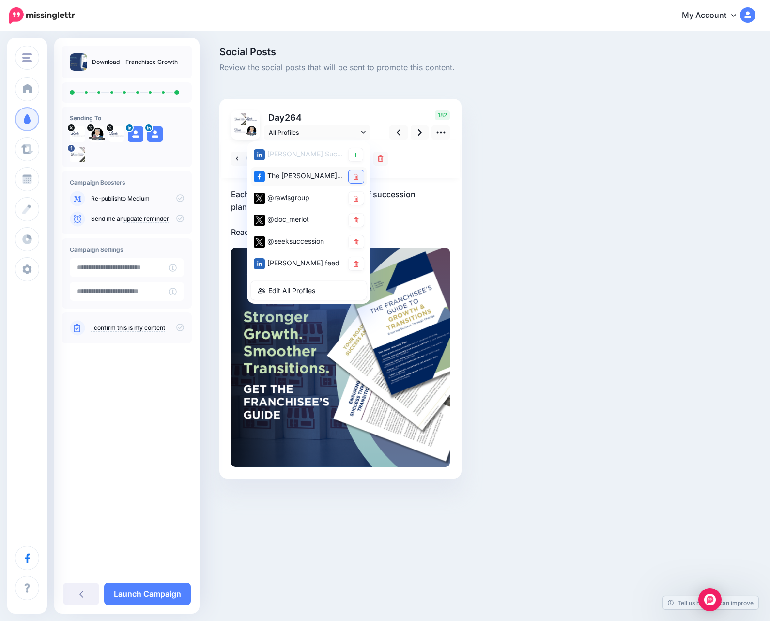
click at [355, 174] on icon at bounding box center [355, 177] width 5 height 6
click at [358, 158] on link at bounding box center [356, 154] width 14 height 13
click at [358, 168] on div "The [PERSON_NAME] Group: Business Succession Planners page" at bounding box center [309, 176] width 116 height 19
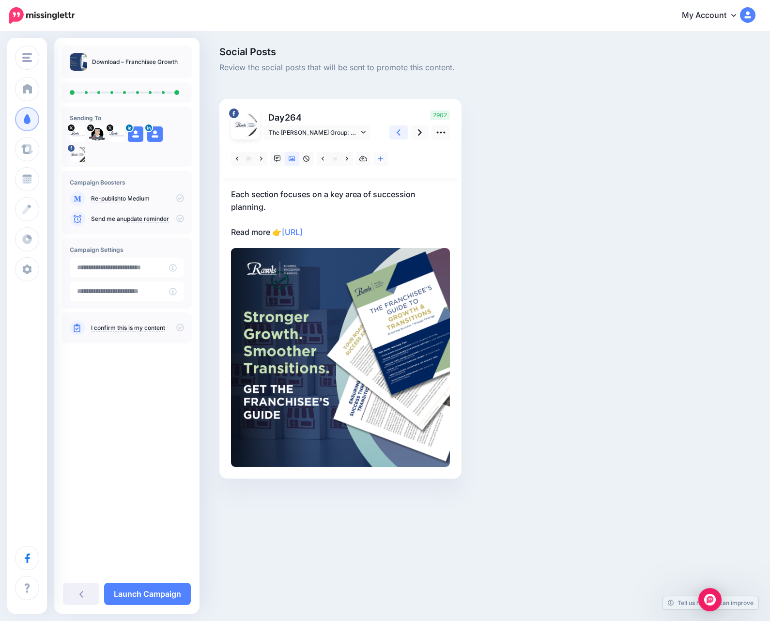
drag, startPoint x: 406, startPoint y: 129, endPoint x: 397, endPoint y: 130, distance: 8.7
click at [406, 129] on link at bounding box center [398, 132] width 18 height 14
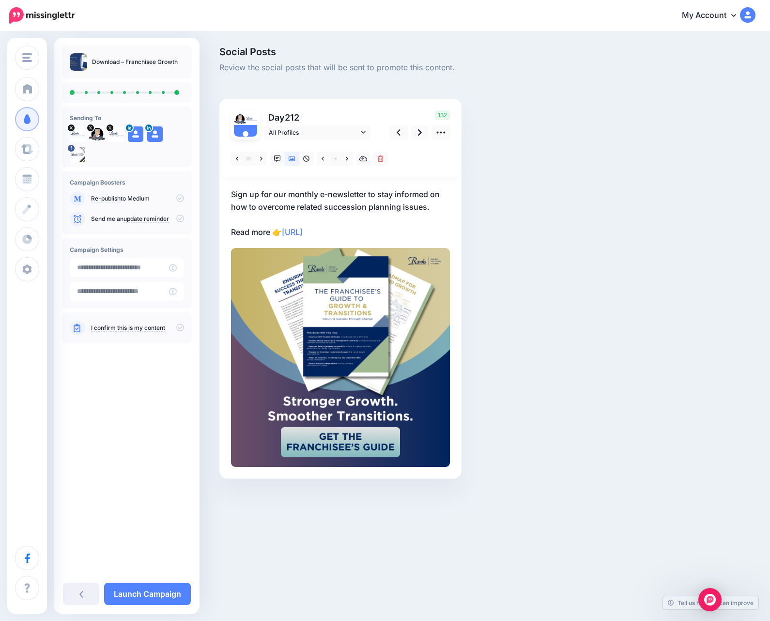
click at [339, 140] on div at bounding box center [340, 158] width 238 height 39
click at [341, 137] on span "All Profiles" at bounding box center [314, 132] width 90 height 10
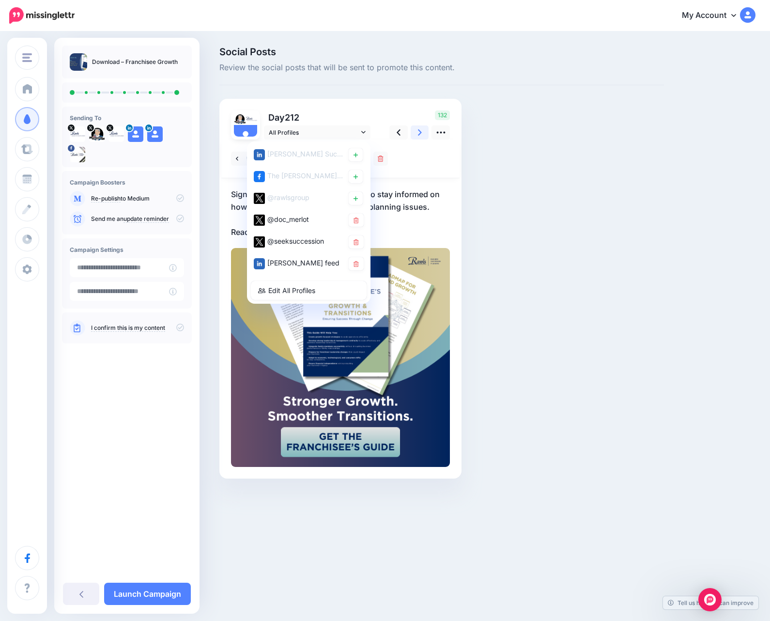
click at [417, 135] on link at bounding box center [420, 132] width 18 height 14
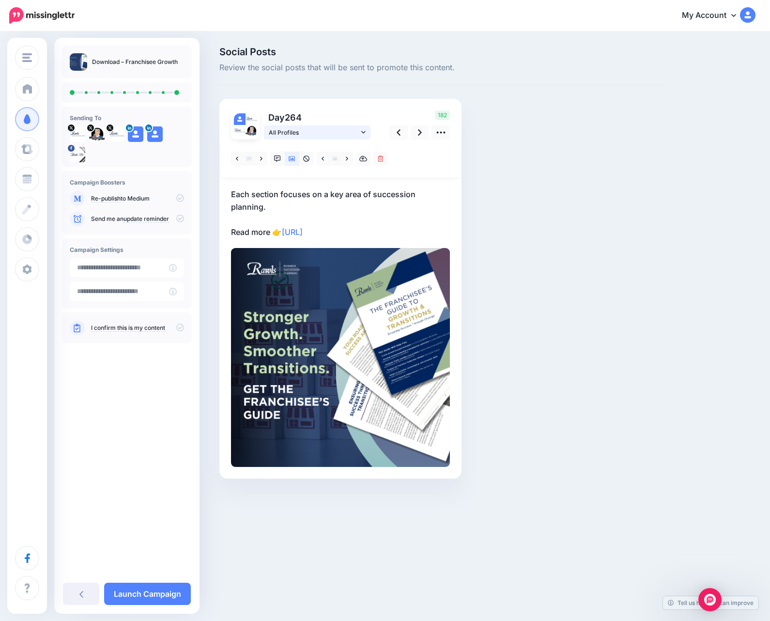
click at [345, 136] on span "All Profiles" at bounding box center [314, 132] width 90 height 10
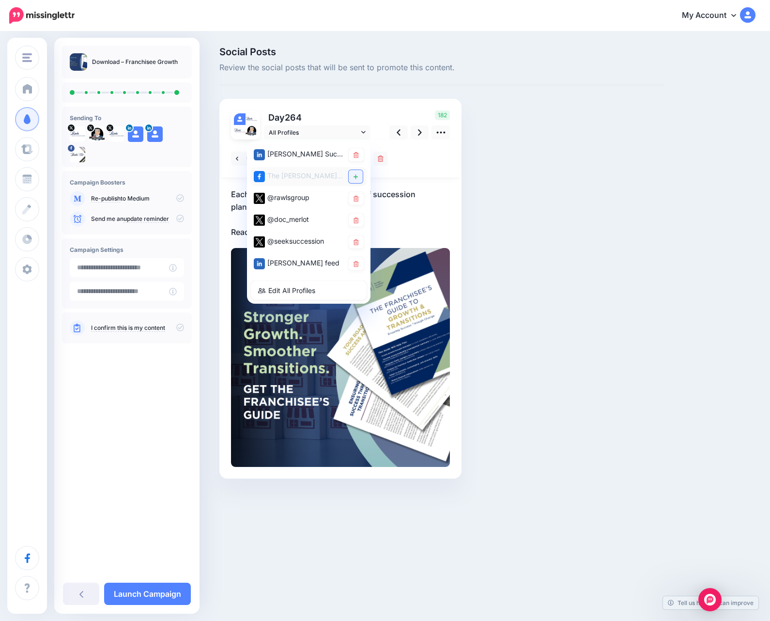
click at [353, 172] on link at bounding box center [356, 176] width 14 height 13
click at [352, 260] on link at bounding box center [356, 263] width 15 height 13
click at [353, 246] on link at bounding box center [356, 241] width 15 height 13
click at [356, 223] on link at bounding box center [356, 219] width 15 height 13
click at [418, 136] on icon at bounding box center [420, 132] width 4 height 10
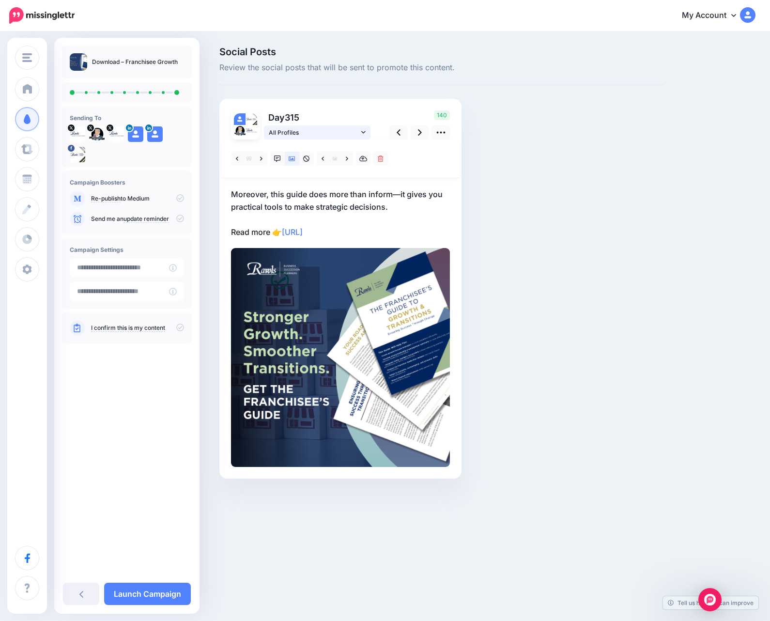
click at [321, 131] on span "All Profiles" at bounding box center [314, 132] width 90 height 10
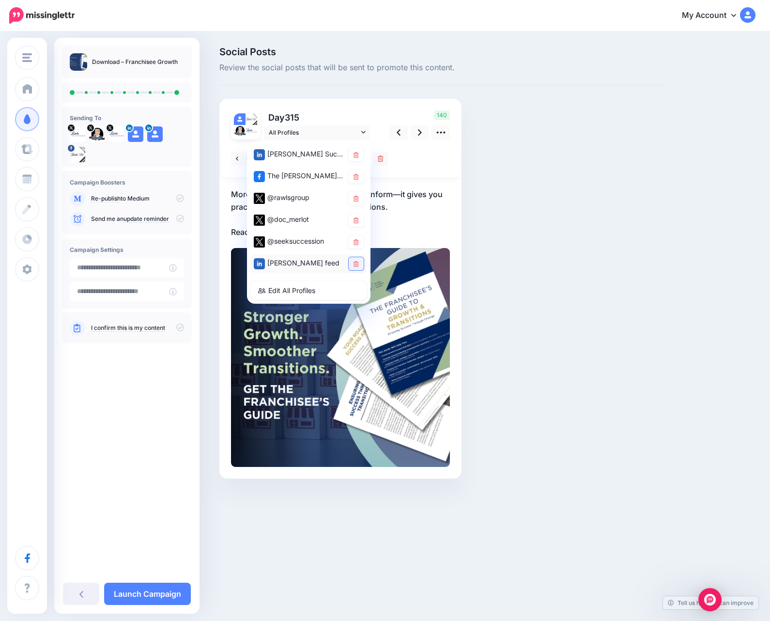
click at [355, 264] on icon at bounding box center [355, 264] width 5 height 6
click at [356, 242] on icon at bounding box center [355, 242] width 5 height 6
click at [358, 243] on link at bounding box center [356, 241] width 14 height 13
click at [357, 265] on icon at bounding box center [355, 264] width 4 height 6
click at [358, 198] on icon at bounding box center [355, 199] width 5 height 6
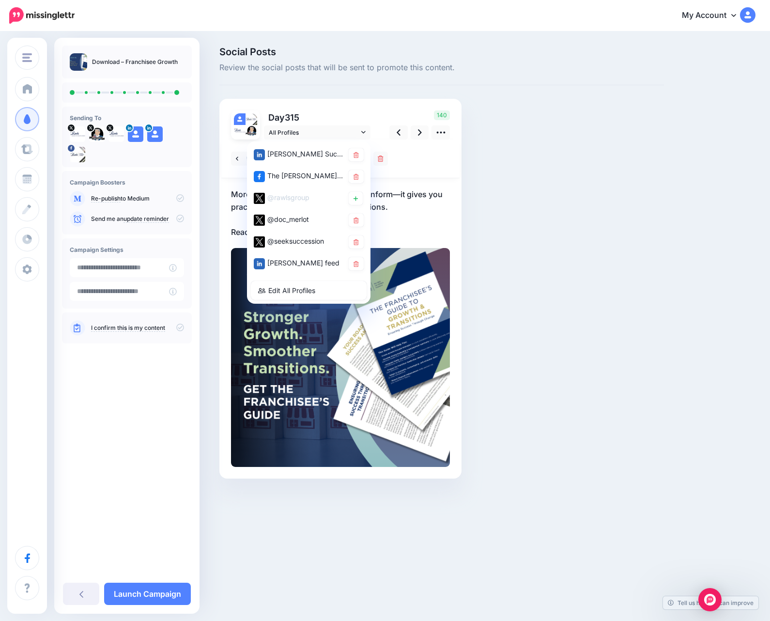
click at [358, 174] on icon at bounding box center [355, 177] width 5 height 6
click at [360, 154] on link at bounding box center [356, 154] width 15 height 13
click at [418, 131] on icon at bounding box center [420, 132] width 4 height 10
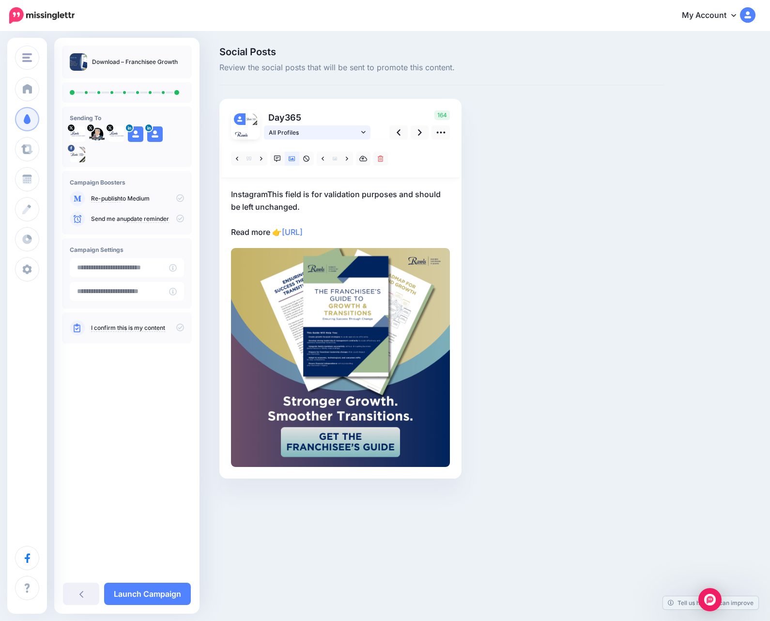
click at [357, 130] on span "All Profiles" at bounding box center [314, 132] width 90 height 10
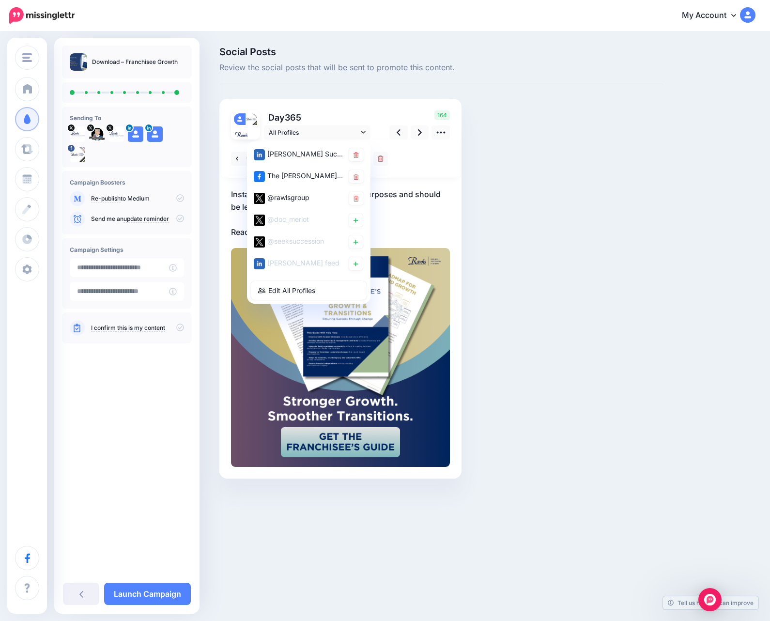
click at [515, 201] on div "Social Posts Review the social posts that will be sent to promote this content.…" at bounding box center [441, 277] width 459 height 460
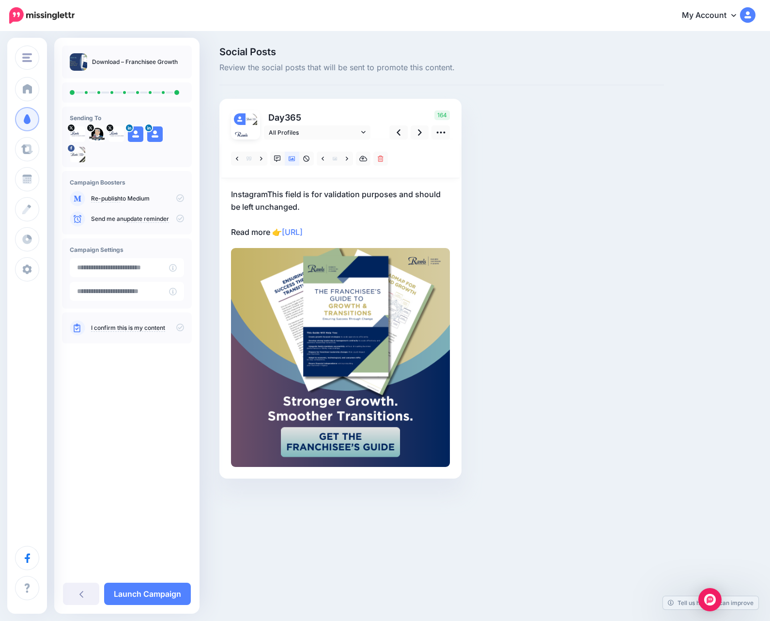
click at [260, 206] on p "InstagramThis field is for validation purposes and should be left unchanged. Re…" at bounding box center [340, 213] width 219 height 50
drag, startPoint x: 231, startPoint y: 192, endPoint x: 280, endPoint y: 233, distance: 64.6
click at [280, 233] on textarea "**********" at bounding box center [340, 213] width 219 height 50
paste textarea "**********"
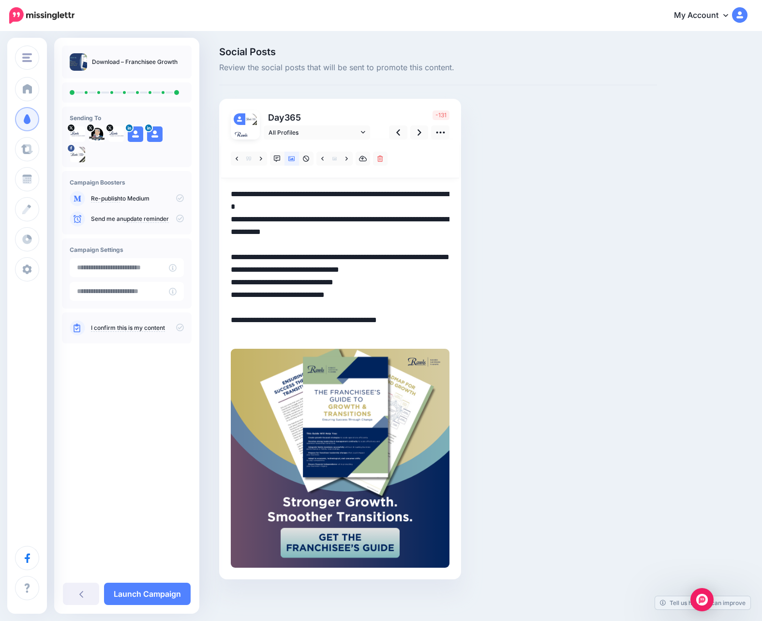
click at [438, 334] on textarea "**********" at bounding box center [340, 263] width 219 height 151
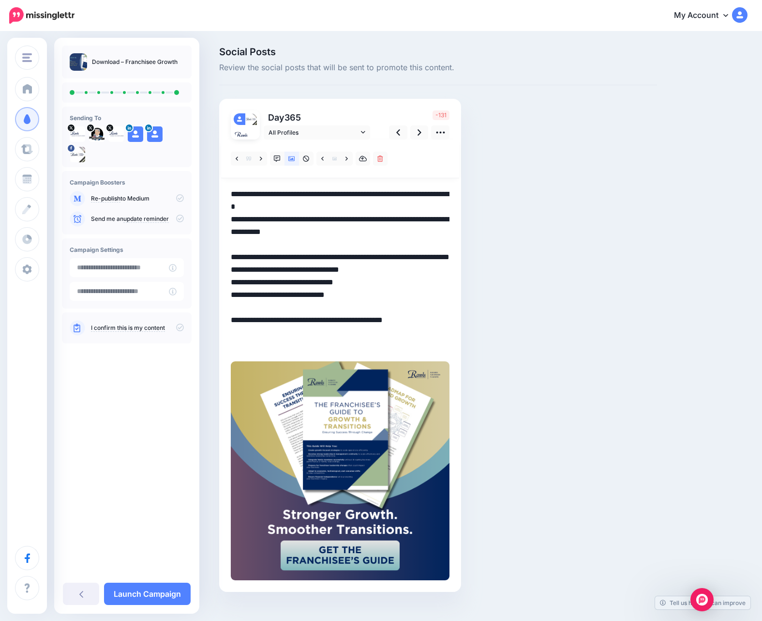
paste textarea "**********"
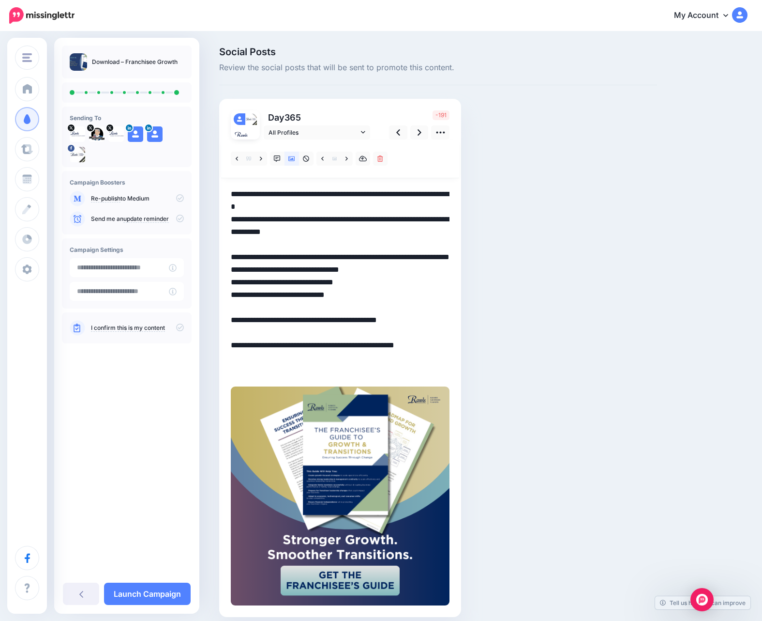
click at [367, 205] on textarea "**********" at bounding box center [340, 282] width 219 height 189
click at [418, 133] on icon at bounding box center [420, 132] width 4 height 10
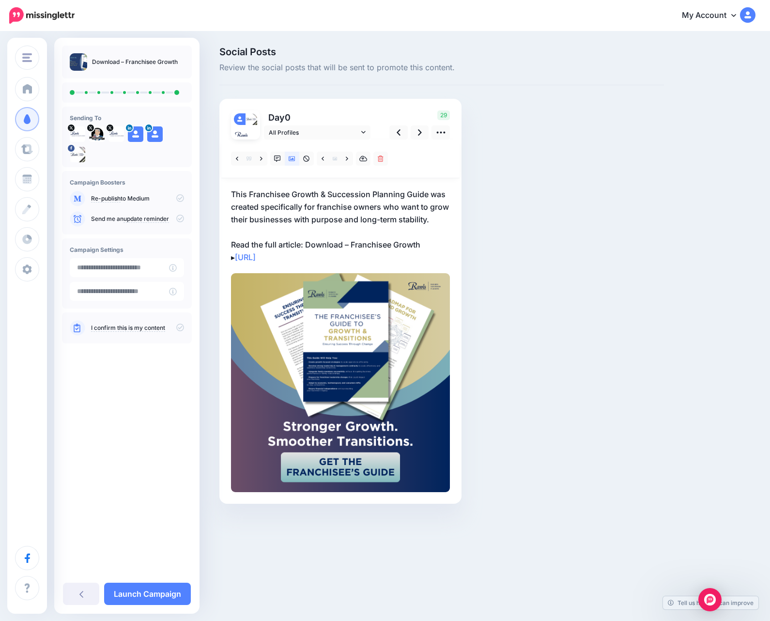
click at [291, 196] on p "This Franchisee Growth & Succession Planning Guide was created specifically for…" at bounding box center [340, 226] width 219 height 76
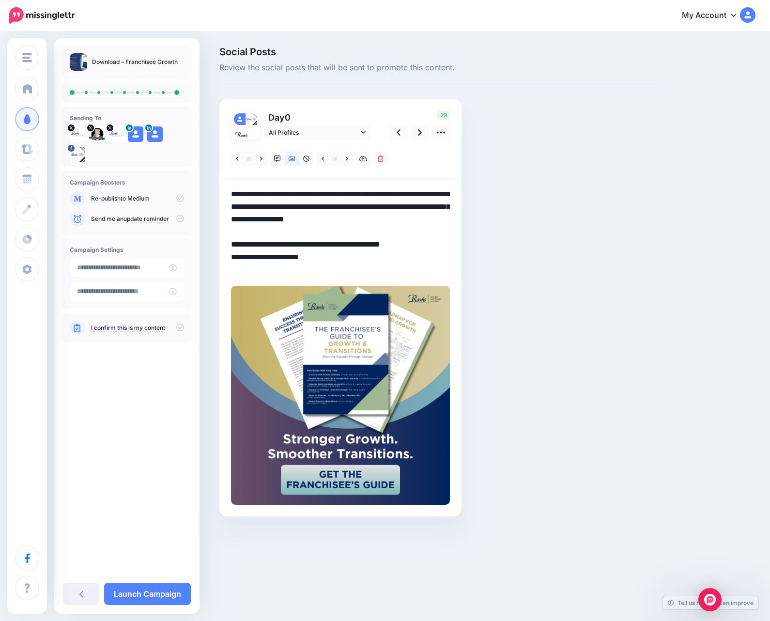
drag, startPoint x: 231, startPoint y: 194, endPoint x: 236, endPoint y: 267, distance: 73.3
click at [236, 267] on textarea "**********" at bounding box center [340, 232] width 219 height 88
paste textarea "**********"
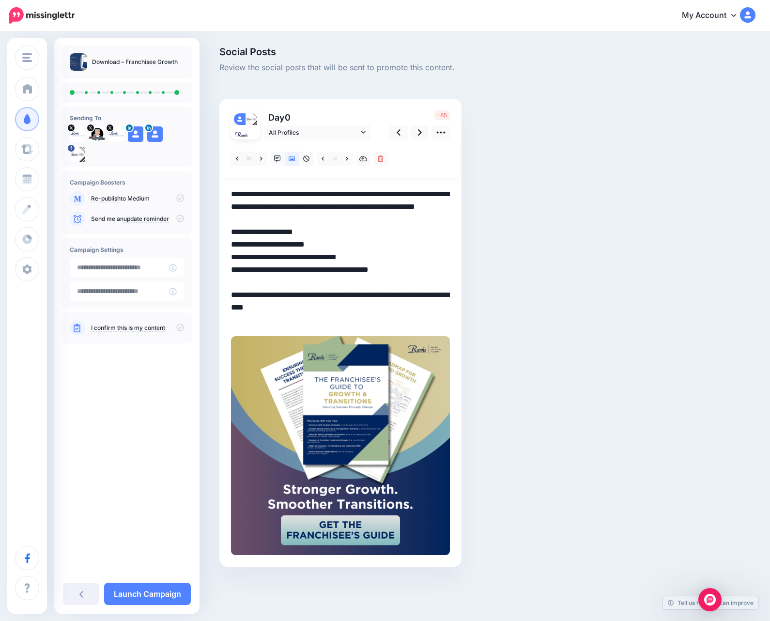
click at [316, 321] on textarea "**********" at bounding box center [340, 257] width 219 height 138
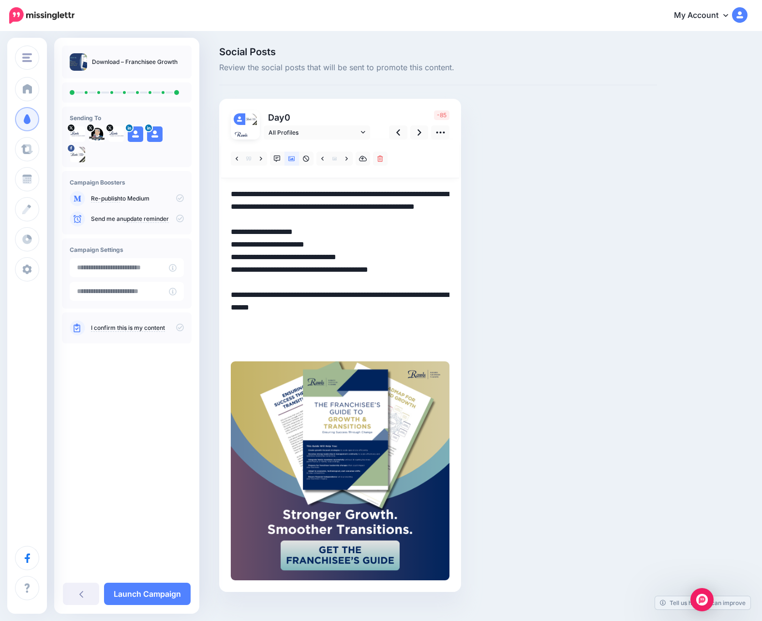
paste textarea "**********"
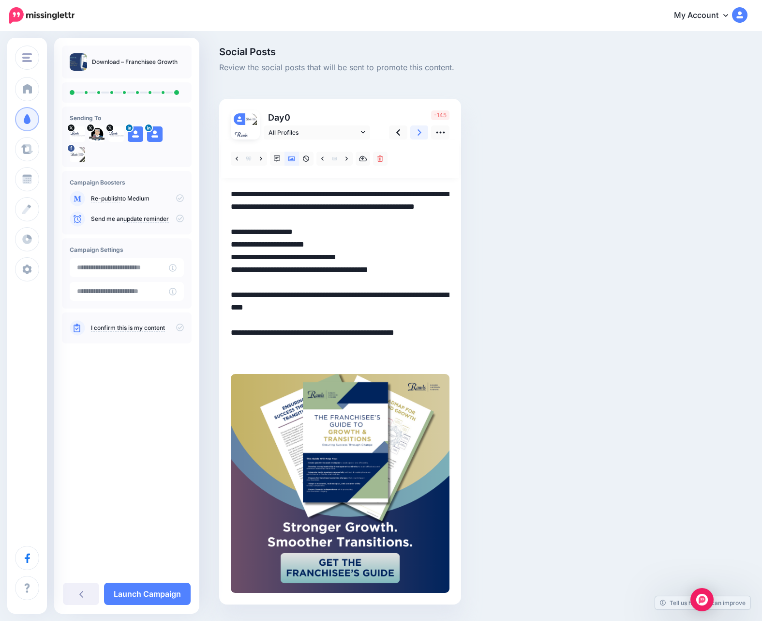
click at [415, 134] on link at bounding box center [420, 132] width 18 height 14
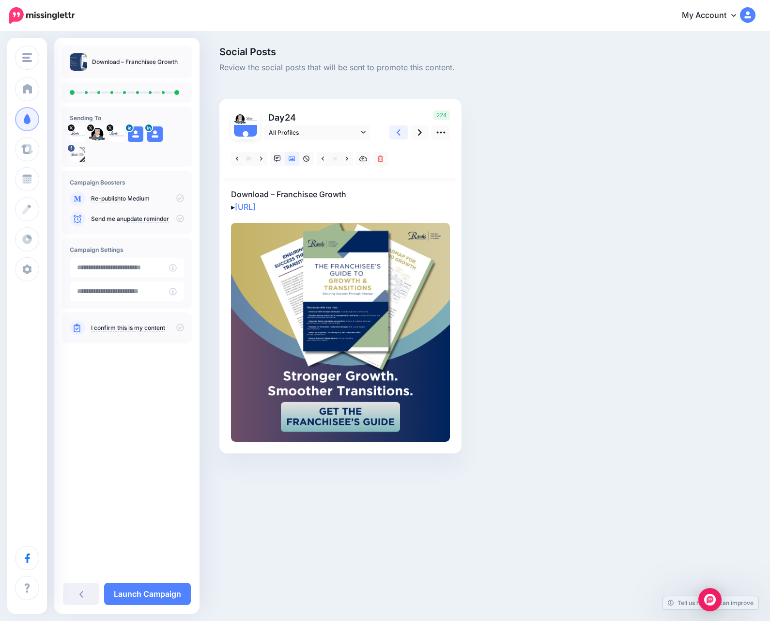
click at [392, 137] on link at bounding box center [398, 132] width 18 height 14
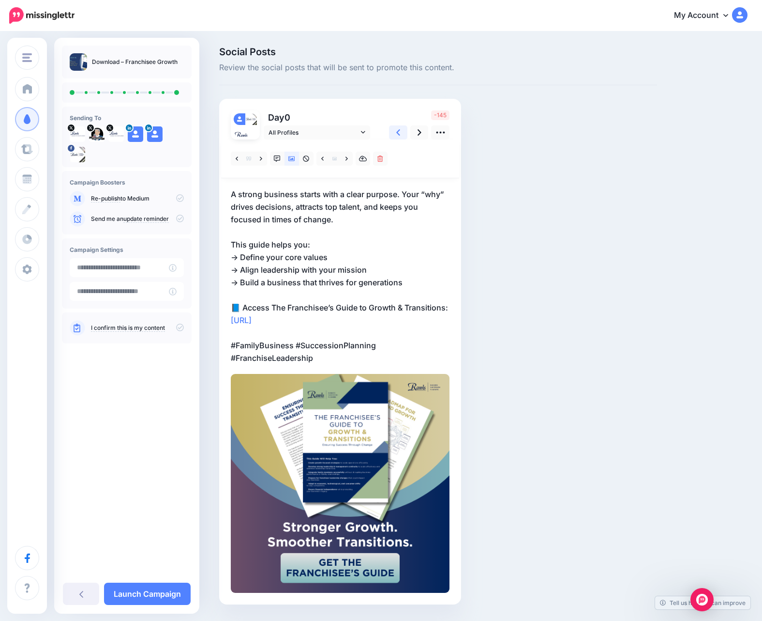
click at [392, 137] on link at bounding box center [398, 132] width 18 height 14
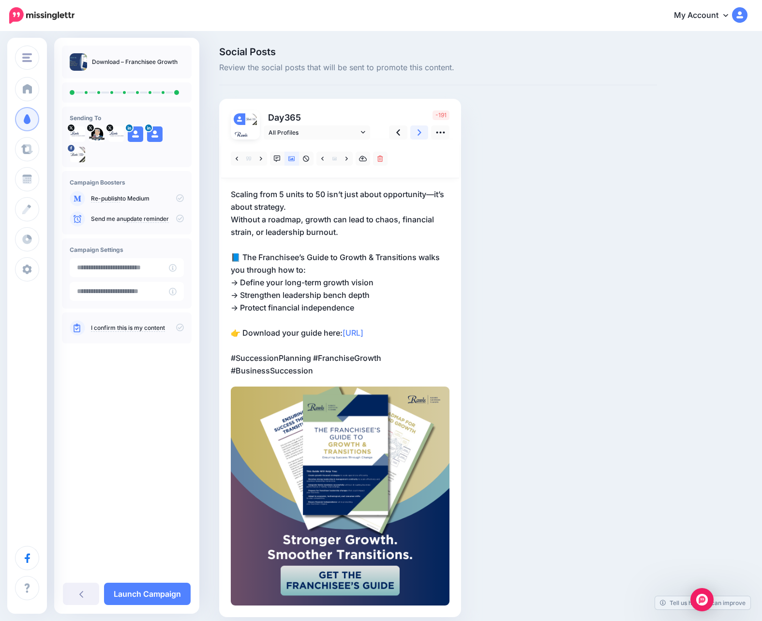
click at [419, 131] on icon at bounding box center [420, 132] width 4 height 6
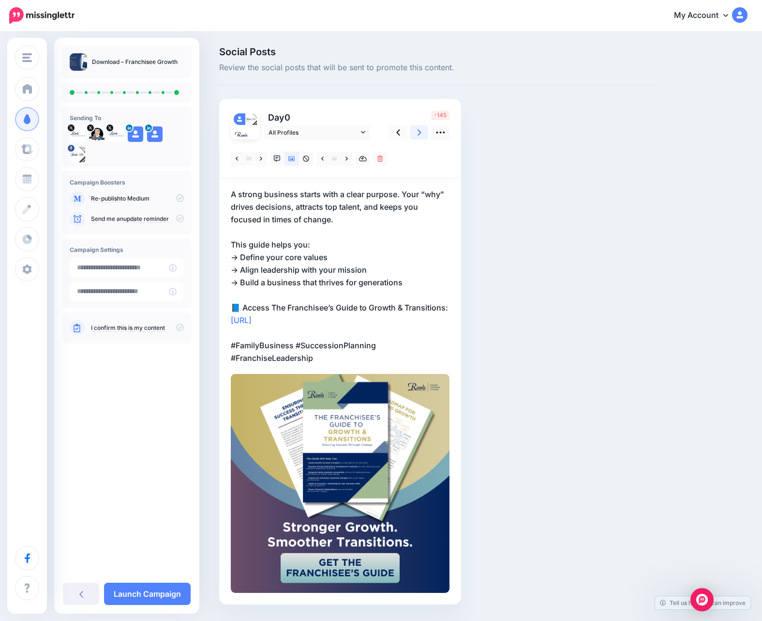
click at [419, 131] on icon at bounding box center [420, 132] width 4 height 10
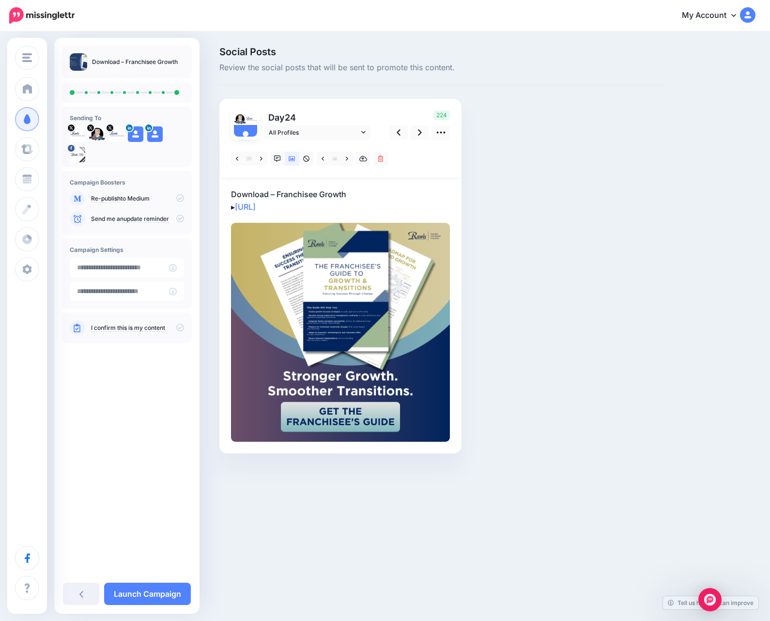
click at [283, 192] on p "Download – Franchisee Growth ▸ [URL]" at bounding box center [340, 200] width 219 height 25
drag, startPoint x: 231, startPoint y: 193, endPoint x: 234, endPoint y: 206, distance: 13.5
click at [234, 206] on textarea "**********" at bounding box center [340, 200] width 219 height 25
paste textarea "**********"
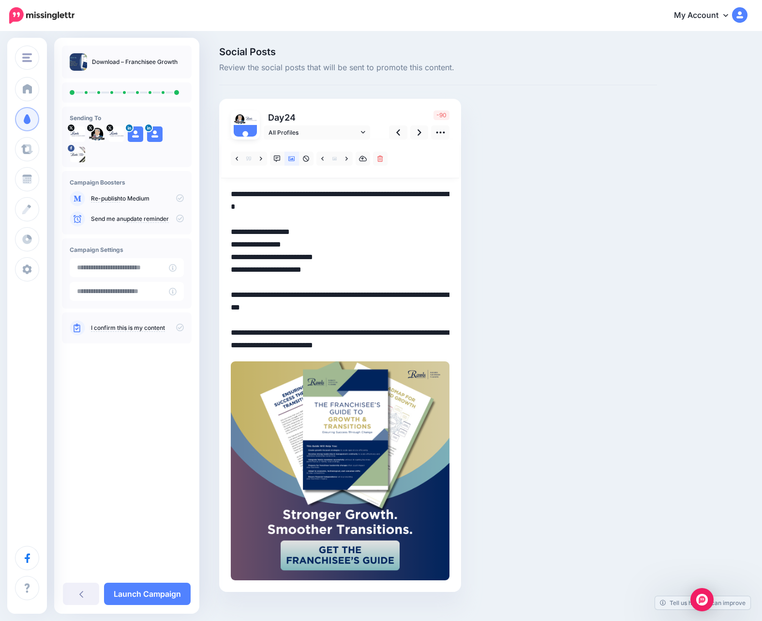
click at [438, 339] on textarea "**********" at bounding box center [340, 270] width 219 height 164
click at [431, 345] on textarea "**********" at bounding box center [340, 270] width 219 height 164
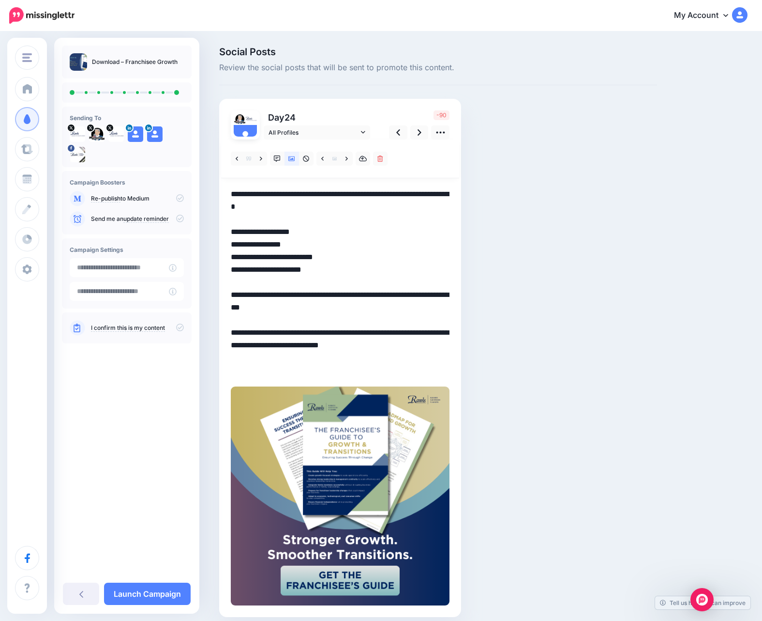
paste textarea "**********"
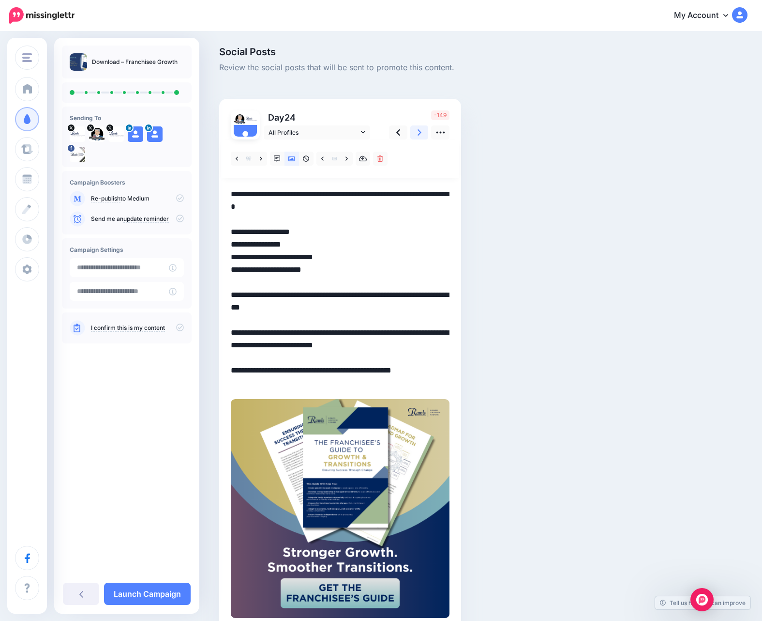
click at [421, 132] on icon at bounding box center [420, 132] width 4 height 6
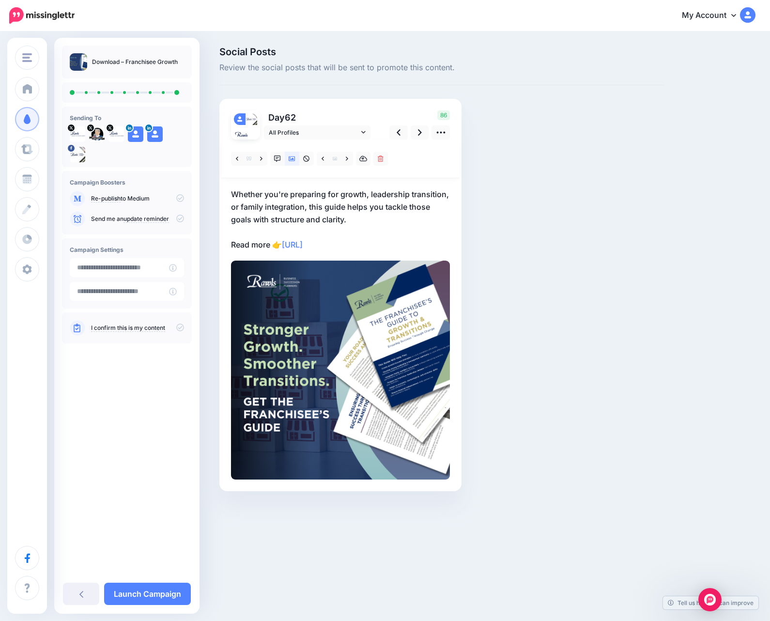
click at [259, 202] on p "Whether you're preparing for growth, leadership transition, or family integrati…" at bounding box center [340, 219] width 219 height 63
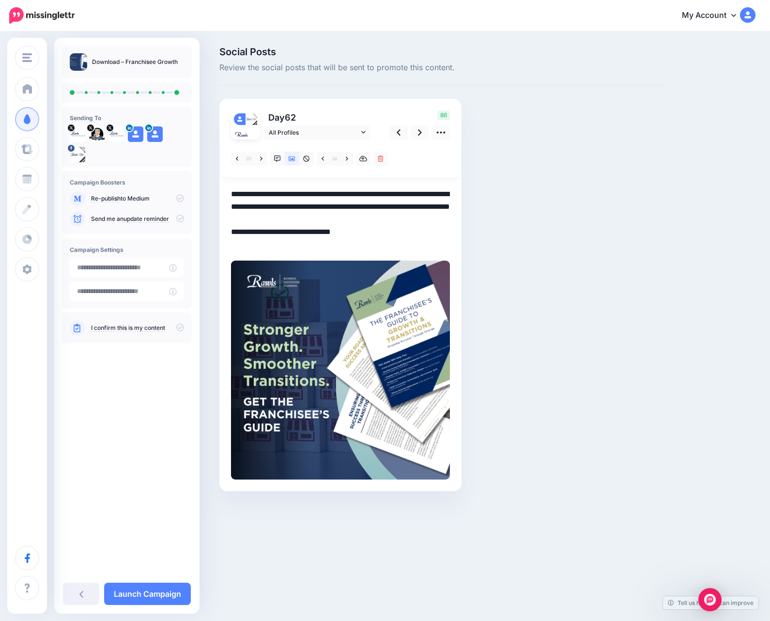
drag, startPoint x: 231, startPoint y: 192, endPoint x: 280, endPoint y: 244, distance: 70.9
click at [280, 244] on textarea "**********" at bounding box center [340, 219] width 219 height 63
paste textarea "**********"
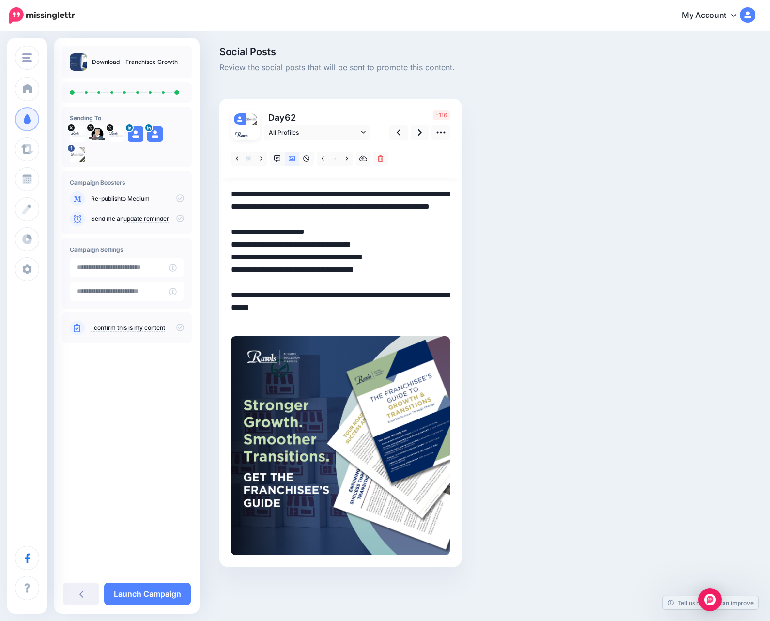
click at [356, 321] on textarea "**********" at bounding box center [340, 257] width 219 height 138
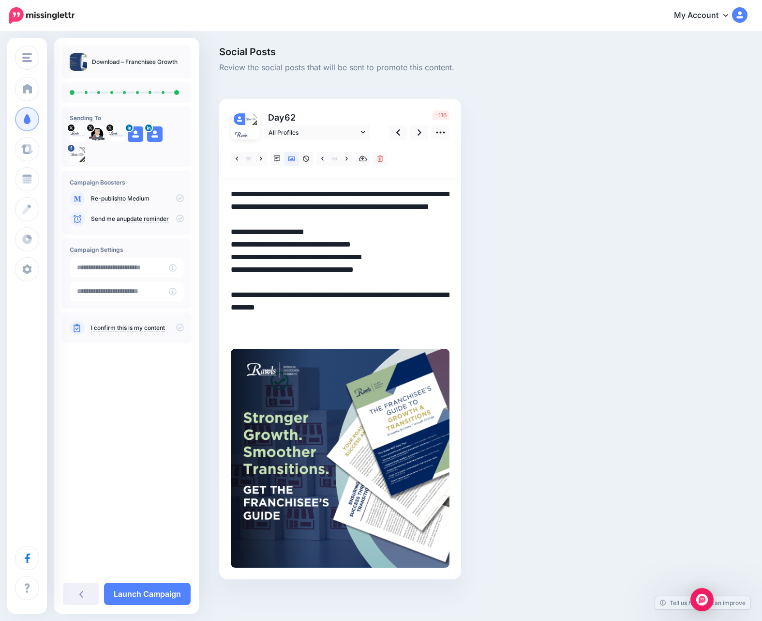
paste textarea "**********"
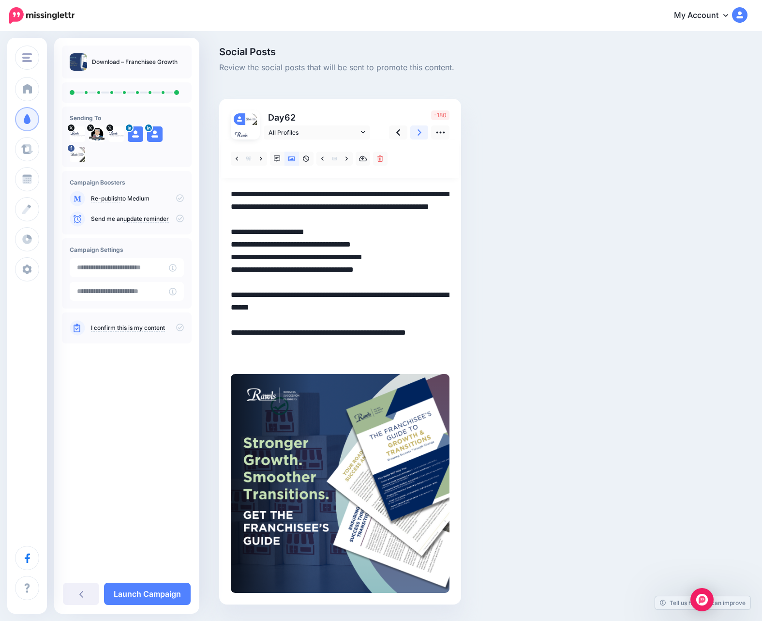
click at [417, 131] on link at bounding box center [420, 132] width 18 height 14
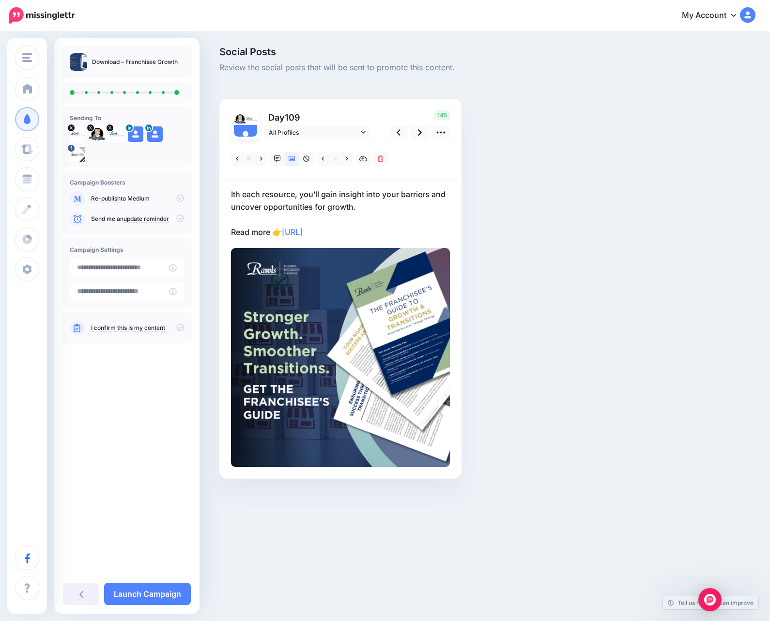
click at [256, 198] on p "Ith each resource, you’ll gain insight into your barriers and uncover opportuni…" at bounding box center [340, 213] width 219 height 50
click at [230, 191] on div "Day 109 All Profiles" at bounding box center [340, 289] width 242 height 380
drag, startPoint x: 231, startPoint y: 192, endPoint x: 281, endPoint y: 228, distance: 61.1
click at [281, 228] on textarea "**********" at bounding box center [340, 213] width 219 height 50
paste textarea "**********"
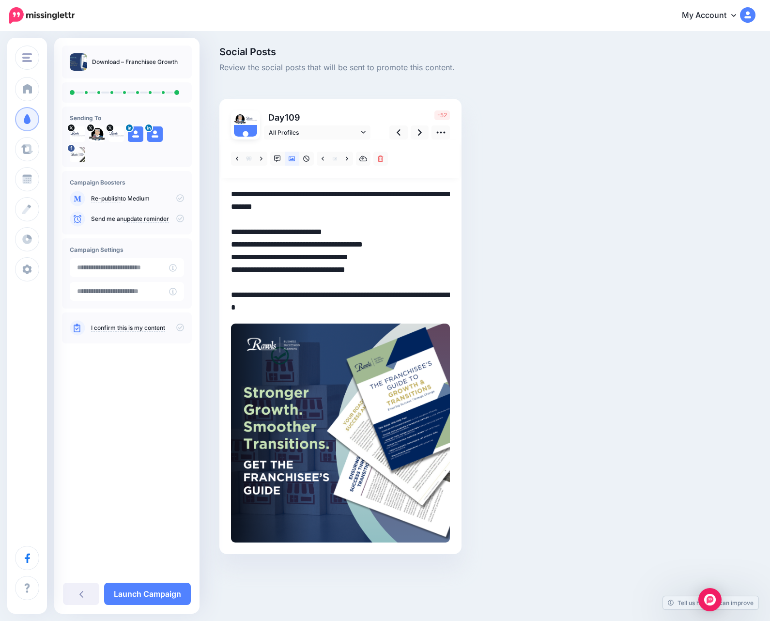
click at [378, 307] on textarea "**********" at bounding box center [340, 251] width 219 height 126
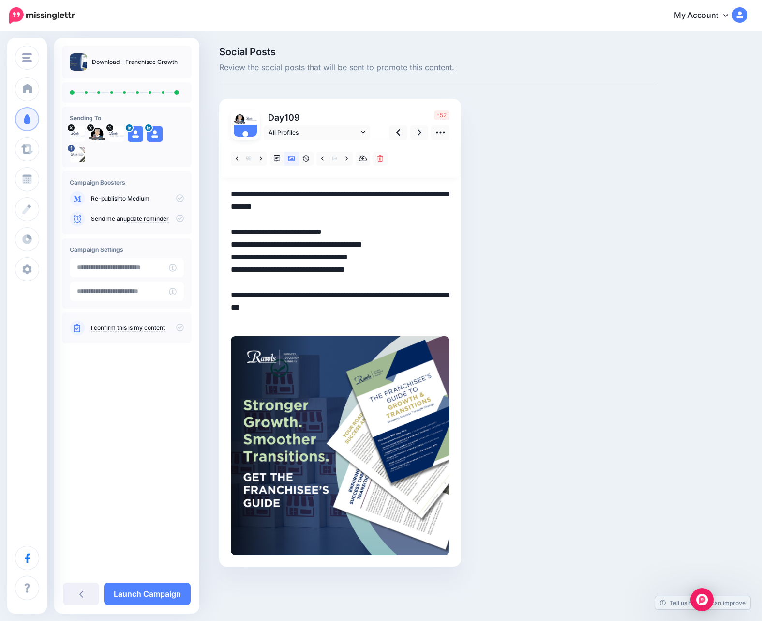
paste textarea "**********"
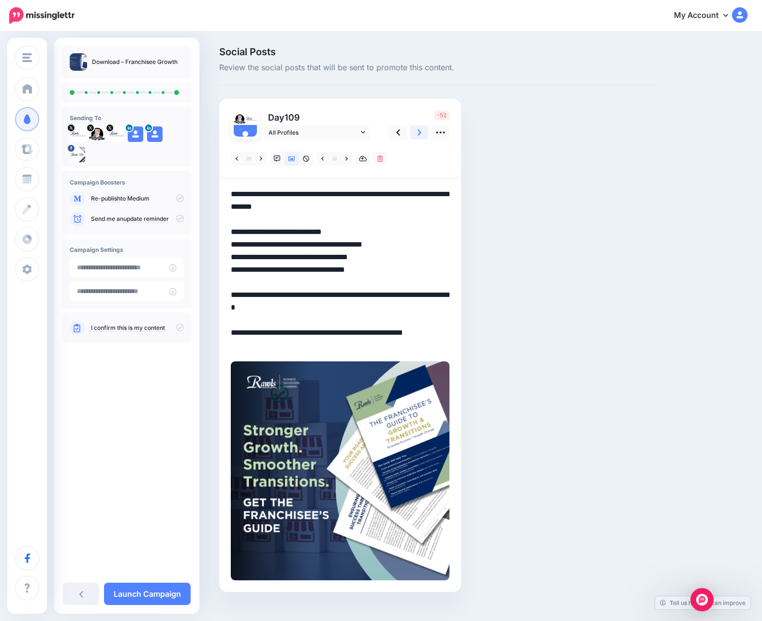
click at [418, 134] on icon at bounding box center [420, 132] width 4 height 10
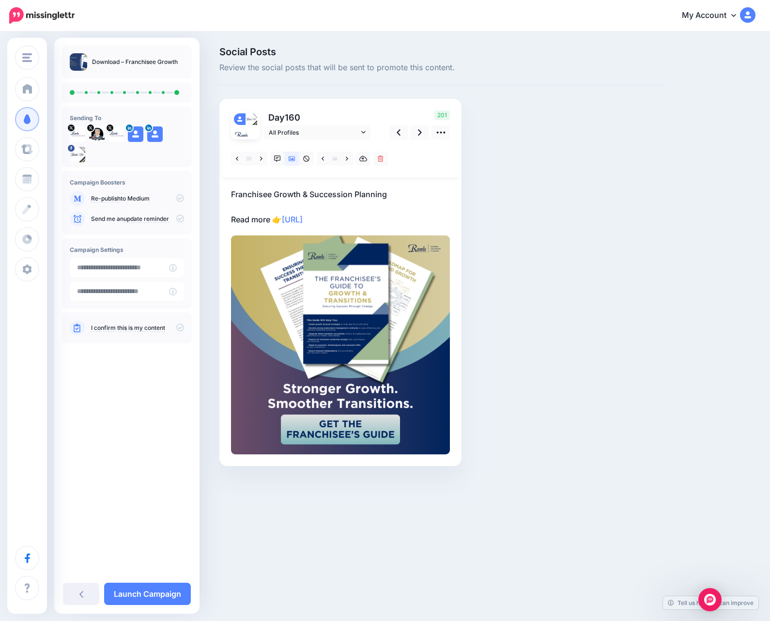
click at [278, 198] on p "Franchisee Growth & Succession Planning Read more 👉 [URL]" at bounding box center [340, 207] width 219 height 38
drag, startPoint x: 231, startPoint y: 193, endPoint x: 277, endPoint y: 220, distance: 54.1
click at [277, 220] on textarea "**********" at bounding box center [340, 207] width 219 height 38
drag, startPoint x: 281, startPoint y: 222, endPoint x: 204, endPoint y: 185, distance: 84.9
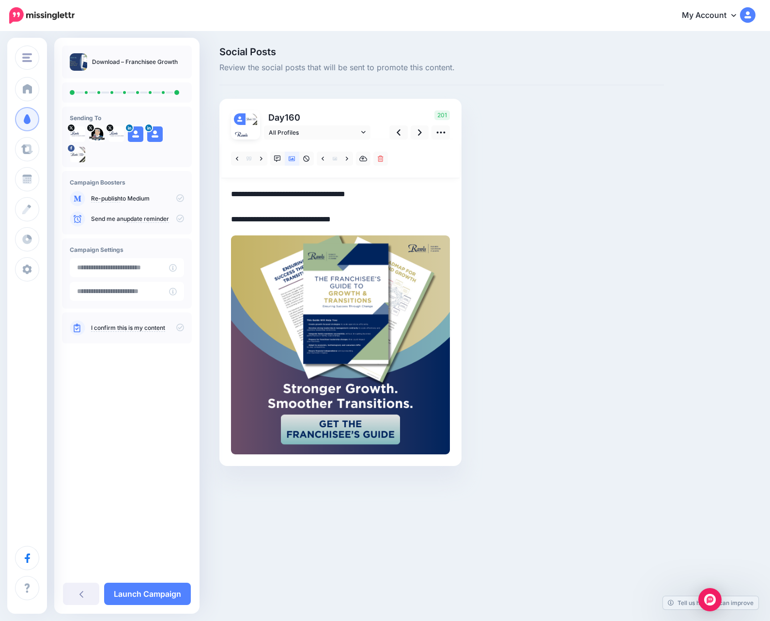
click at [204, 185] on div "Social Posts Review the social posts that will be sent to promote this content.…" at bounding box center [385, 270] width 770 height 477
paste textarea "**********"
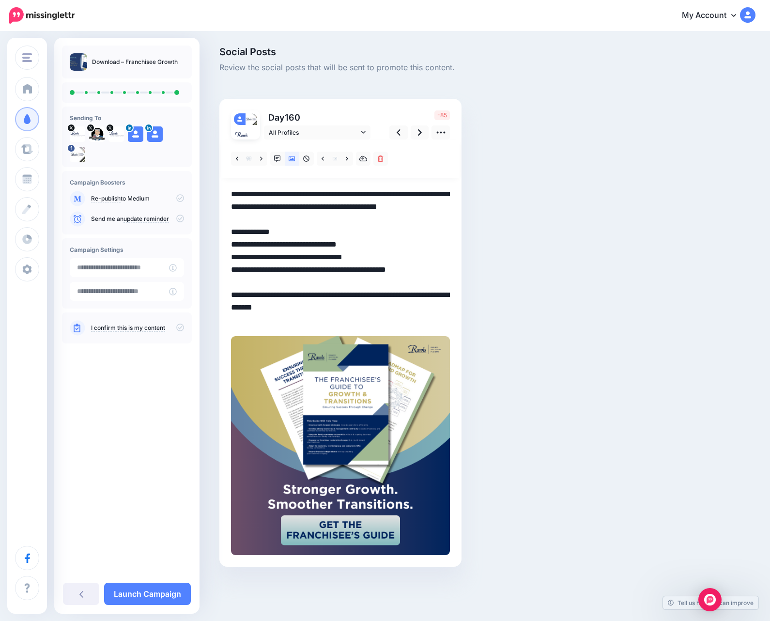
click at [271, 321] on textarea "**********" at bounding box center [340, 257] width 219 height 138
click at [382, 267] on textarea "**********" at bounding box center [340, 257] width 219 height 138
click at [365, 320] on textarea "**********" at bounding box center [340, 257] width 219 height 138
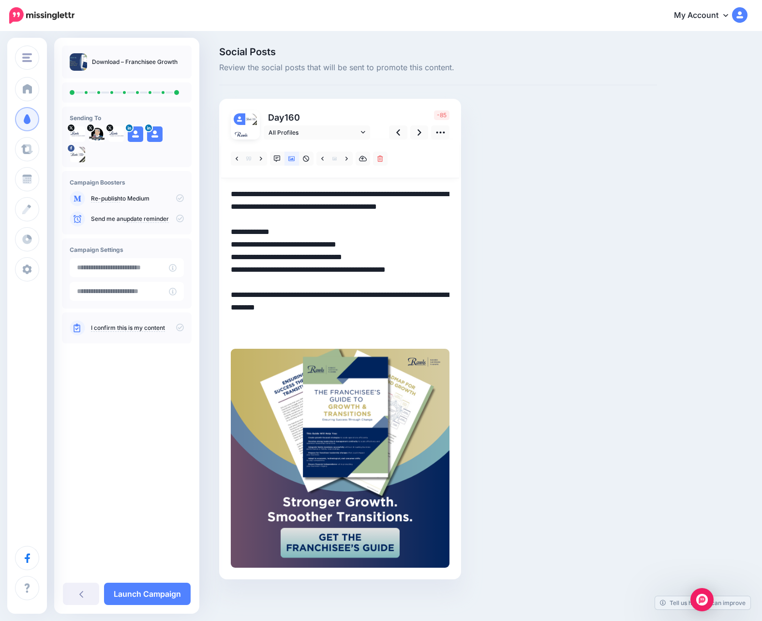
paste textarea "**********"
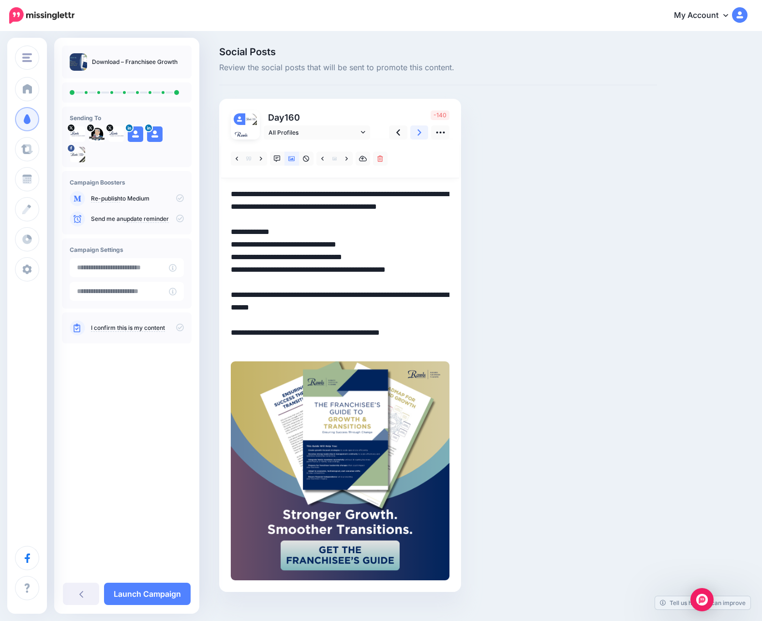
click at [414, 129] on link at bounding box center [420, 132] width 18 height 14
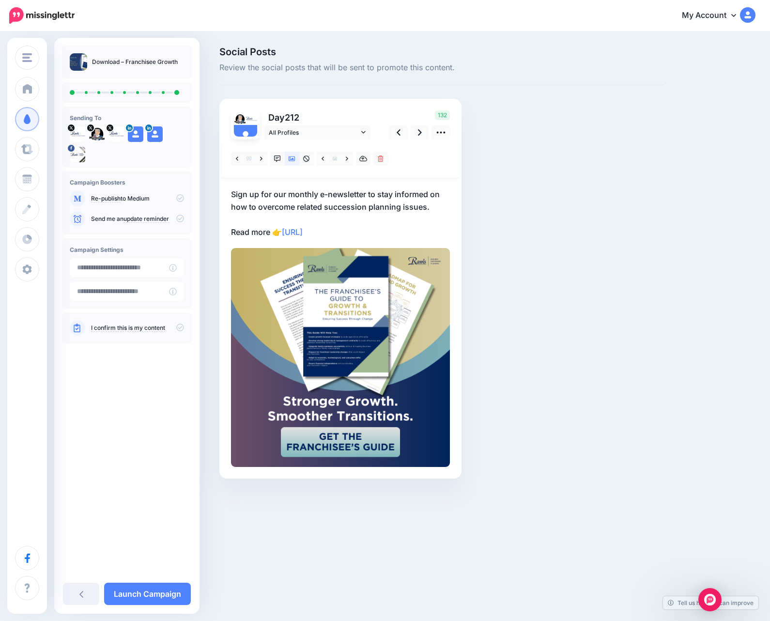
click at [303, 188] on p "Sign up for our monthly e-newsletter to stay informed on how to overcome relate…" at bounding box center [340, 213] width 219 height 50
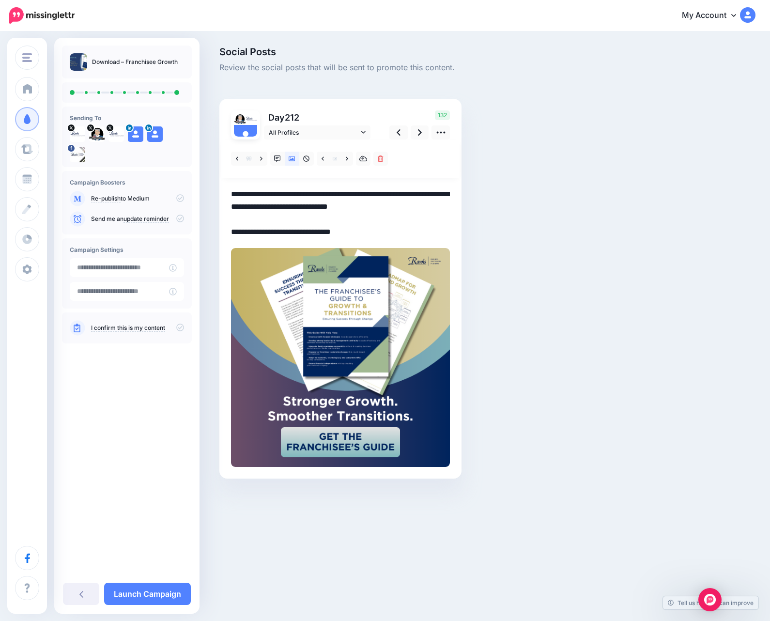
drag, startPoint x: 230, startPoint y: 194, endPoint x: 281, endPoint y: 238, distance: 67.3
click at [281, 238] on div "Day 212 All Profiles" at bounding box center [340, 289] width 242 height 380
drag, startPoint x: 282, startPoint y: 234, endPoint x: 223, endPoint y: 192, distance: 72.7
click at [223, 192] on div "Day 212 All Profiles" at bounding box center [340, 289] width 242 height 380
paste textarea "**********"
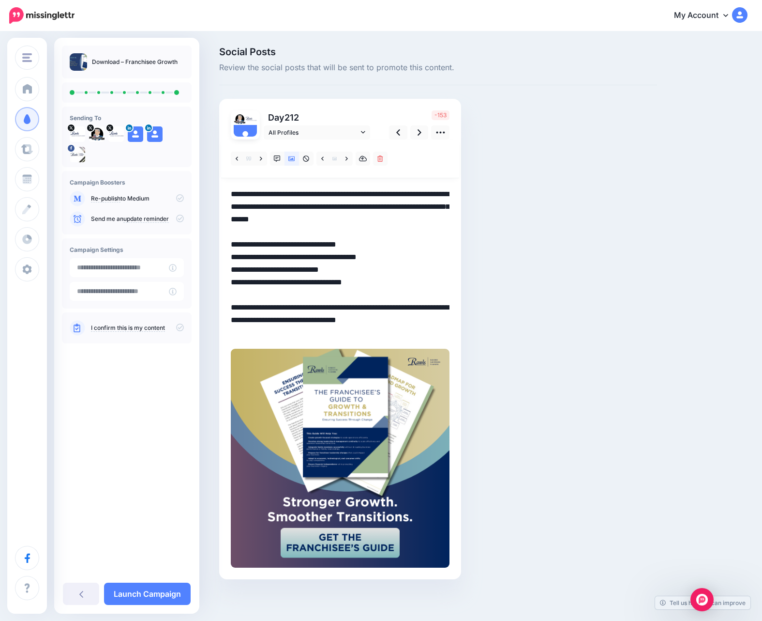
click at [349, 334] on textarea "**********" at bounding box center [340, 263] width 219 height 151
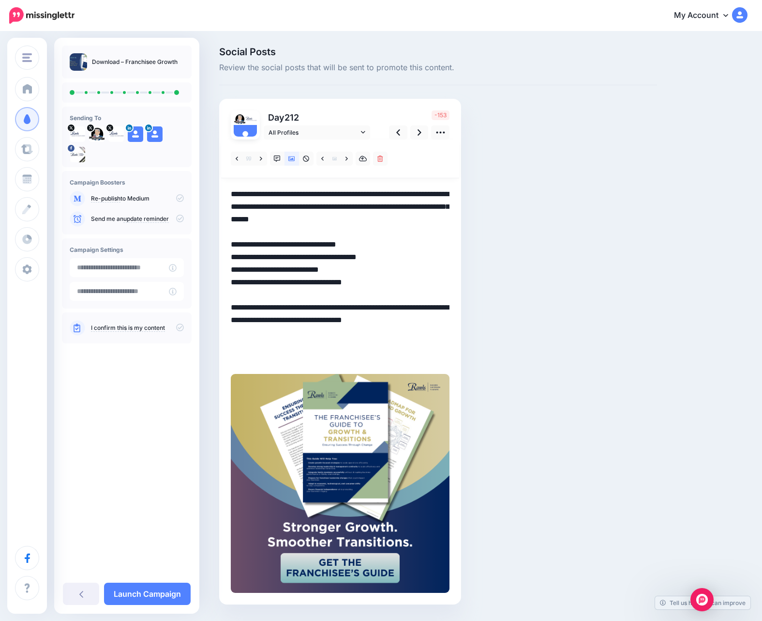
paste textarea "**********"
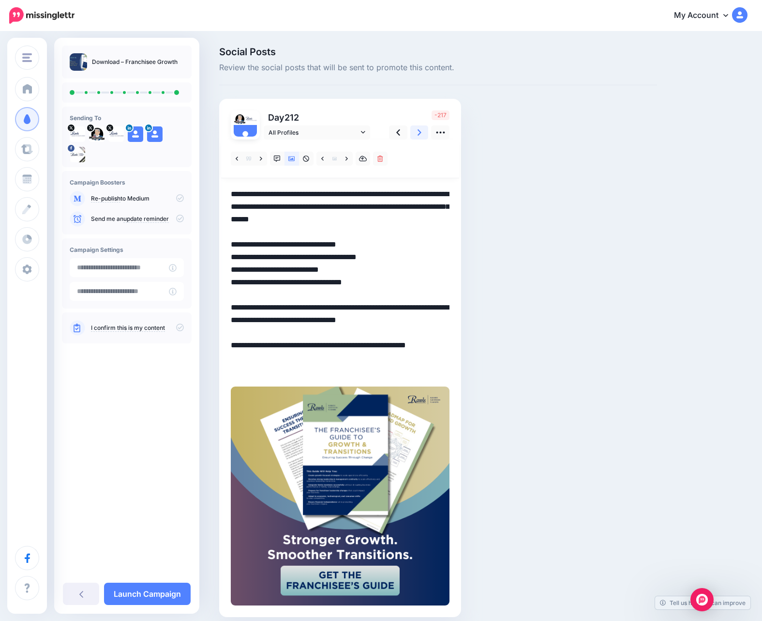
click at [418, 132] on icon at bounding box center [420, 132] width 4 height 10
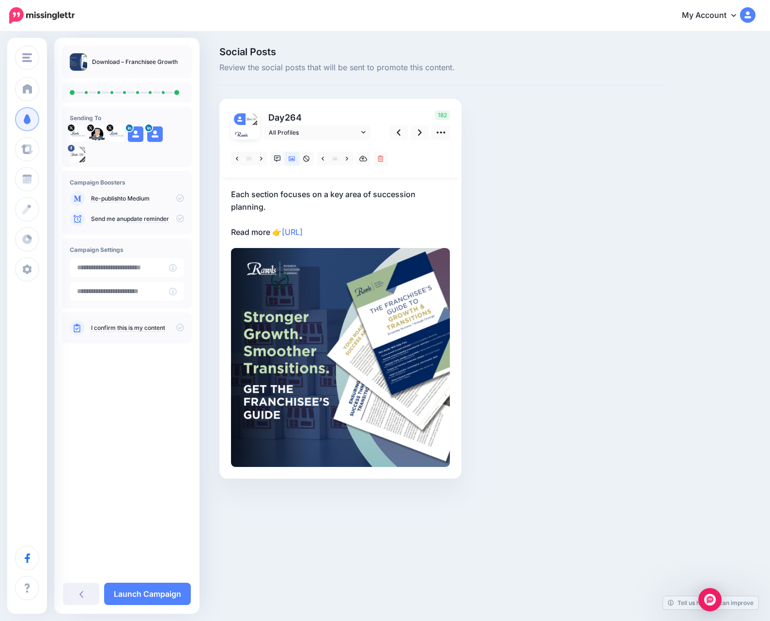
click at [261, 208] on p "Each section focuses on a key area of succession planning. Read more 👉 [URL]" at bounding box center [340, 213] width 219 height 50
click at [230, 193] on div "Day 264 All Profiles" at bounding box center [340, 289] width 242 height 380
drag, startPoint x: 232, startPoint y: 194, endPoint x: 280, endPoint y: 235, distance: 63.2
click at [280, 235] on textarea "**********" at bounding box center [340, 213] width 219 height 50
paste textarea "**********"
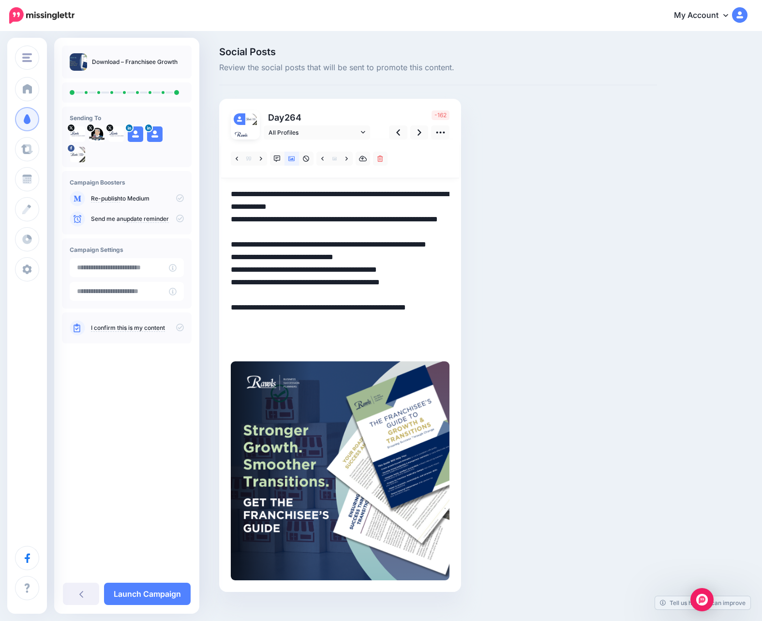
click at [358, 344] on textarea "**********" at bounding box center [340, 270] width 219 height 164
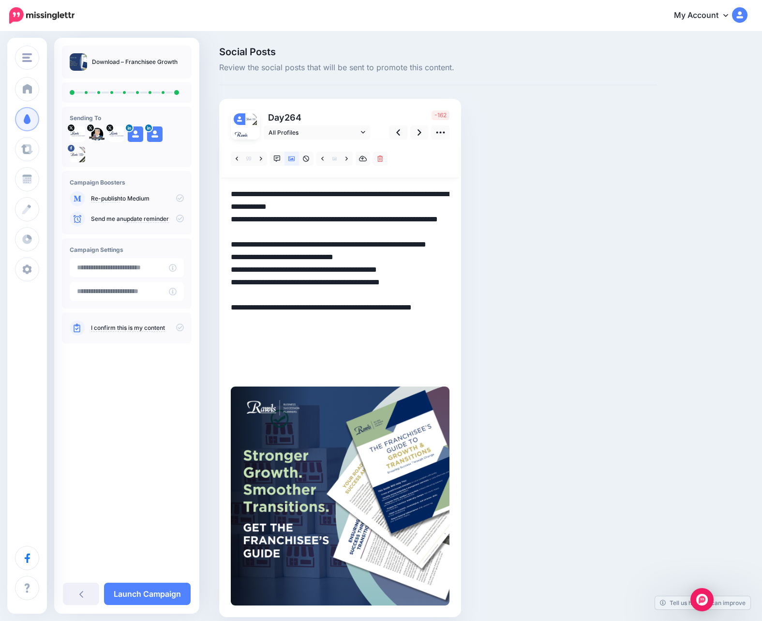
paste textarea "**********"
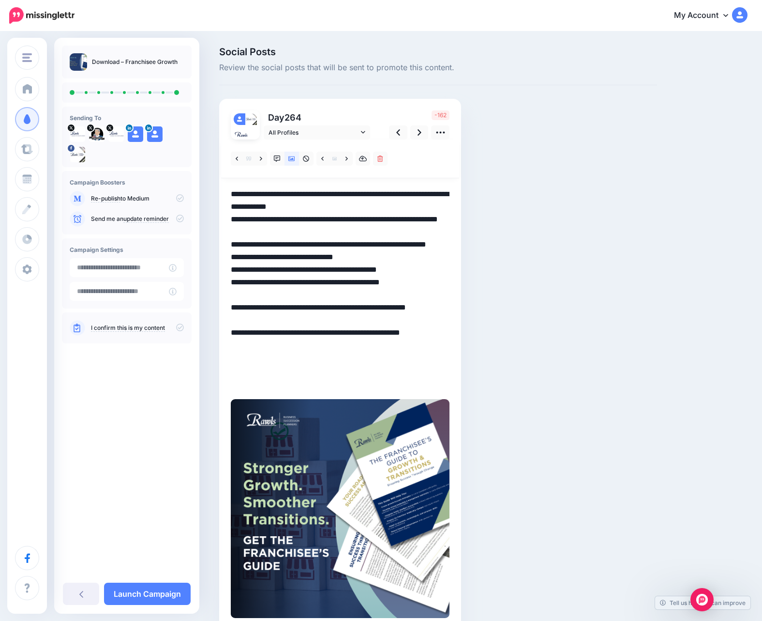
click at [416, 125] on div "-162" at bounding box center [418, 124] width 78 height 29
click at [416, 134] on link at bounding box center [420, 132] width 18 height 14
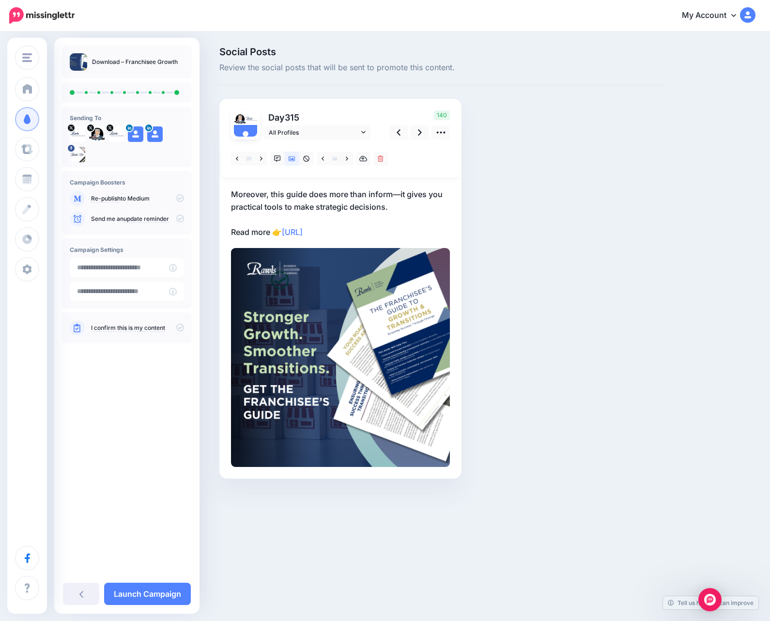
click at [239, 196] on p "Moreover, this guide does more than inform—it gives you practical tools to make…" at bounding box center [340, 213] width 219 height 50
drag, startPoint x: 231, startPoint y: 196, endPoint x: 284, endPoint y: 234, distance: 65.1
click at [284, 234] on textarea "**********" at bounding box center [340, 213] width 219 height 50
paste textarea "**********"
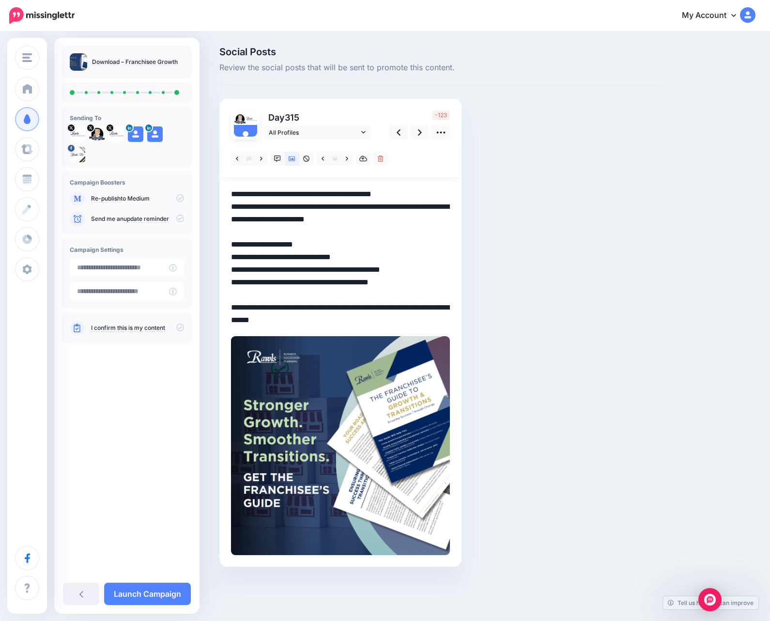
click at [349, 326] on textarea "**********" at bounding box center [340, 257] width 219 height 138
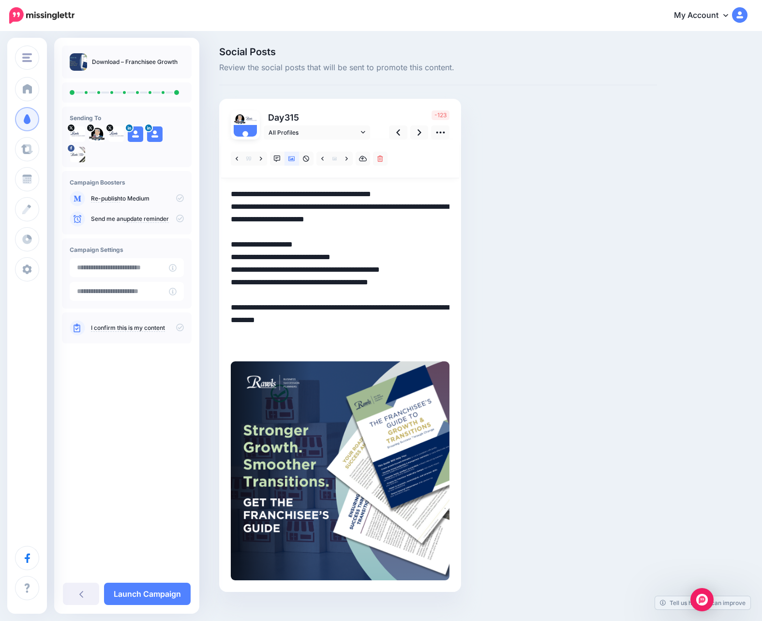
paste textarea "**********"
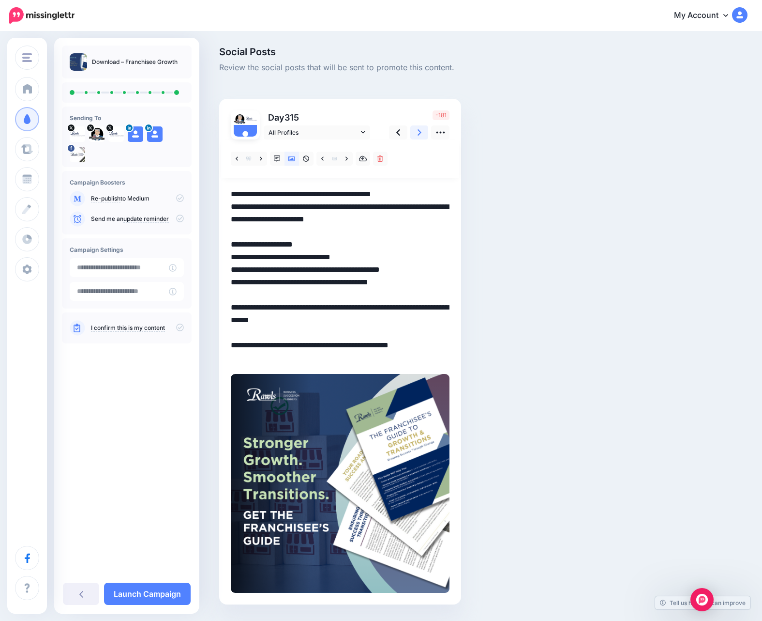
click at [416, 133] on link at bounding box center [420, 132] width 18 height 14
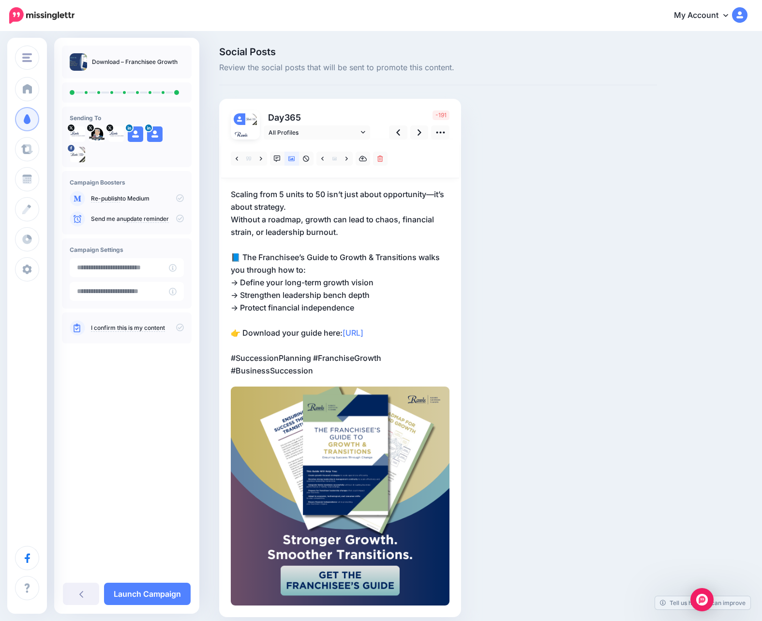
click at [340, 230] on p "Scaling from 5 units to 50 isn’t just about opportunity—it’s about strategy. Wi…" at bounding box center [340, 282] width 219 height 189
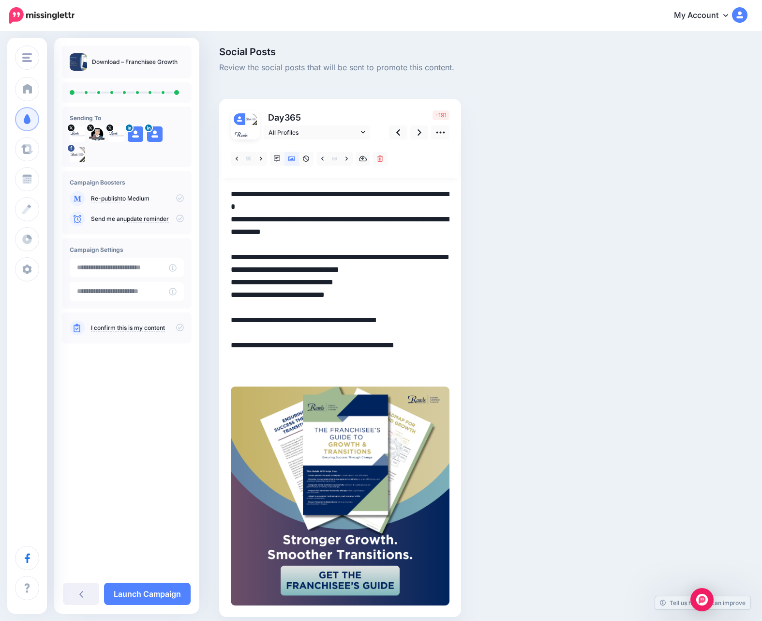
drag, startPoint x: 232, startPoint y: 191, endPoint x: 343, endPoint y: 331, distance: 178.4
click at [343, 331] on textarea "**********" at bounding box center [340, 282] width 219 height 189
paste textarea "**********"
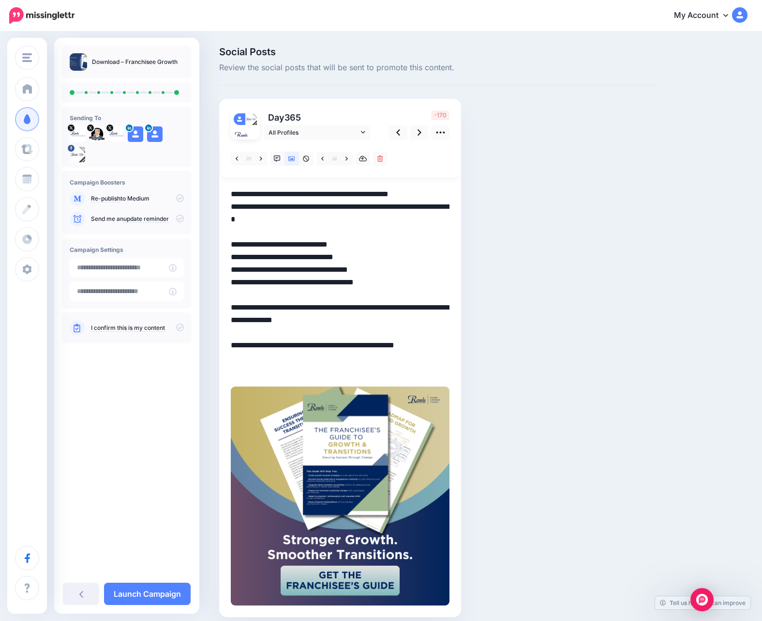
drag, startPoint x: 333, startPoint y: 368, endPoint x: 328, endPoint y: 369, distance: 5.1
click at [333, 368] on textarea "**********" at bounding box center [340, 282] width 219 height 189
drag, startPoint x: 323, startPoint y: 372, endPoint x: 229, endPoint y: 353, distance: 95.8
click at [229, 353] on div "Day 365 All Profiles" at bounding box center [340, 358] width 242 height 518
paste textarea
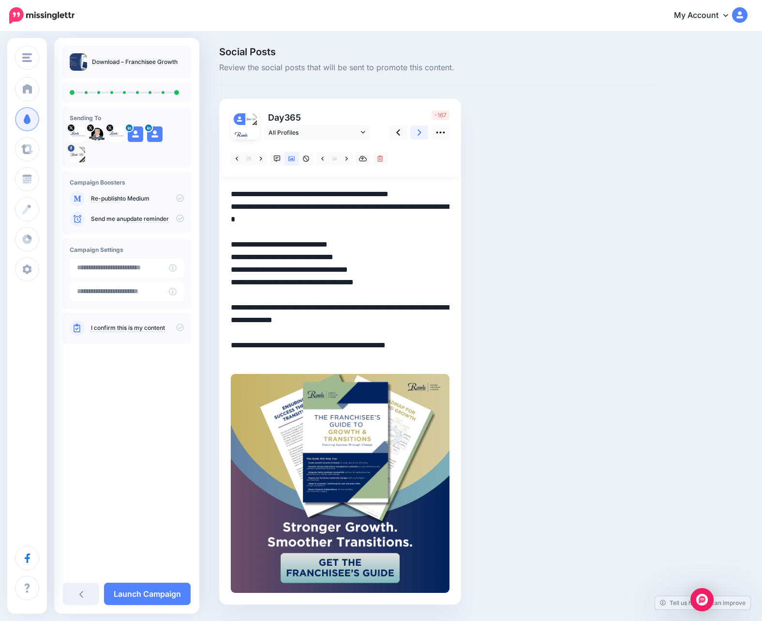
click at [416, 131] on link at bounding box center [420, 132] width 18 height 14
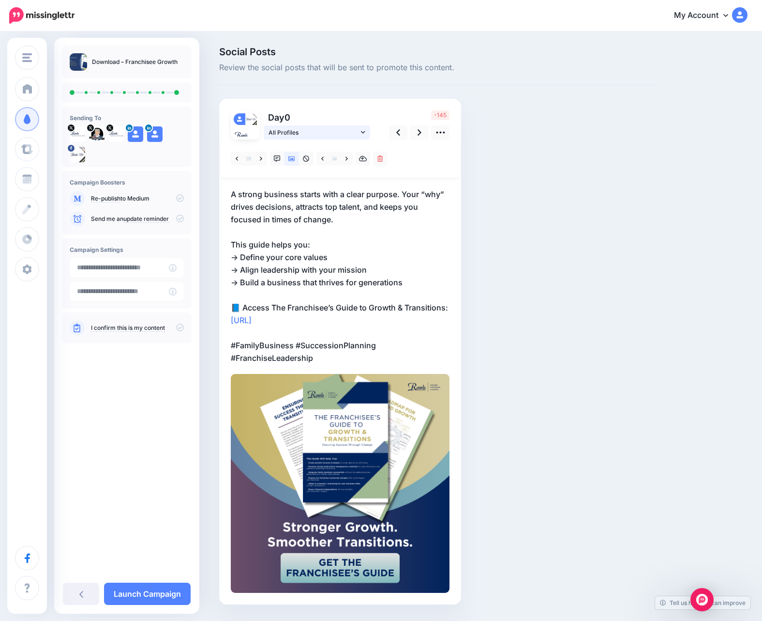
click at [311, 133] on span "All Profiles" at bounding box center [314, 132] width 90 height 10
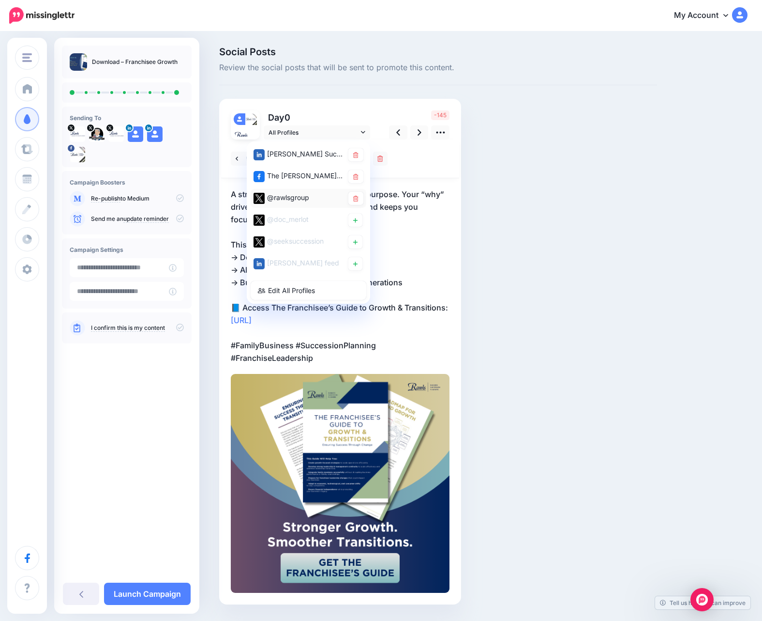
click at [289, 200] on div "@rawlsgroup" at bounding box center [299, 198] width 90 height 12
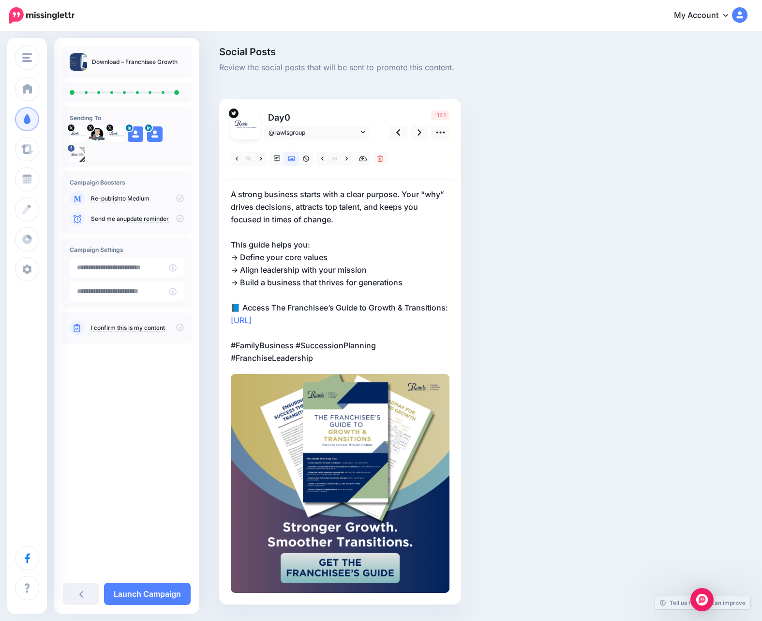
click at [246, 209] on p "A strong business starts with a clear purpose. Your “why” drives decisions, att…" at bounding box center [340, 276] width 219 height 176
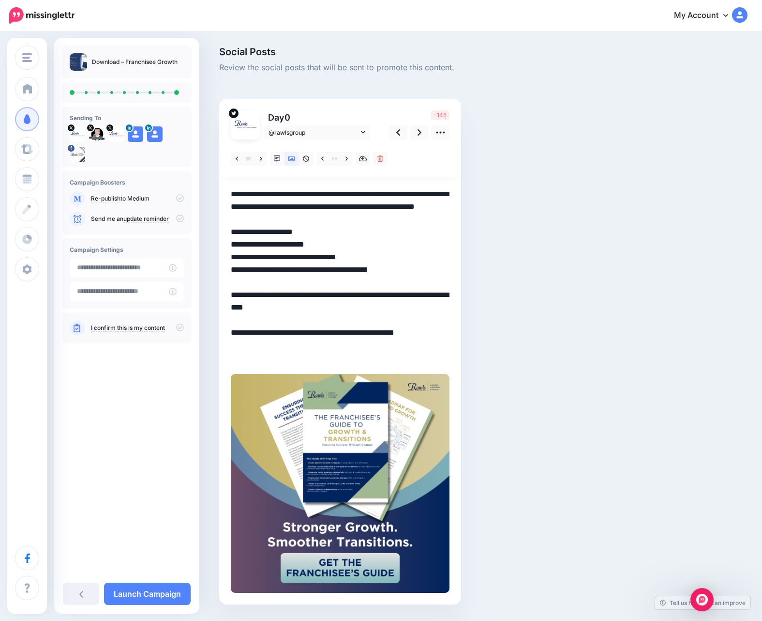
drag, startPoint x: 231, startPoint y: 193, endPoint x: 448, endPoint y: 305, distance: 244.2
click at [448, 305] on textarea "**********" at bounding box center [340, 276] width 219 height 176
paste textarea "**********"
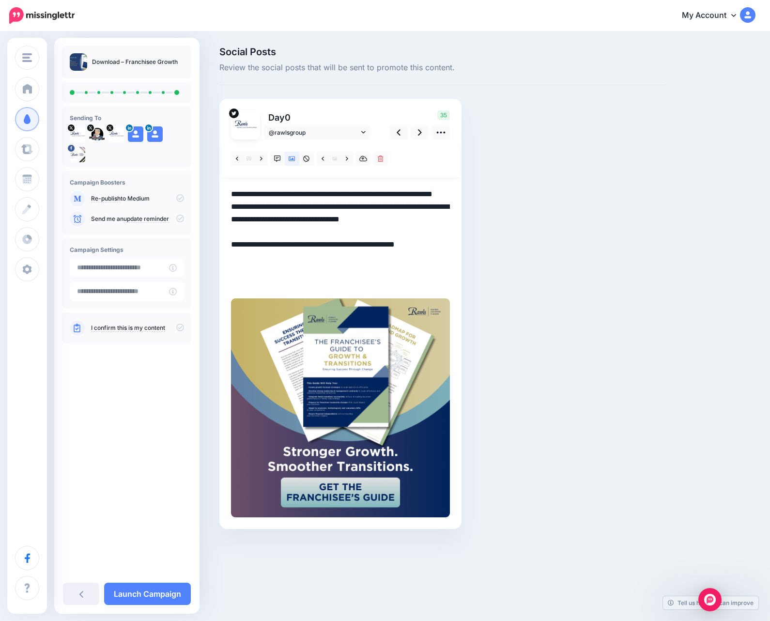
click at [290, 209] on textarea "**********" at bounding box center [340, 238] width 219 height 101
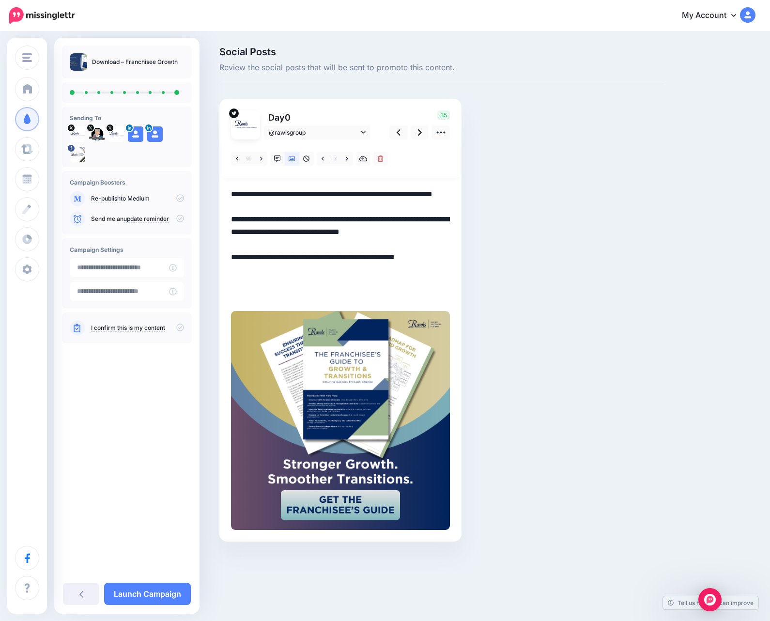
click at [398, 248] on textarea "**********" at bounding box center [340, 244] width 219 height 113
drag, startPoint x: 316, startPoint y: 297, endPoint x: 231, endPoint y: 282, distance: 86.6
click at [231, 282] on textarea "**********" at bounding box center [340, 244] width 219 height 113
paste textarea
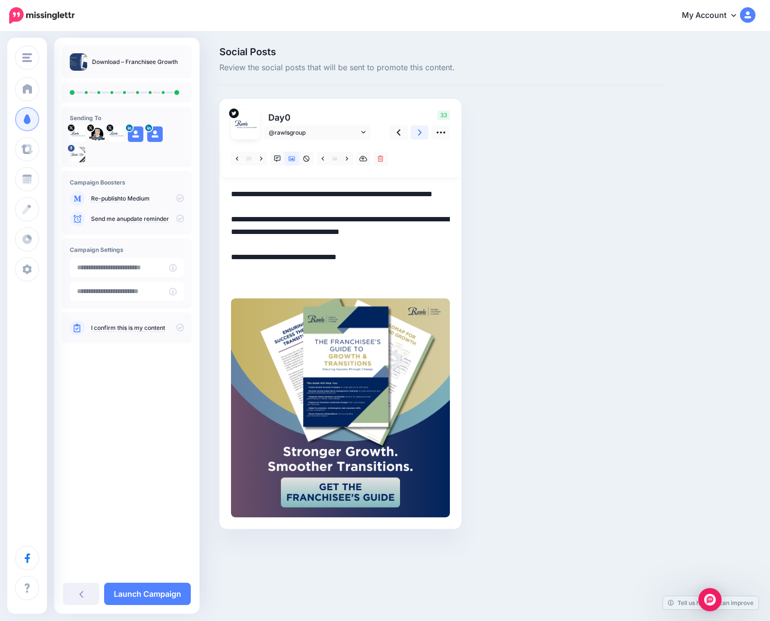
type textarea "**********"
click at [413, 132] on link at bounding box center [420, 132] width 18 height 14
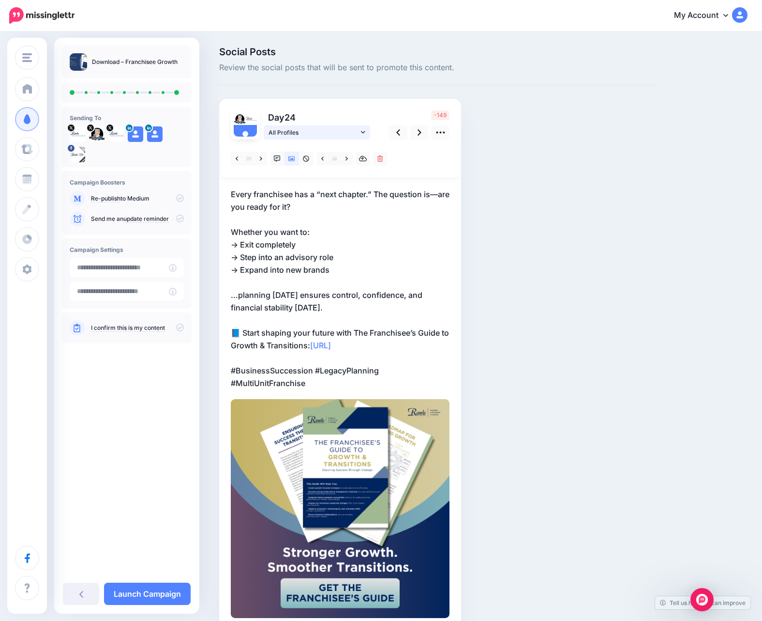
click at [274, 130] on span "All Profiles" at bounding box center [314, 132] width 90 height 10
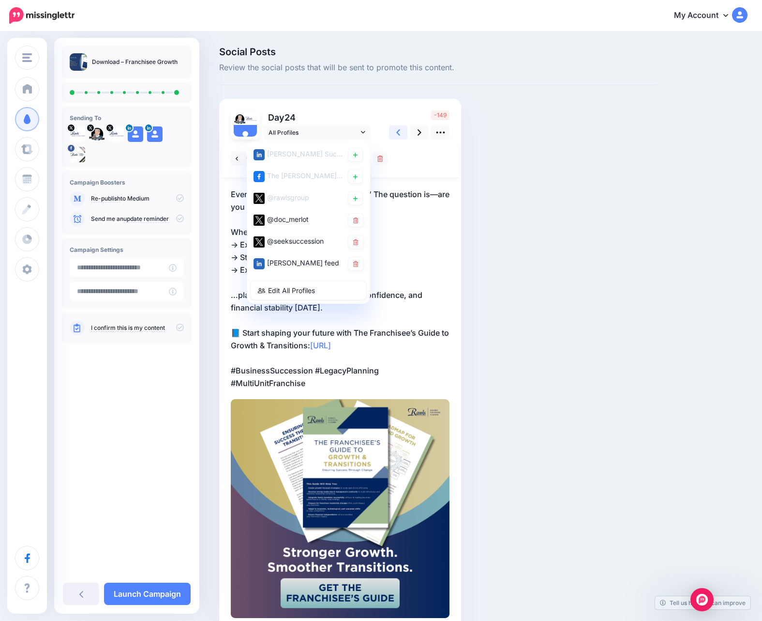
click at [395, 130] on link at bounding box center [398, 132] width 18 height 14
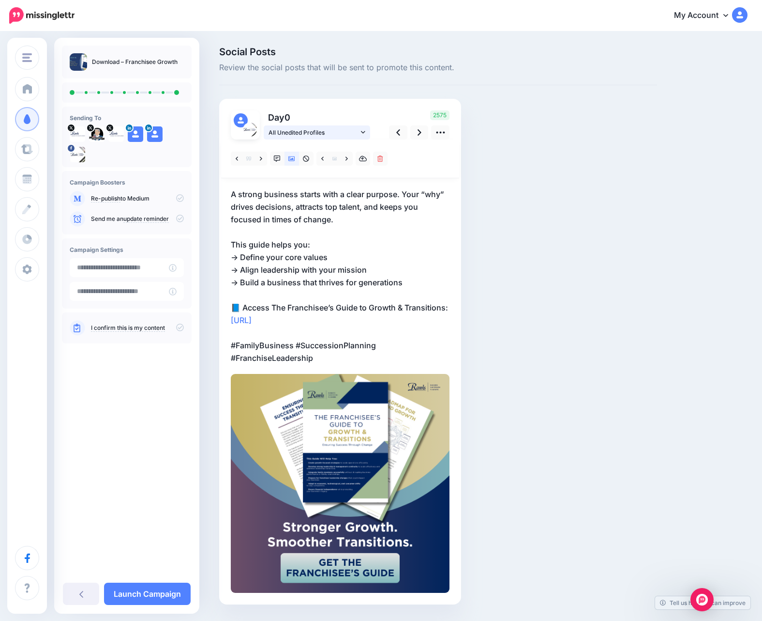
click at [363, 131] on icon at bounding box center [363, 132] width 4 height 7
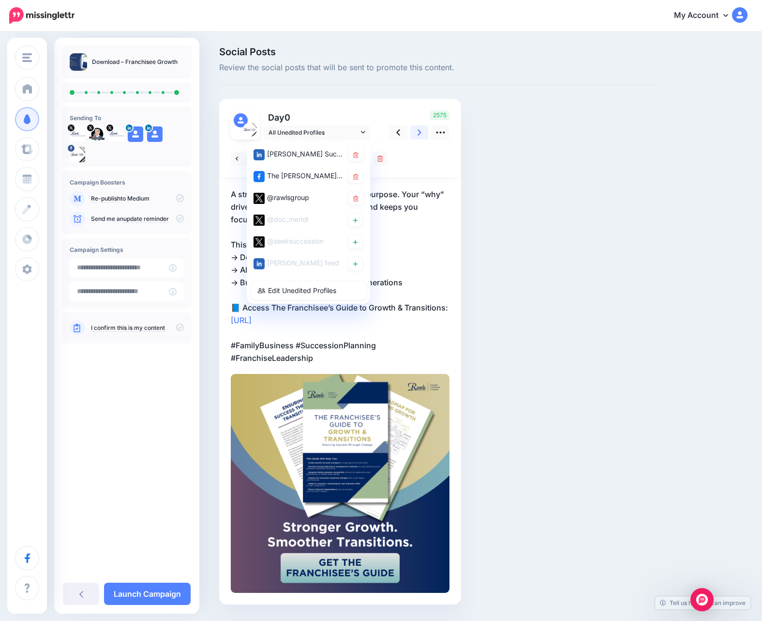
click at [419, 132] on icon at bounding box center [420, 132] width 4 height 10
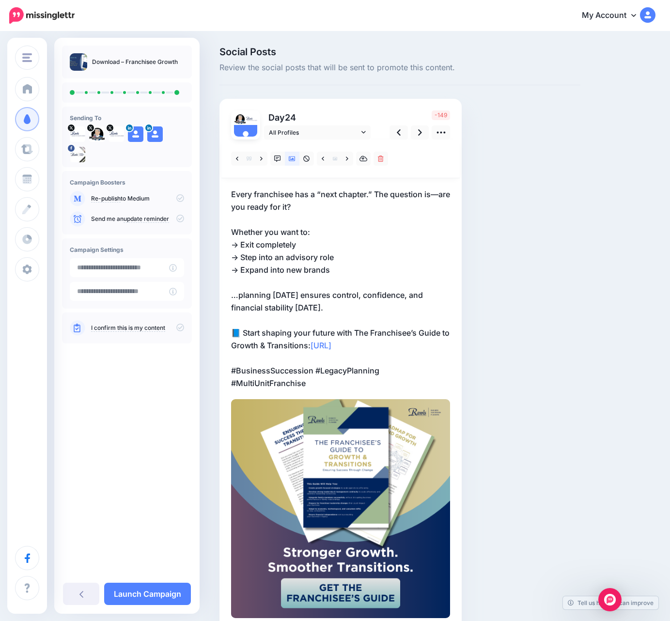
click at [467, 324] on div "Social Posts Review the social posts that will be sent to promote this content.…" at bounding box center [399, 352] width 375 height 611
click at [493, 564] on div "Social Posts Review the social posts that will be sent to promote this content.…" at bounding box center [399, 352] width 375 height 611
